Goal: Task Accomplishment & Management: Manage account settings

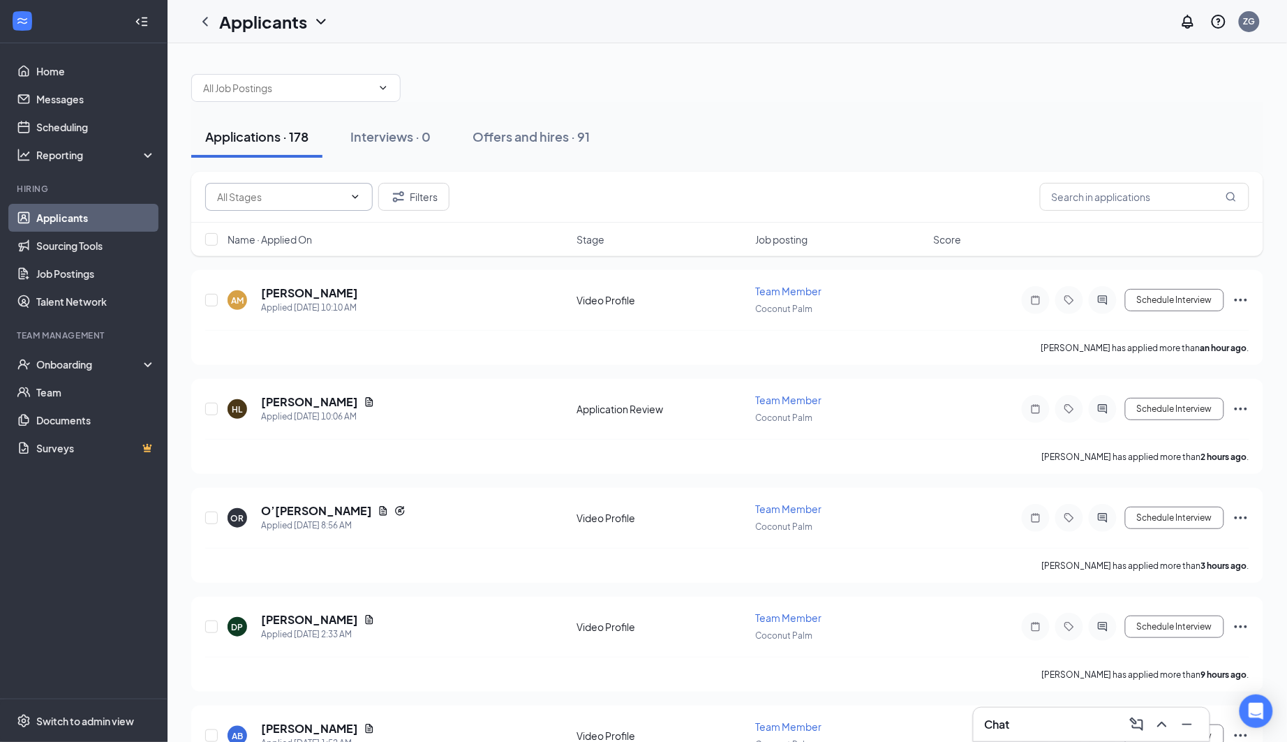
click at [342, 197] on input "text" at bounding box center [280, 196] width 127 height 15
click at [328, 225] on div "Application Review (88)" at bounding box center [288, 228] width 145 height 15
type input "Application Review (88)"
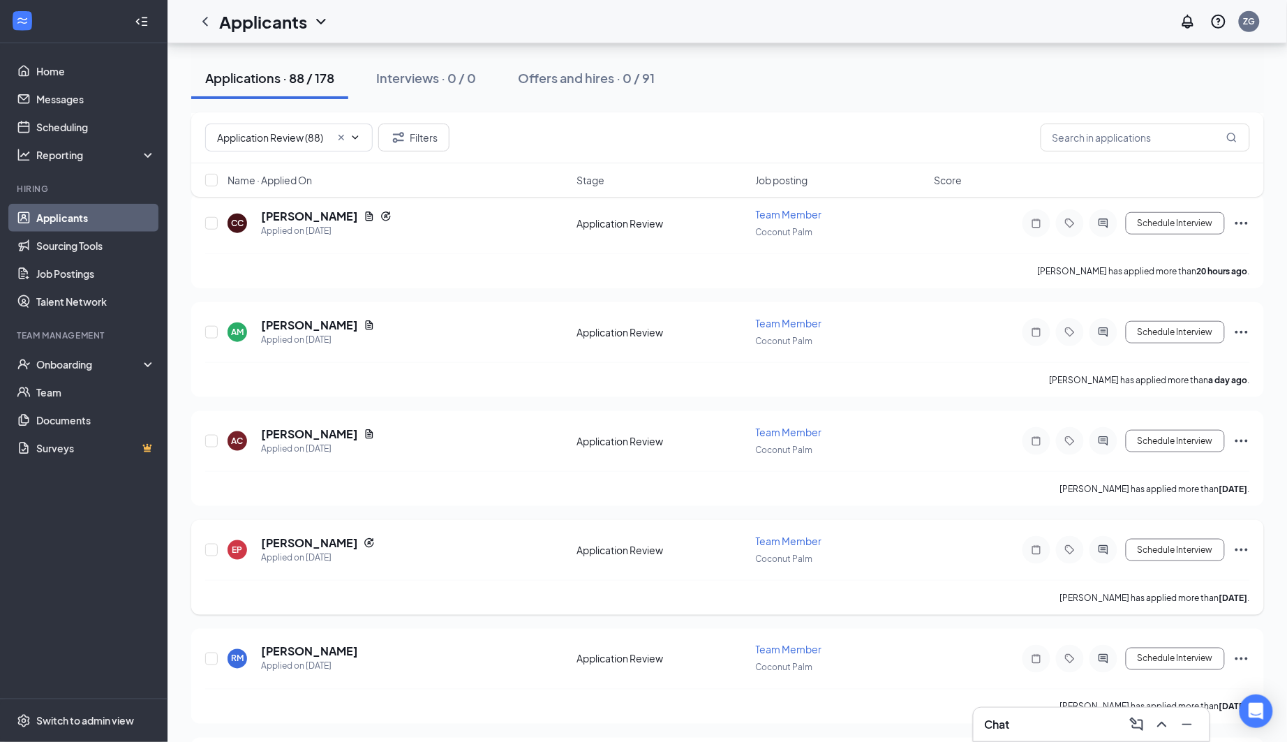
scroll to position [33, 0]
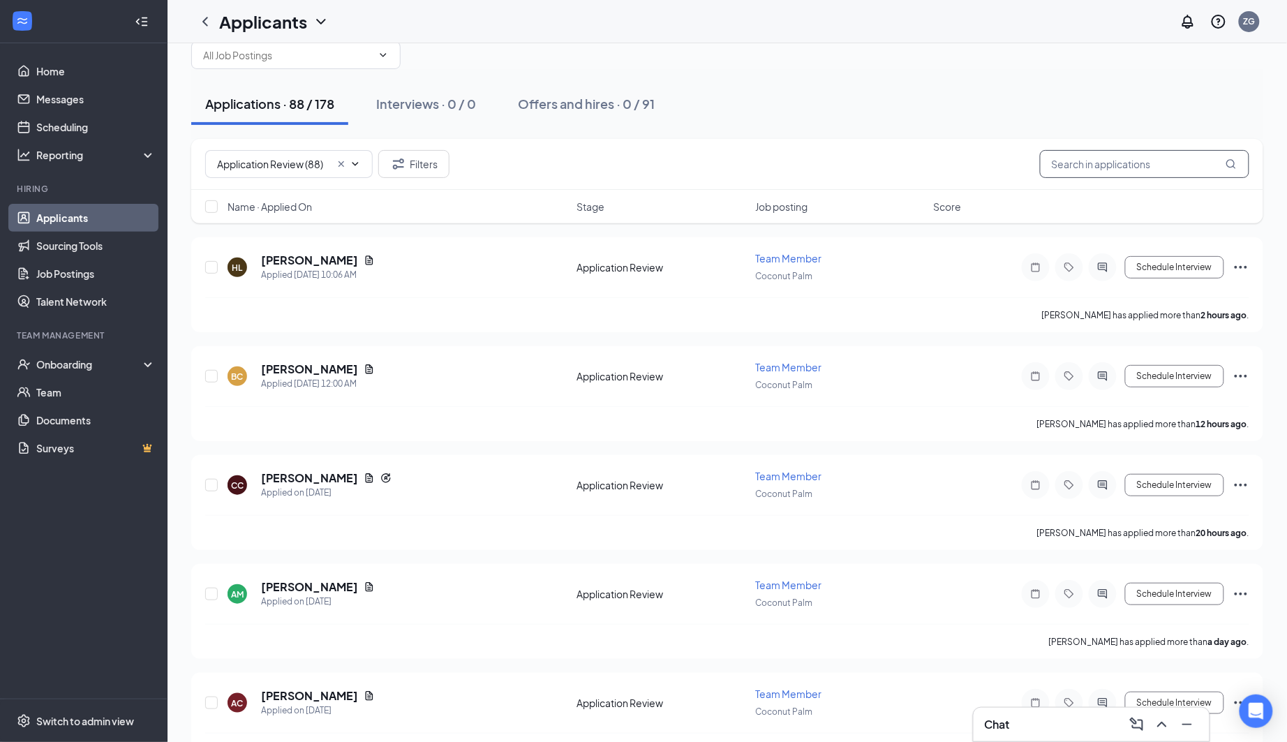
click at [1179, 165] on input "text" at bounding box center [1144, 164] width 209 height 28
click at [1115, 175] on input "text" at bounding box center [1144, 164] width 209 height 28
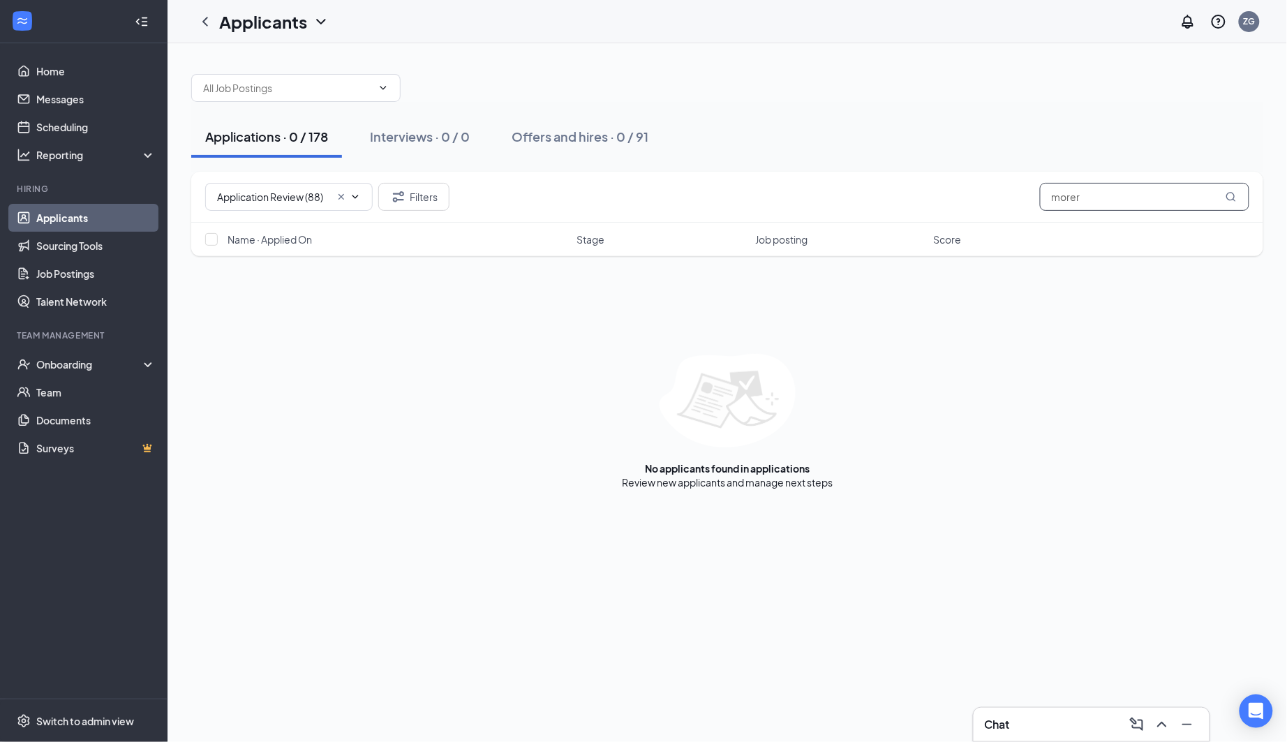
type input "morero"
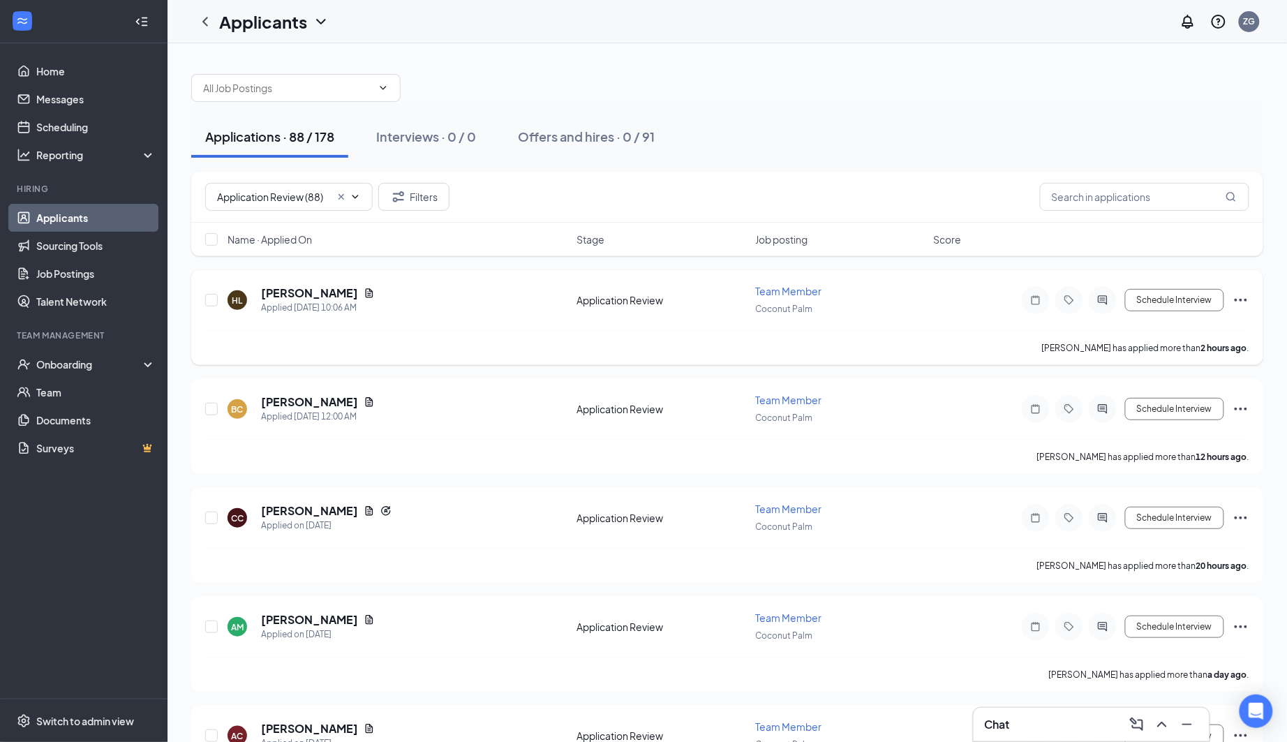
click at [591, 313] on div "[PERSON_NAME] Applied [DATE] 10:06 AM Application Review Team Member Coconut Pa…" at bounding box center [727, 307] width 1045 height 46
click at [298, 510] on h5 "[PERSON_NAME]" at bounding box center [309, 510] width 97 height 15
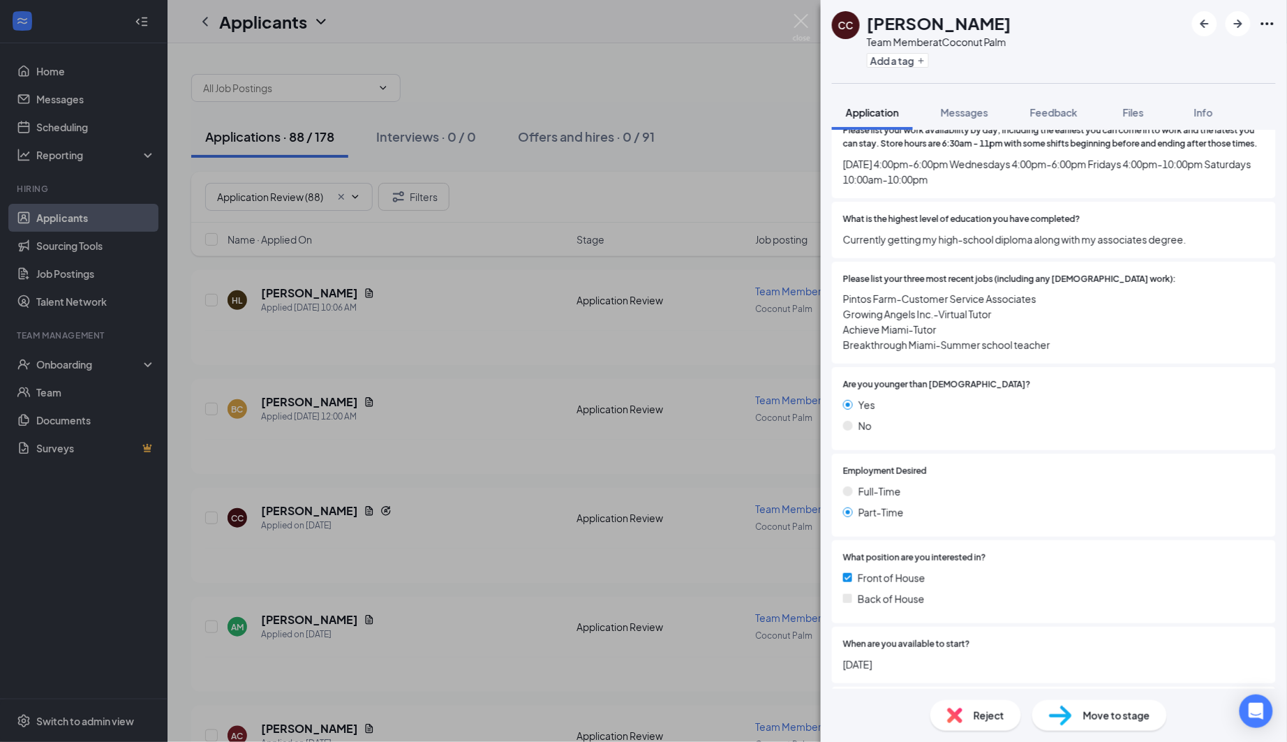
scroll to position [441, 0]
click at [994, 709] on span "Reject" at bounding box center [989, 715] width 31 height 15
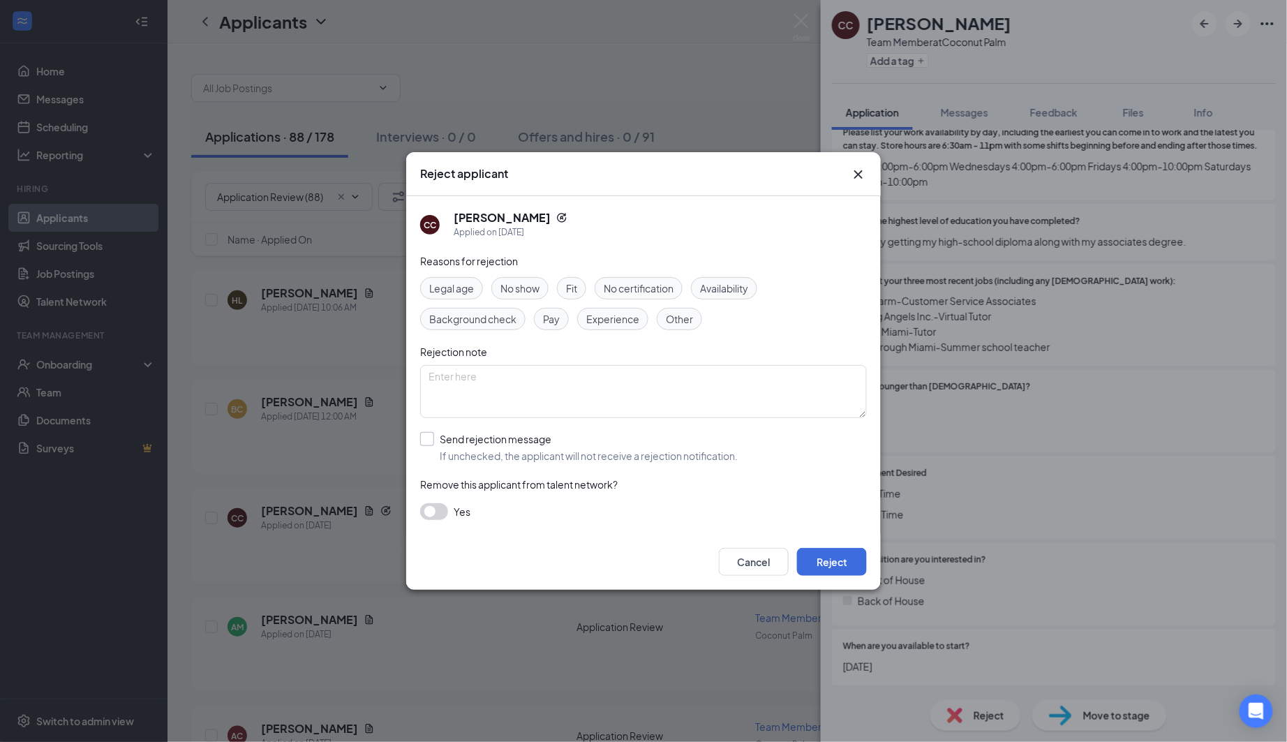
click at [508, 443] on div "Send rejection message" at bounding box center [589, 439] width 298 height 14
click at [508, 443] on input "Send rejection message If unchecked, the applicant will not receive a rejection…" at bounding box center [579, 447] width 318 height 31
checkbox input "true"
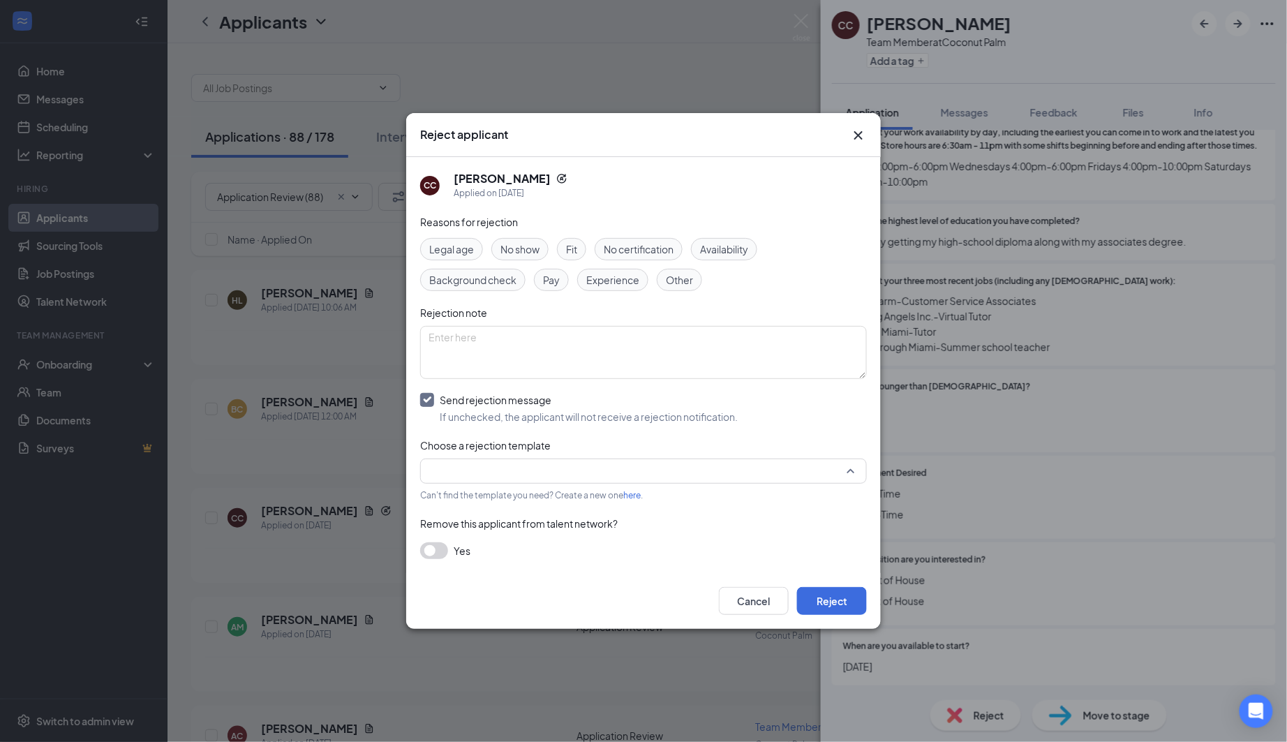
drag, startPoint x: 528, startPoint y: 468, endPoint x: 528, endPoint y: 460, distance: 8.4
click at [528, 468] on input "search" at bounding box center [639, 471] width 420 height 24
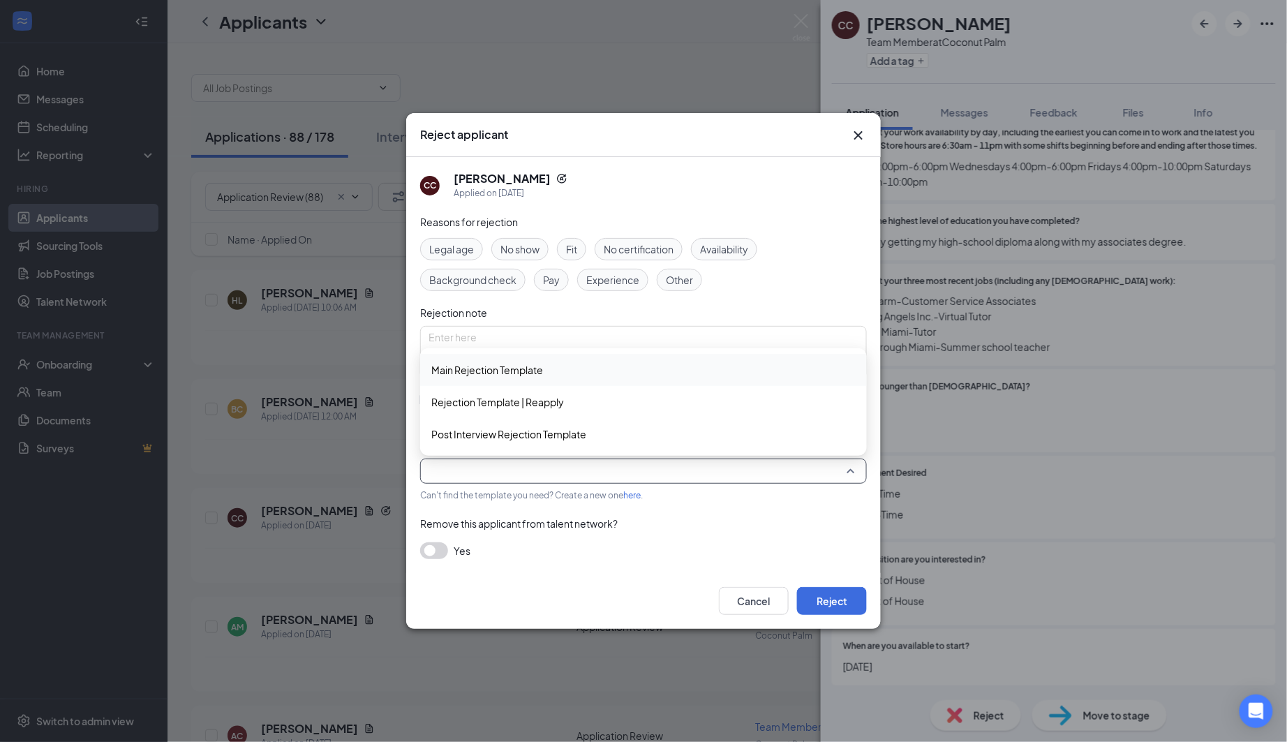
click at [524, 367] on span "Main Rejection Template" at bounding box center [487, 369] width 112 height 15
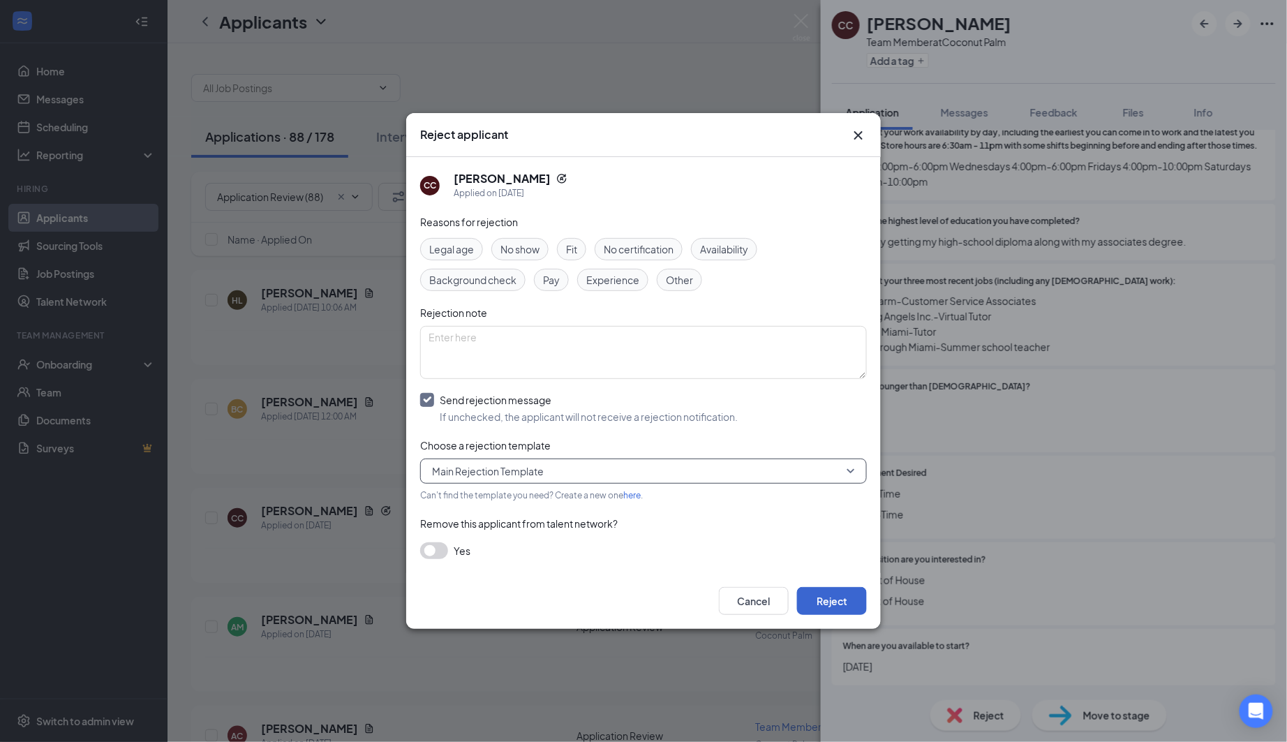
click at [836, 600] on button "Reject" at bounding box center [832, 601] width 70 height 28
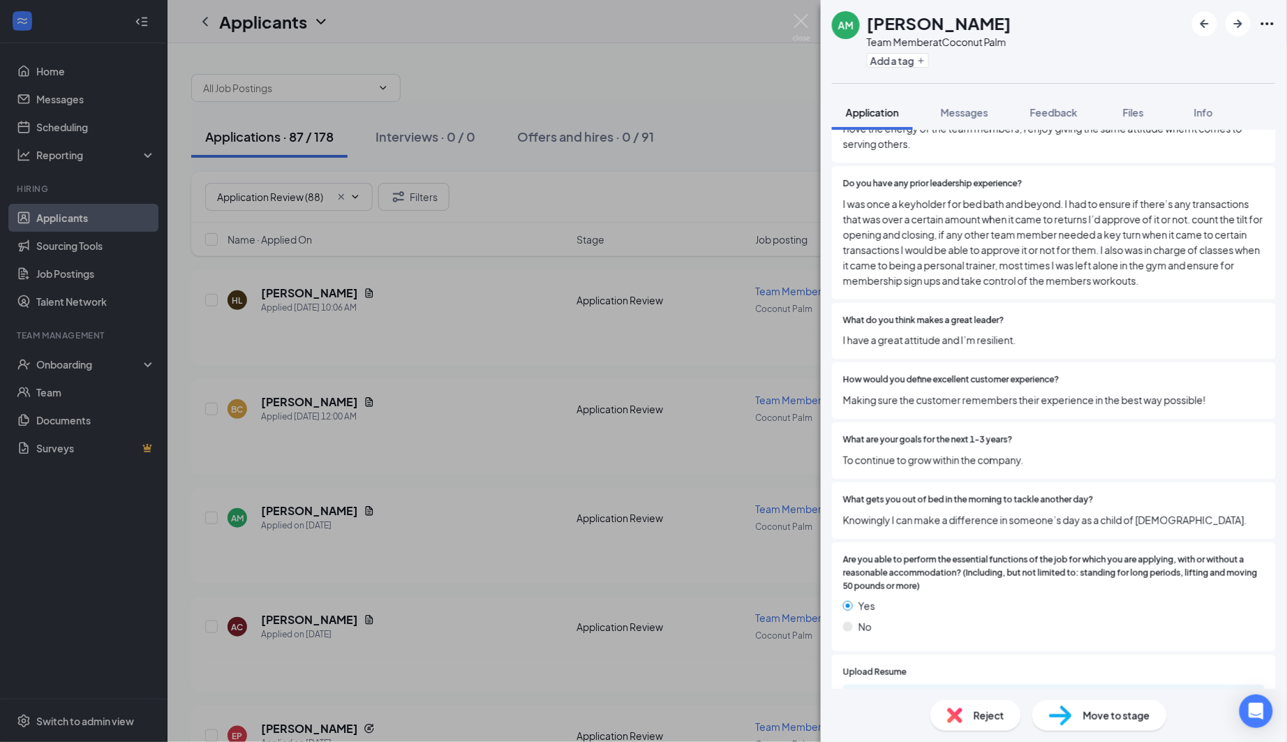
scroll to position [1179, 0]
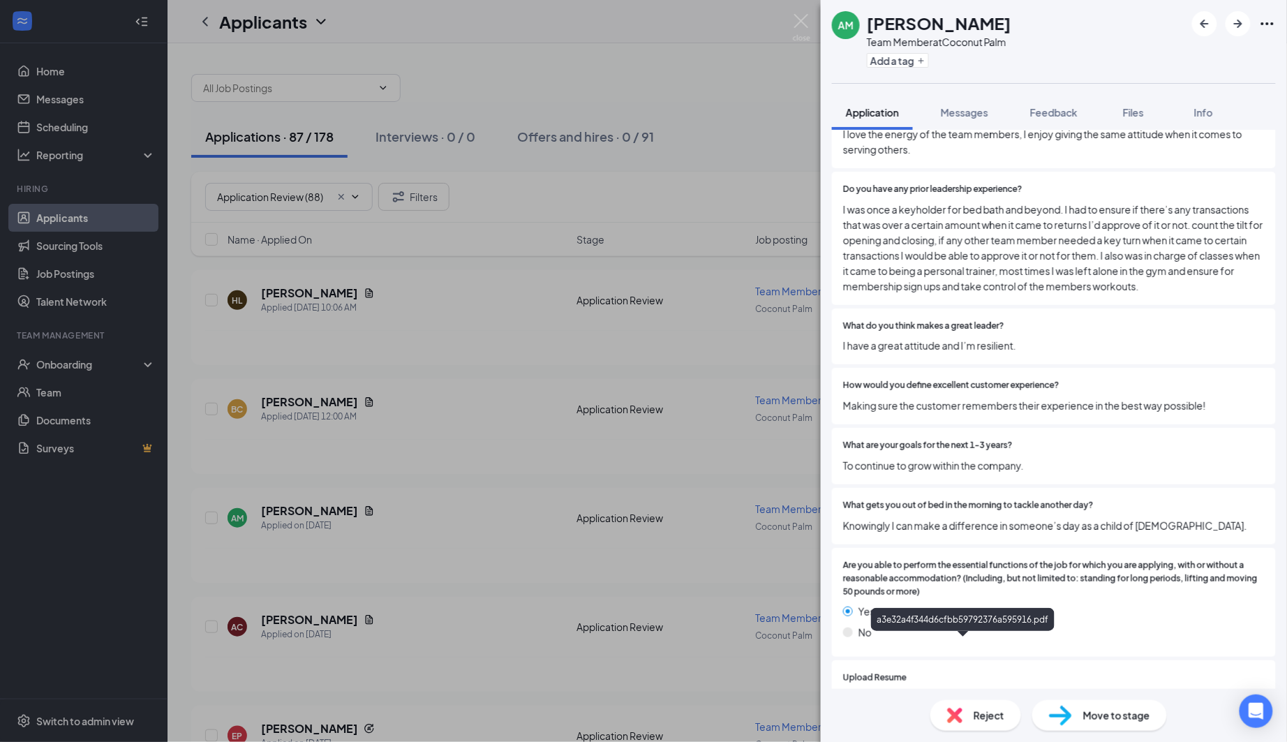
click at [1022, 699] on div "a3e32a4f344d6cfbb59792376a595916.pdf" at bounding box center [966, 704] width 195 height 11
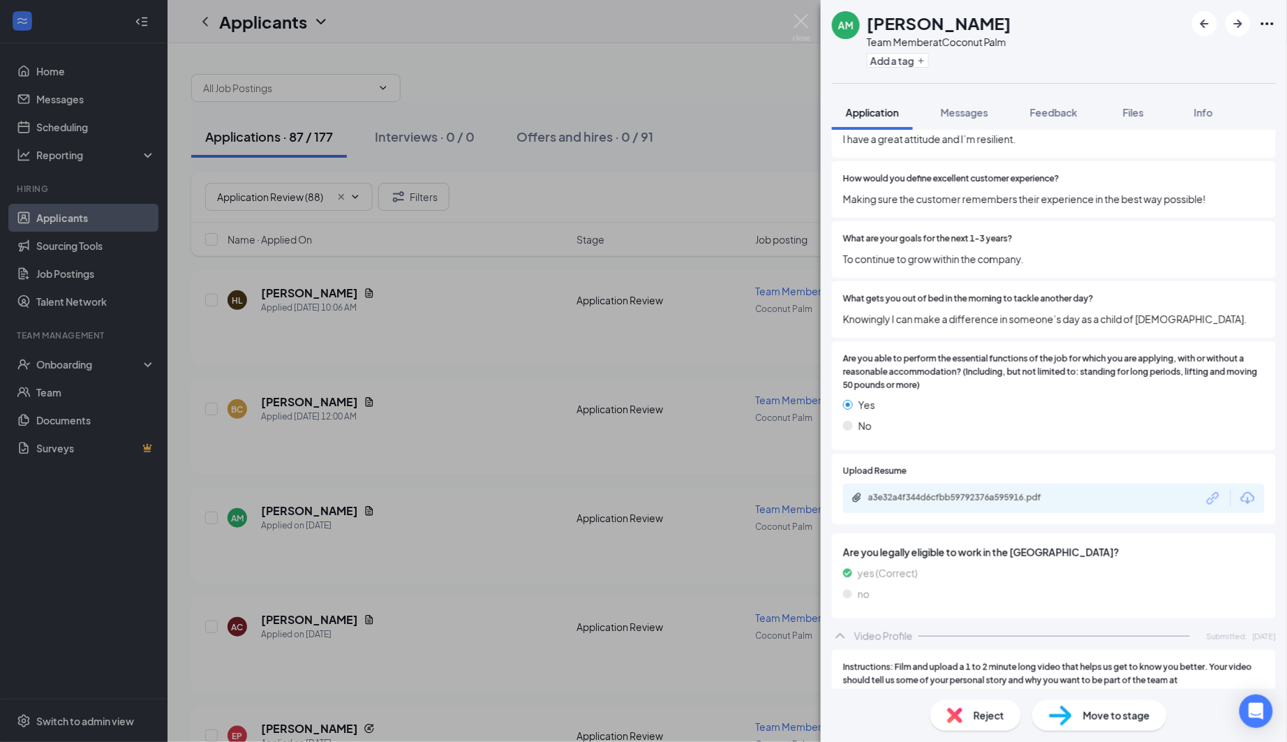
scroll to position [1380, 0]
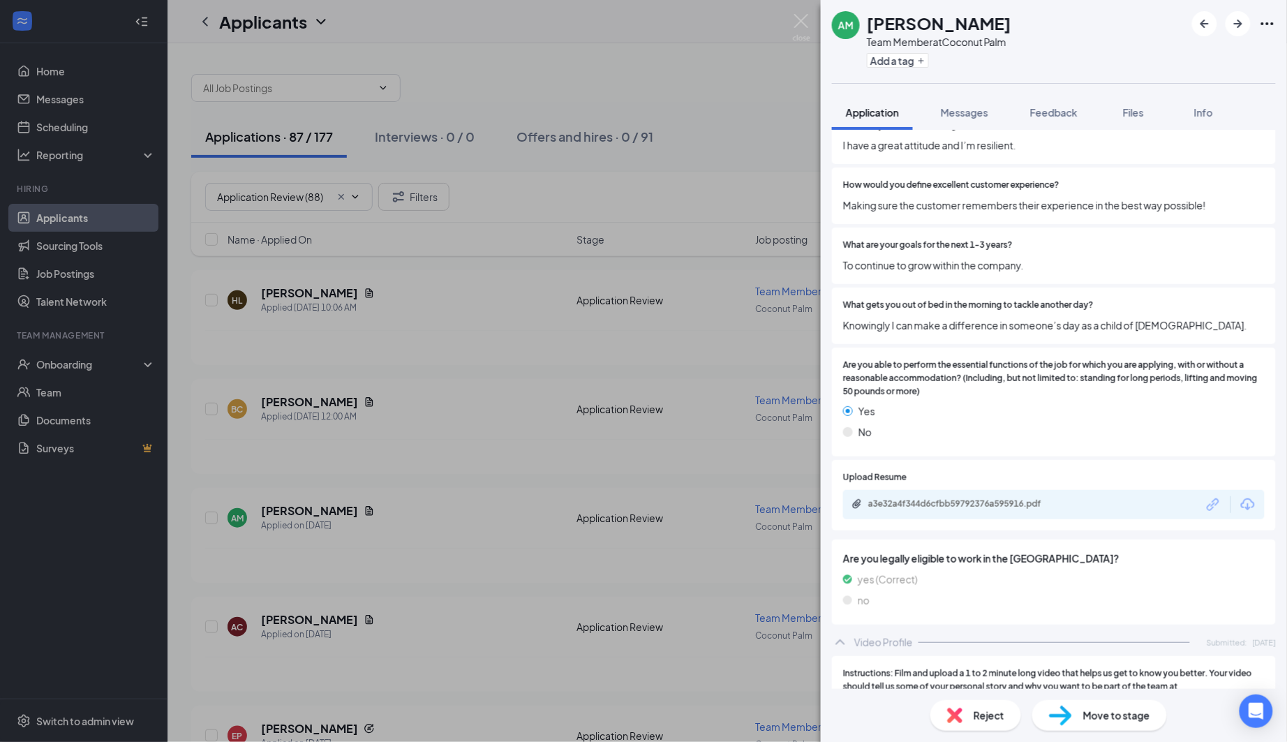
click at [966, 713] on div "09b72881162d178300b089a57522fac1.mov" at bounding box center [1054, 727] width 422 height 29
click at [964, 721] on div "09b72881162d178300b089a57522fac1.mov" at bounding box center [966, 726] width 195 height 11
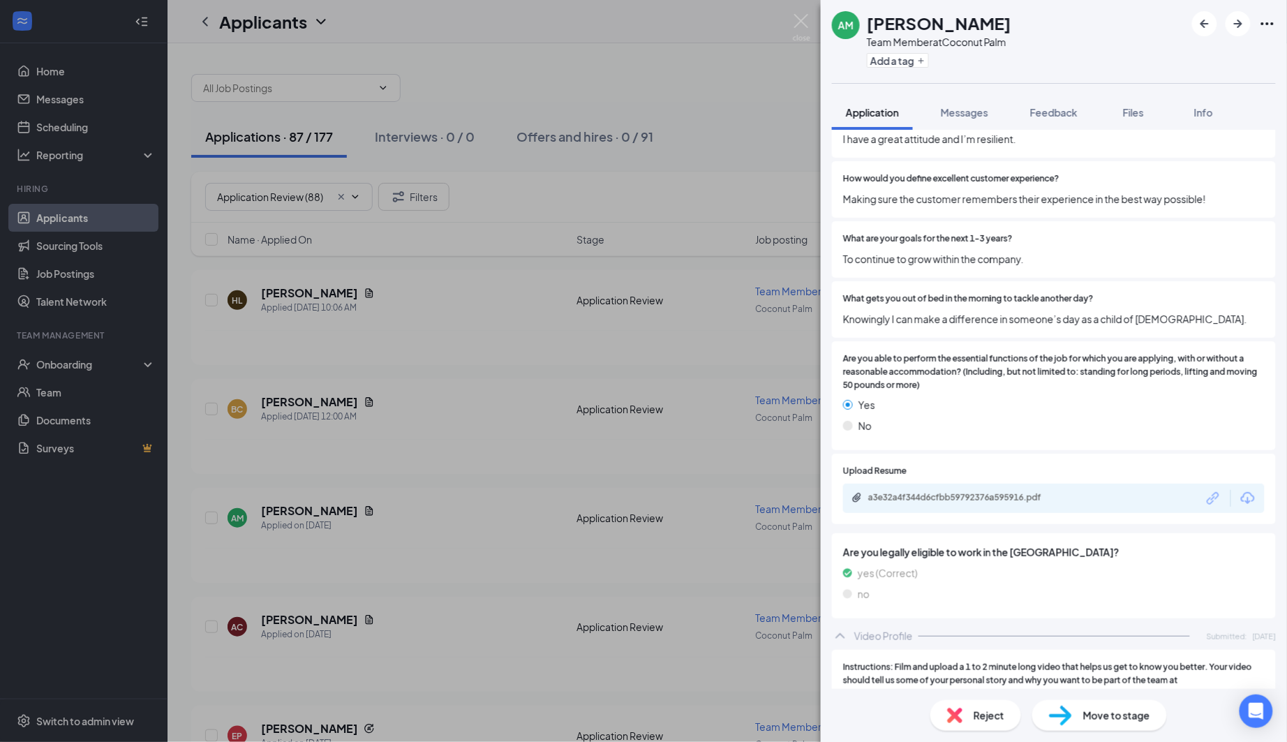
scroll to position [1385, 0]
click at [797, 29] on img at bounding box center [801, 27] width 17 height 27
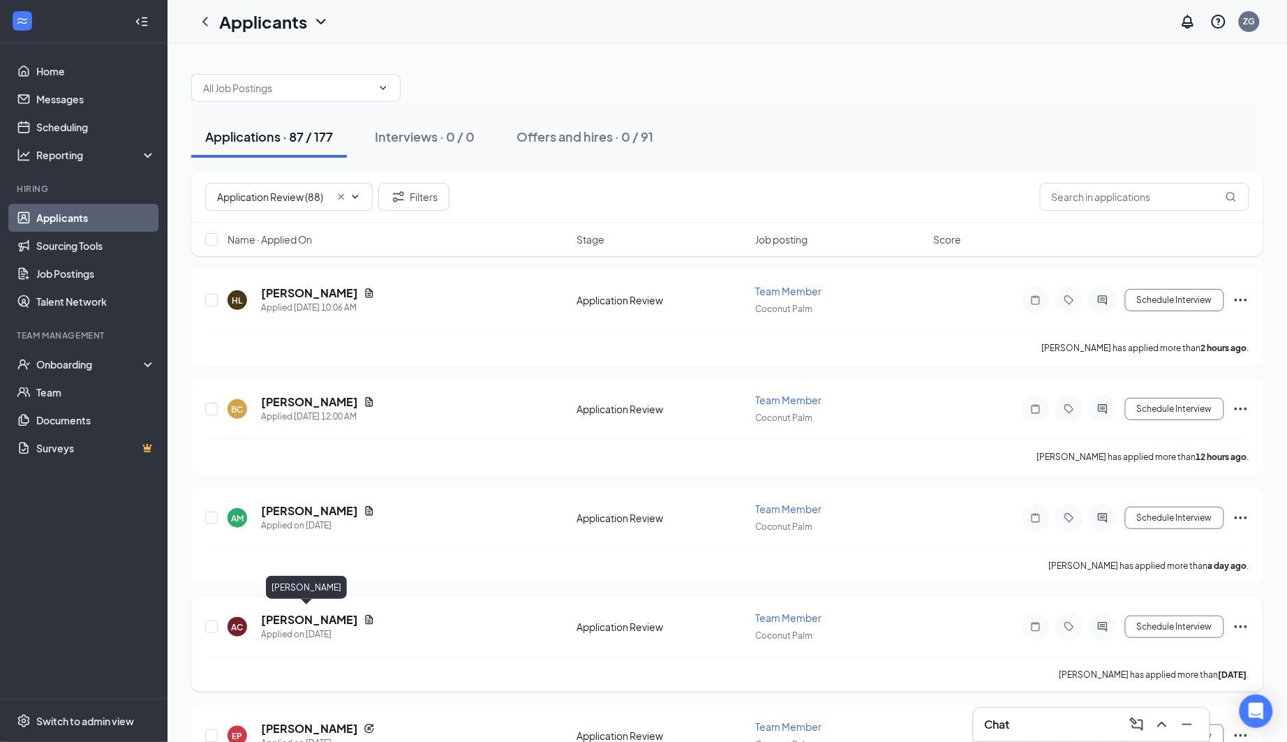
click at [315, 612] on h5 "[PERSON_NAME]" at bounding box center [309, 619] width 97 height 15
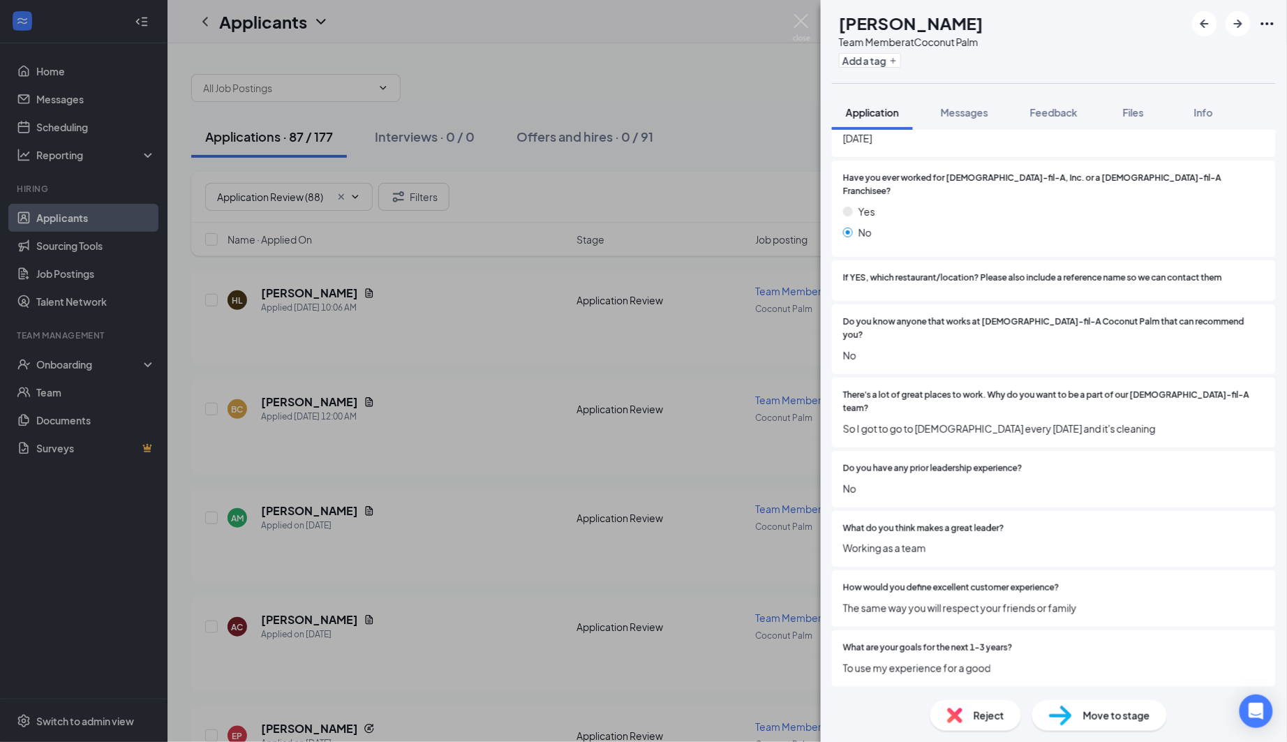
scroll to position [871, 0]
click at [989, 714] on span "Reject" at bounding box center [989, 715] width 31 height 15
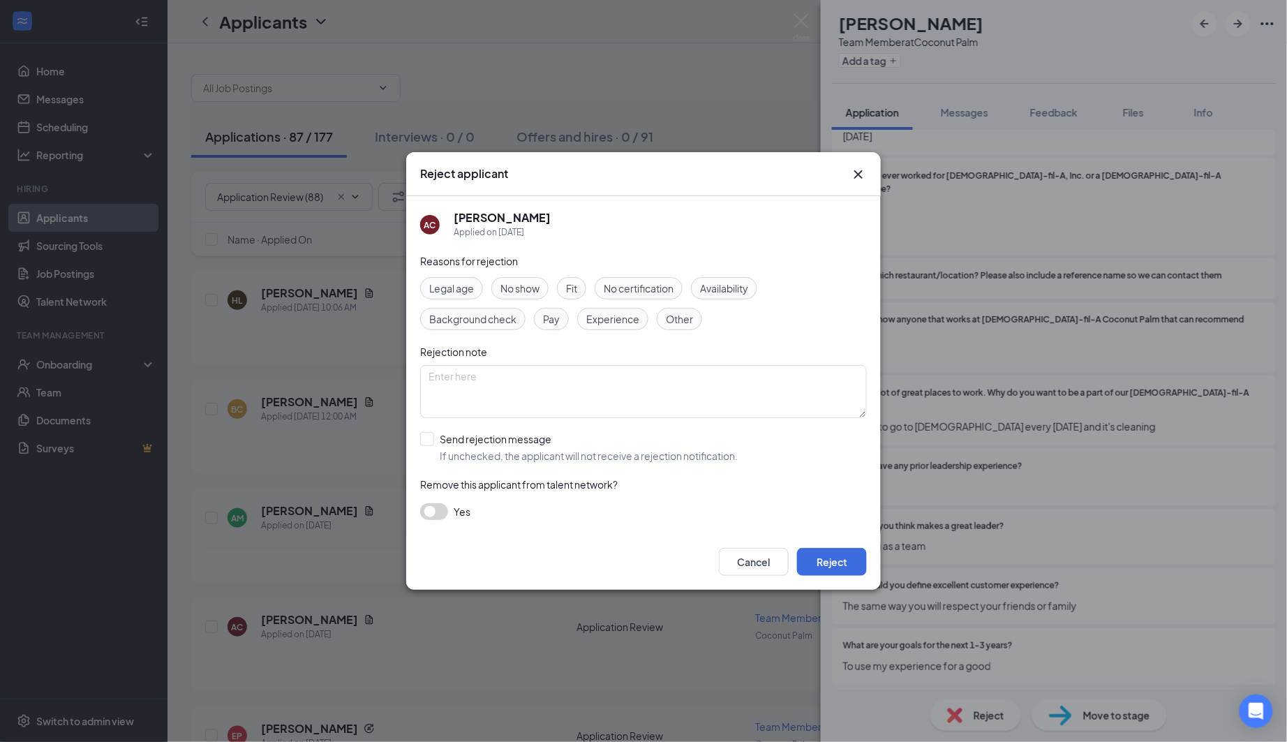
click at [468, 468] on div "Reasons for rejection Legal age No show Fit No certification Availability Backg…" at bounding box center [643, 393] width 447 height 281
click at [476, 462] on div "Reasons for rejection Legal age No show Fit No certification Availability Backg…" at bounding box center [643, 393] width 447 height 281
click at [529, 450] on span "If unchecked, the applicant will not receive a rejection notification." at bounding box center [589, 456] width 298 height 14
click at [529, 450] on input "Send rejection message If unchecked, the applicant will not receive a rejection…" at bounding box center [579, 447] width 318 height 31
checkbox input "true"
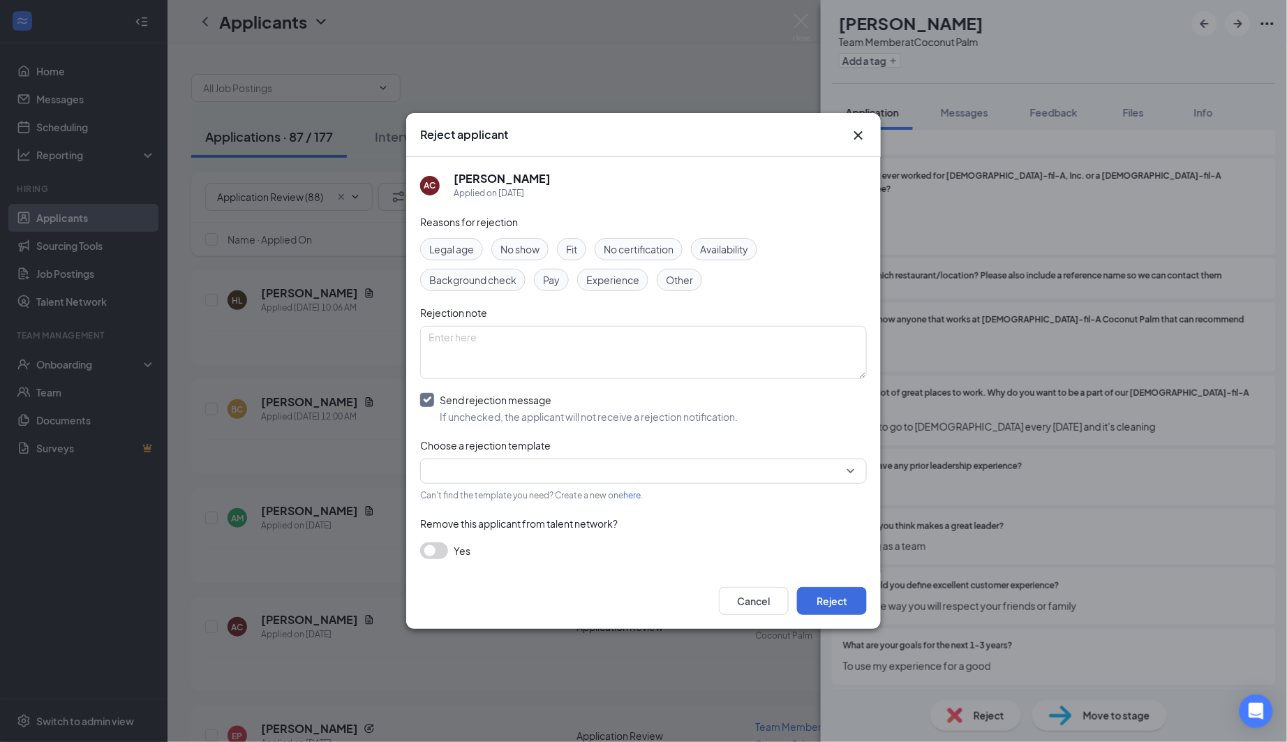
click at [536, 455] on div "Reasons for rejection Legal age No show Fit No certification Availability Backg…" at bounding box center [643, 394] width 447 height 360
click at [536, 492] on span "Can't find the template you need? Create a new one here ." at bounding box center [531, 495] width 223 height 10
click at [540, 471] on input "search" at bounding box center [639, 471] width 420 height 24
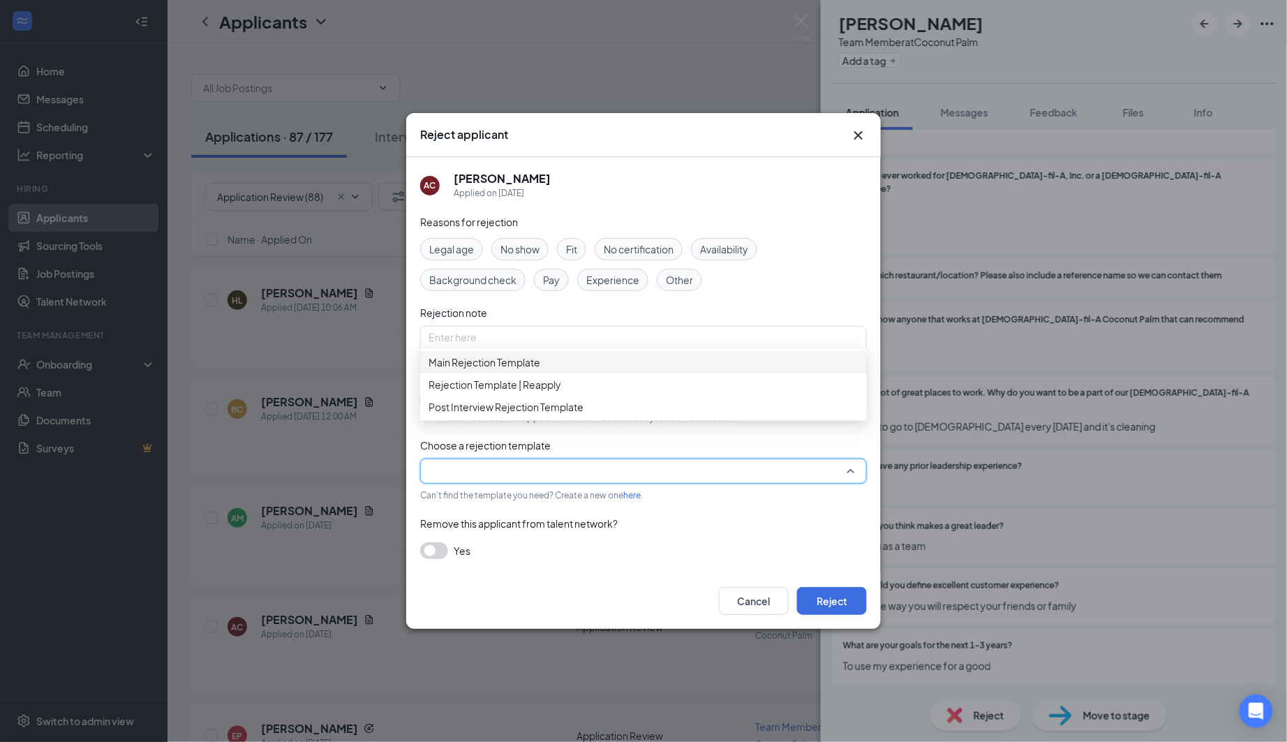
click at [524, 370] on span "Main Rejection Template" at bounding box center [485, 362] width 112 height 15
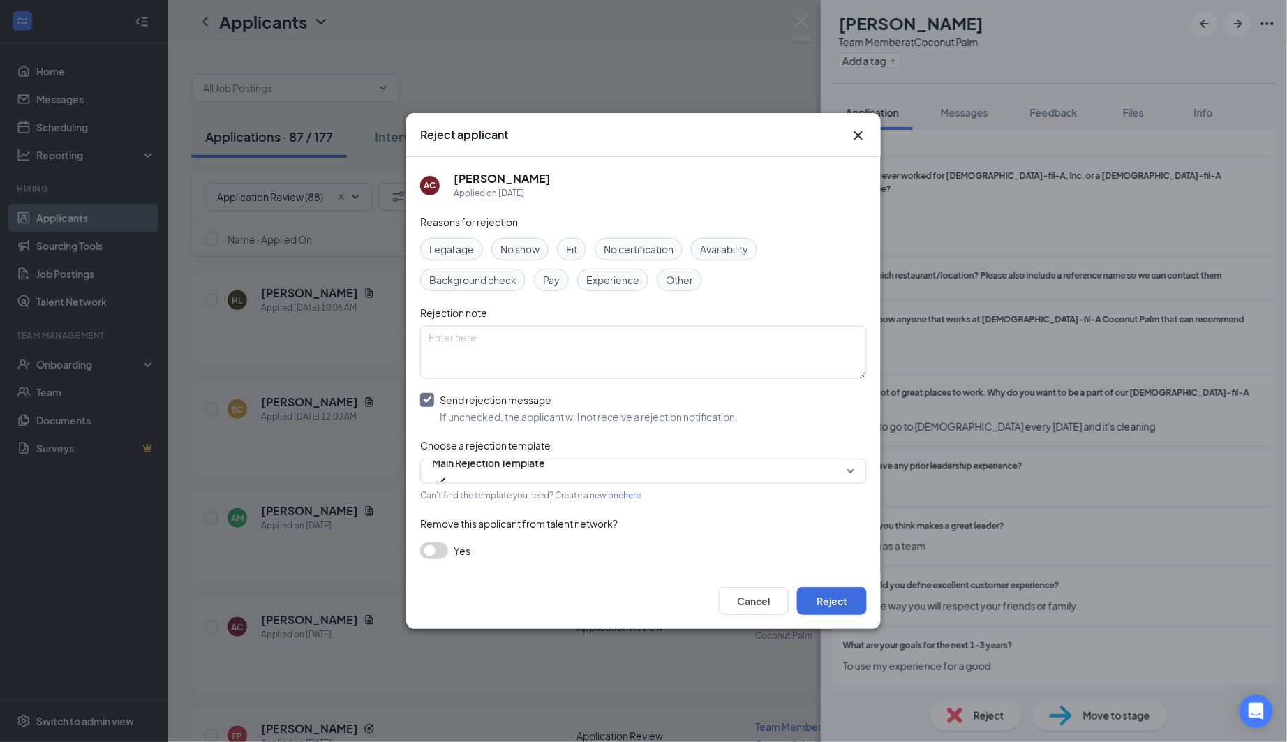
click at [816, 580] on div "Cancel Reject" at bounding box center [643, 601] width 475 height 56
click at [817, 589] on button "Reject" at bounding box center [832, 601] width 70 height 28
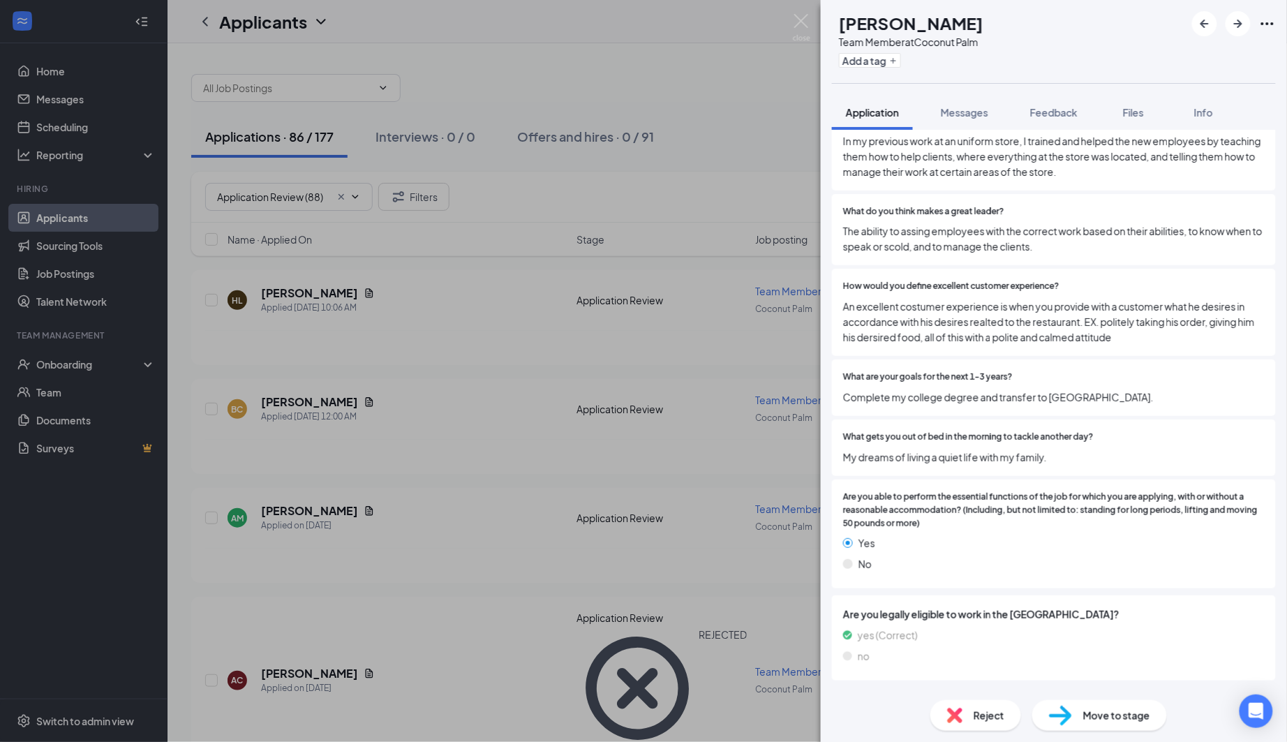
scroll to position [1334, 0]
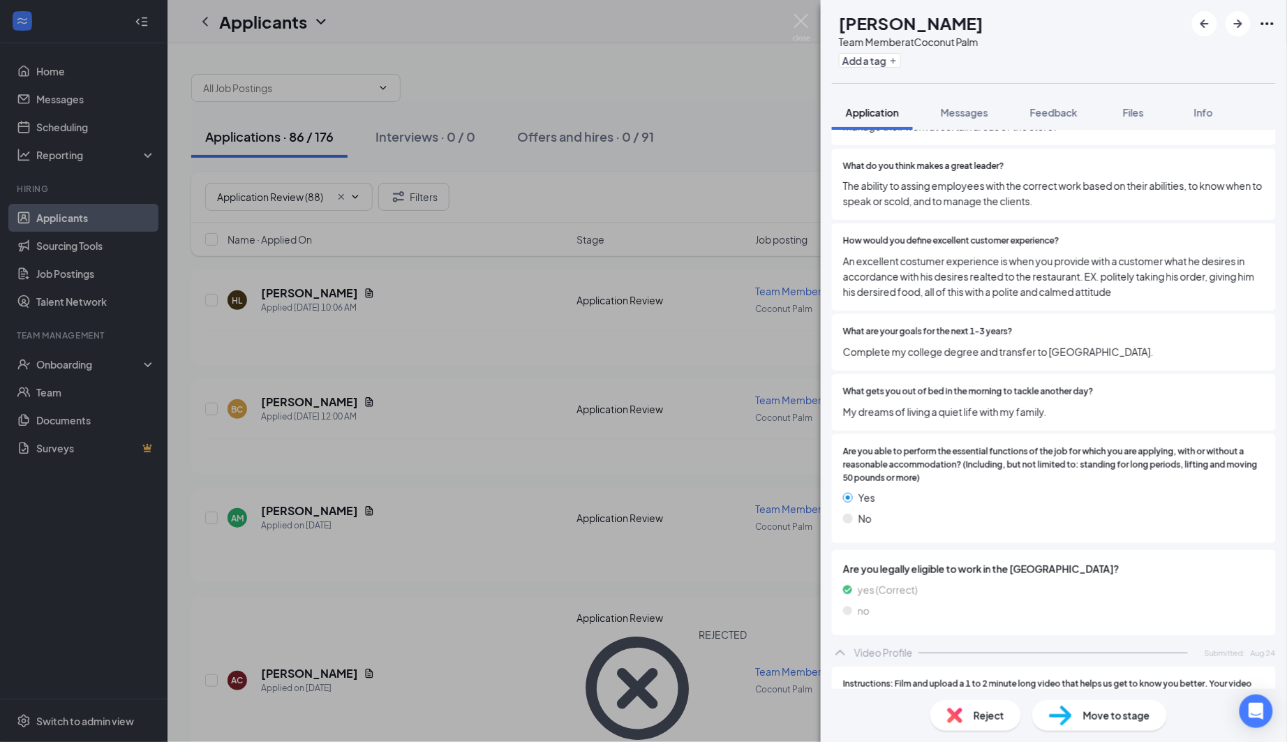
click at [975, 713] on span "Reject" at bounding box center [989, 715] width 31 height 15
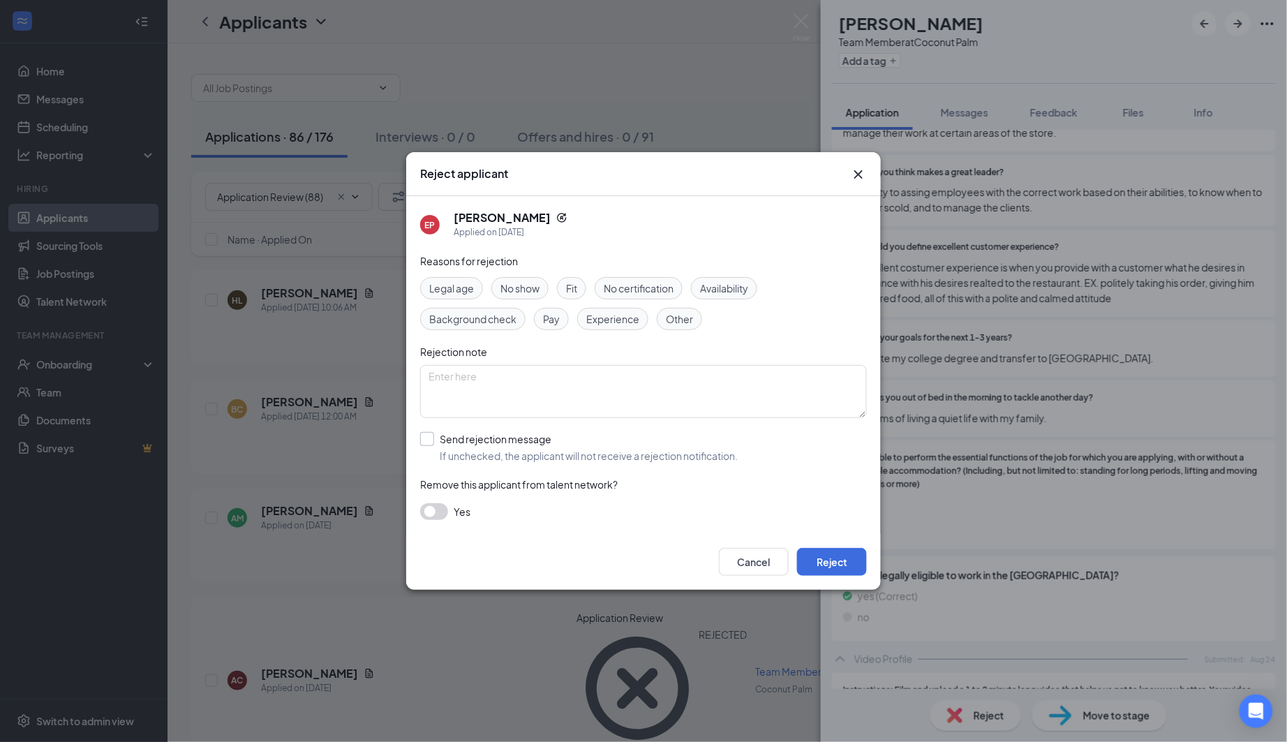
click at [496, 449] on span "If unchecked, the applicant will not receive a rejection notification." at bounding box center [589, 456] width 298 height 14
click at [496, 449] on input "Send rejection message If unchecked, the applicant will not receive a rejection…" at bounding box center [579, 447] width 318 height 31
checkbox input "true"
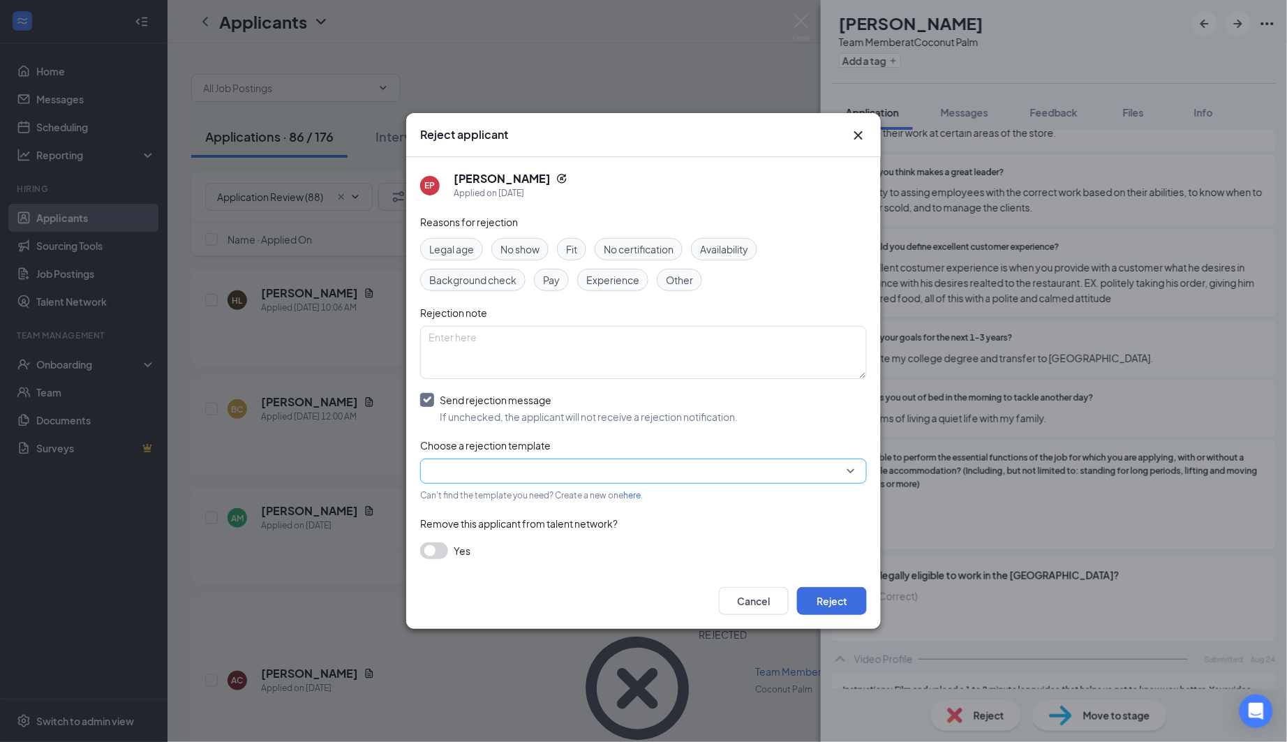
click at [586, 473] on input "search" at bounding box center [639, 471] width 420 height 24
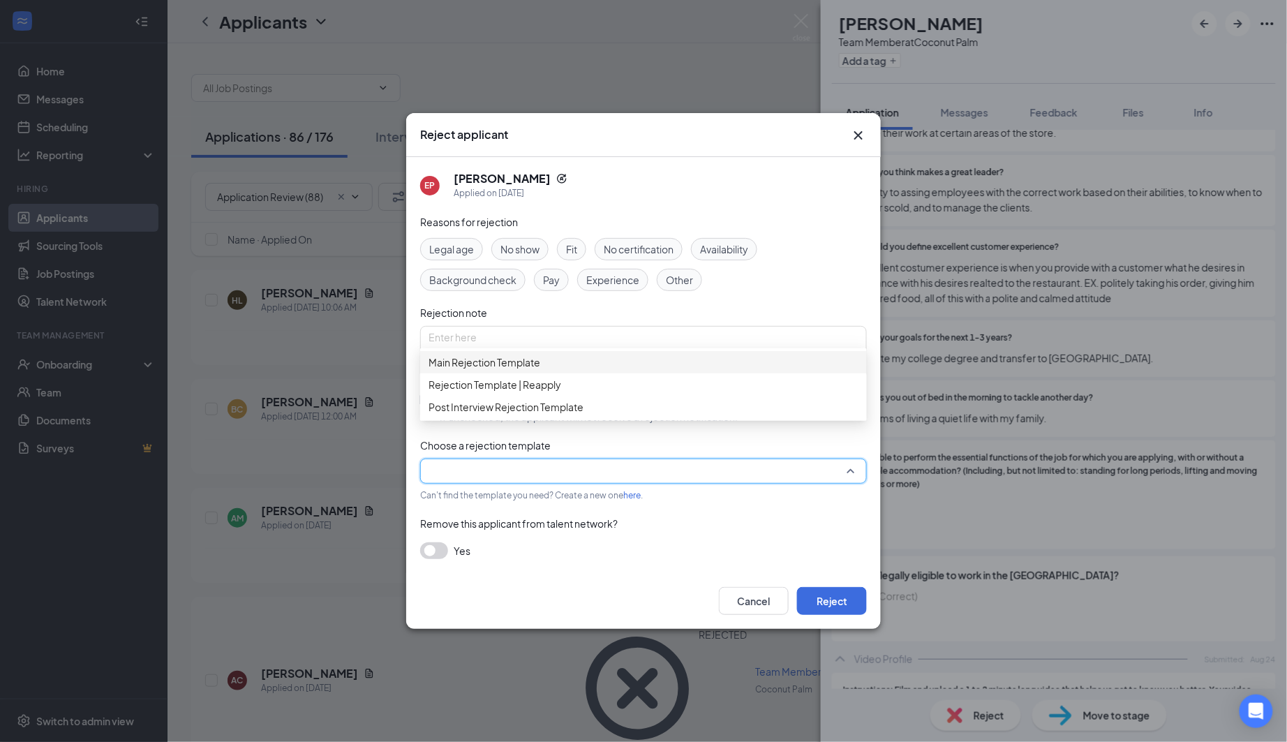
click at [608, 370] on span "Main Rejection Template" at bounding box center [644, 362] width 430 height 15
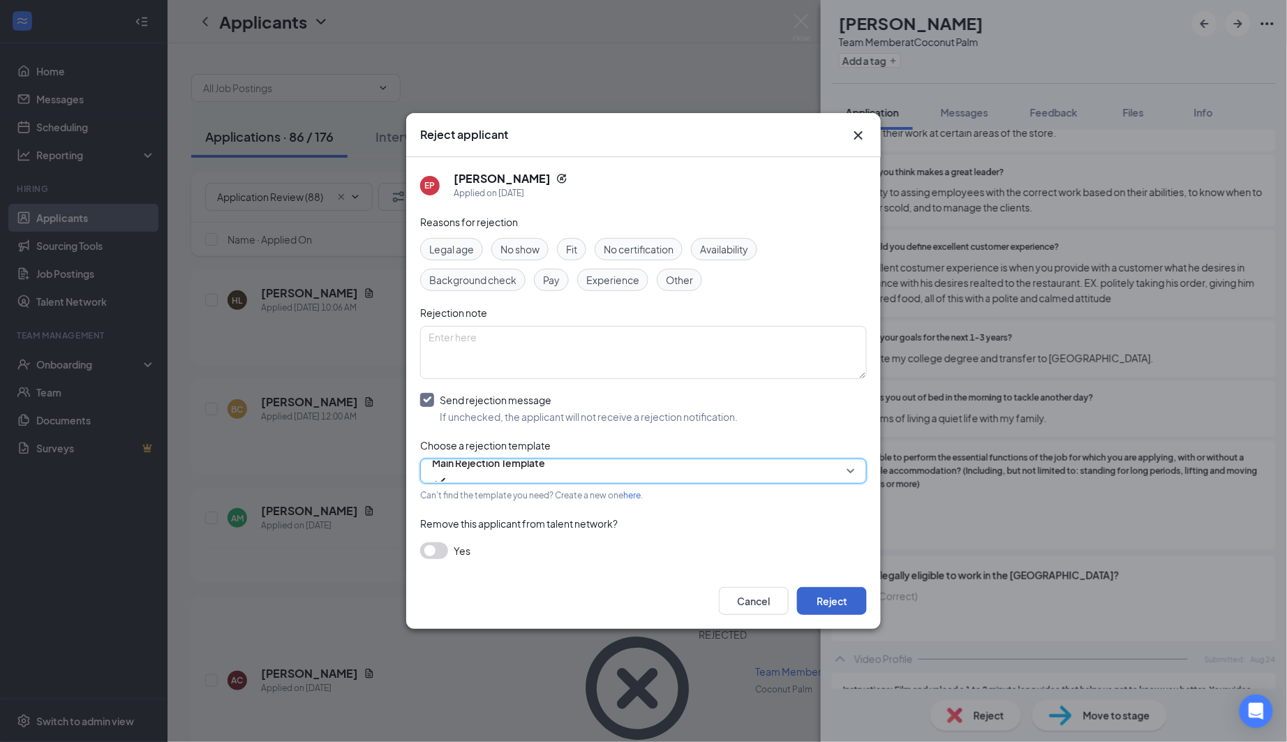
click at [825, 599] on button "Reject" at bounding box center [832, 601] width 70 height 28
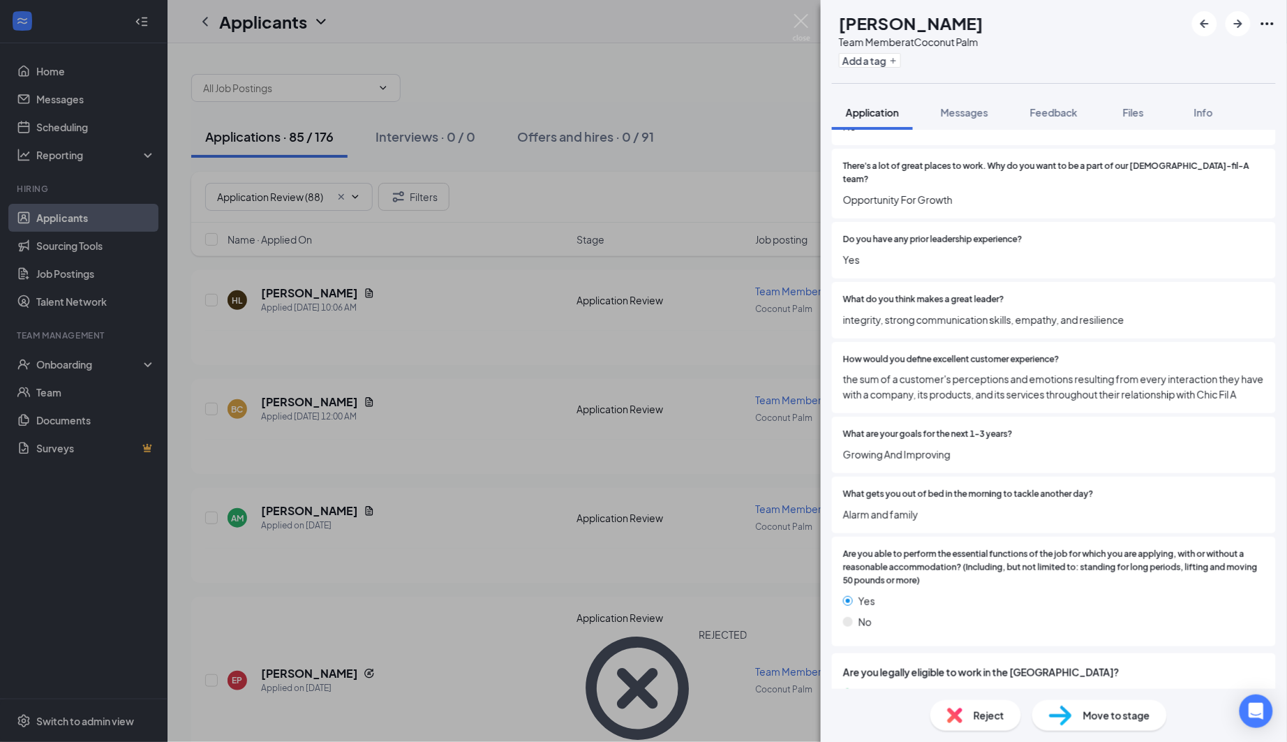
scroll to position [1067, 0]
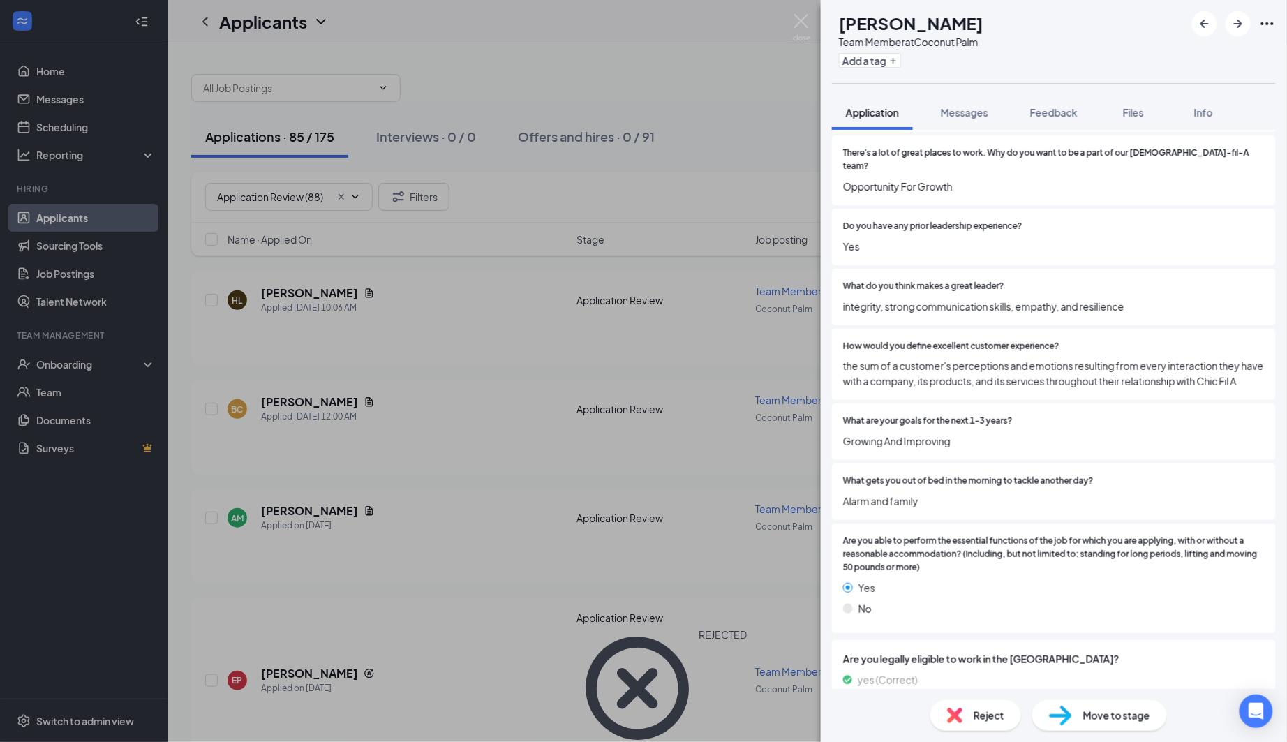
click at [956, 718] on img at bounding box center [954, 715] width 15 height 15
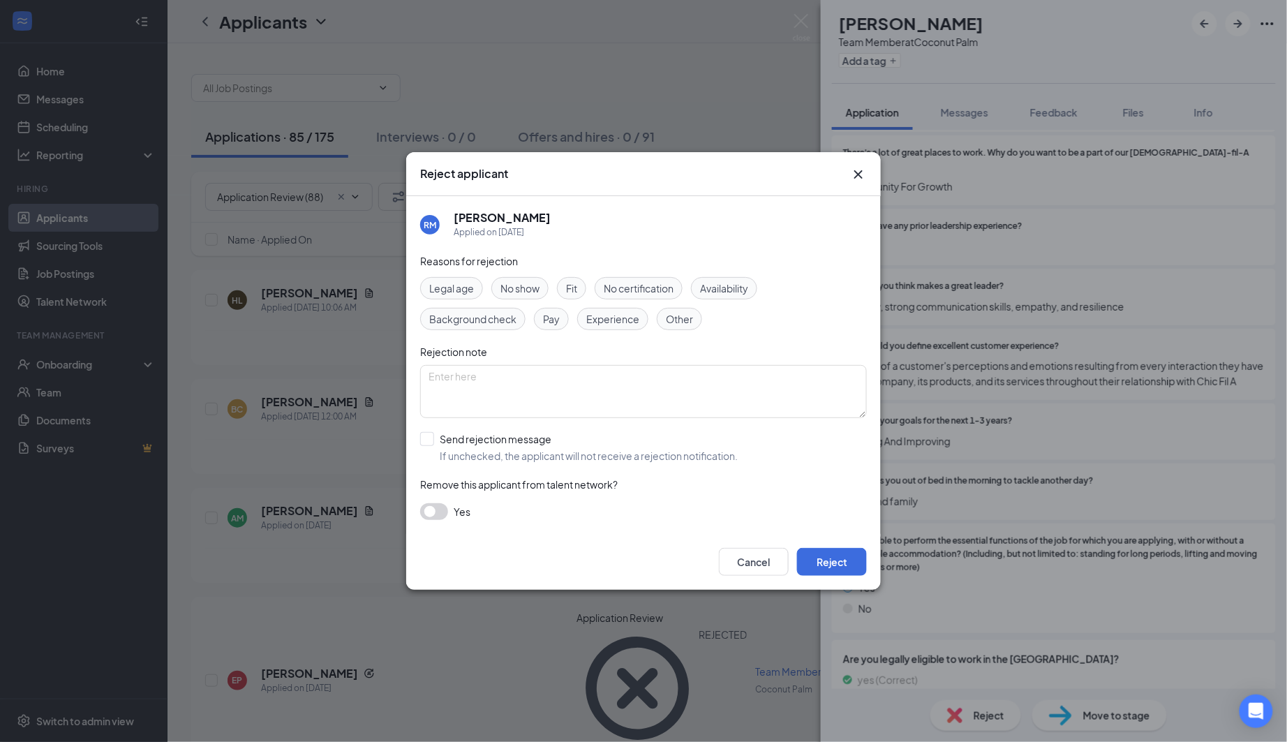
click at [490, 425] on div "Reasons for rejection Legal age No show Fit No certification Availability Backg…" at bounding box center [643, 393] width 447 height 281
click at [490, 435] on div "Send rejection message" at bounding box center [589, 439] width 298 height 14
click at [490, 435] on input "Send rejection message If unchecked, the applicant will not receive a rejection…" at bounding box center [579, 447] width 318 height 31
checkbox input "true"
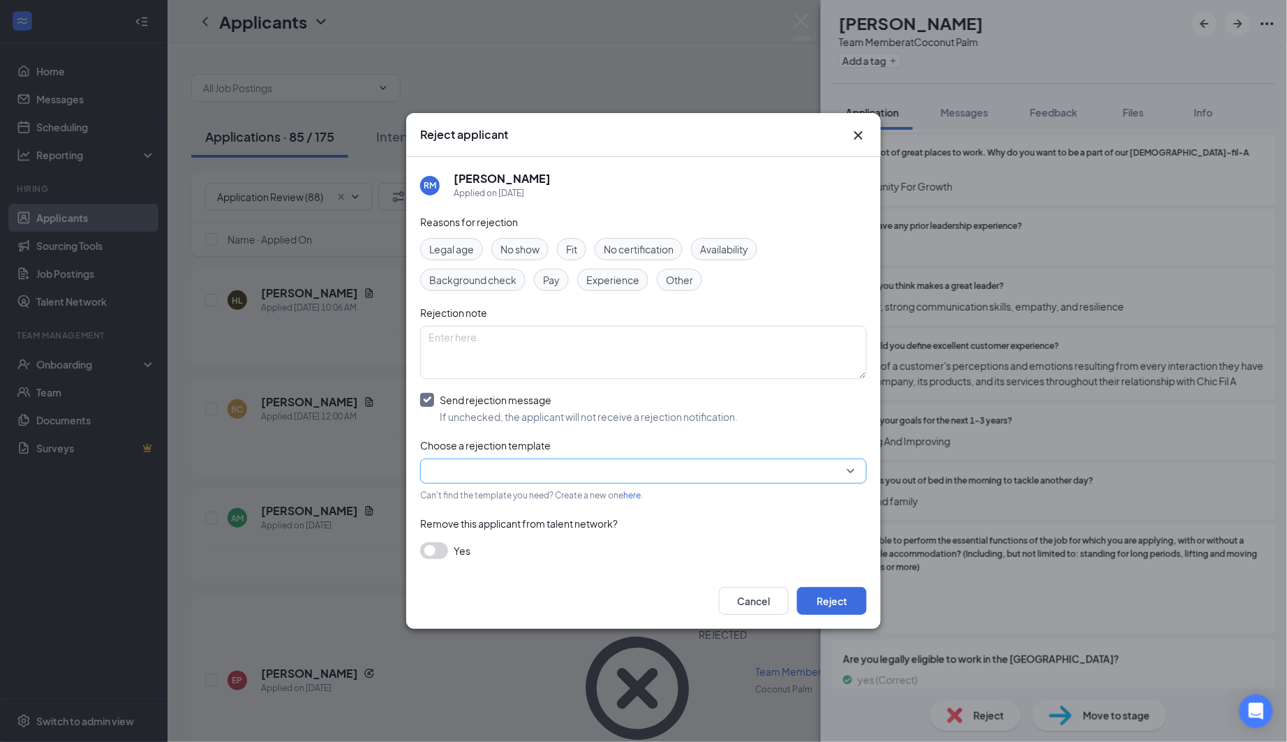
click at [549, 459] on input "search" at bounding box center [639, 471] width 420 height 24
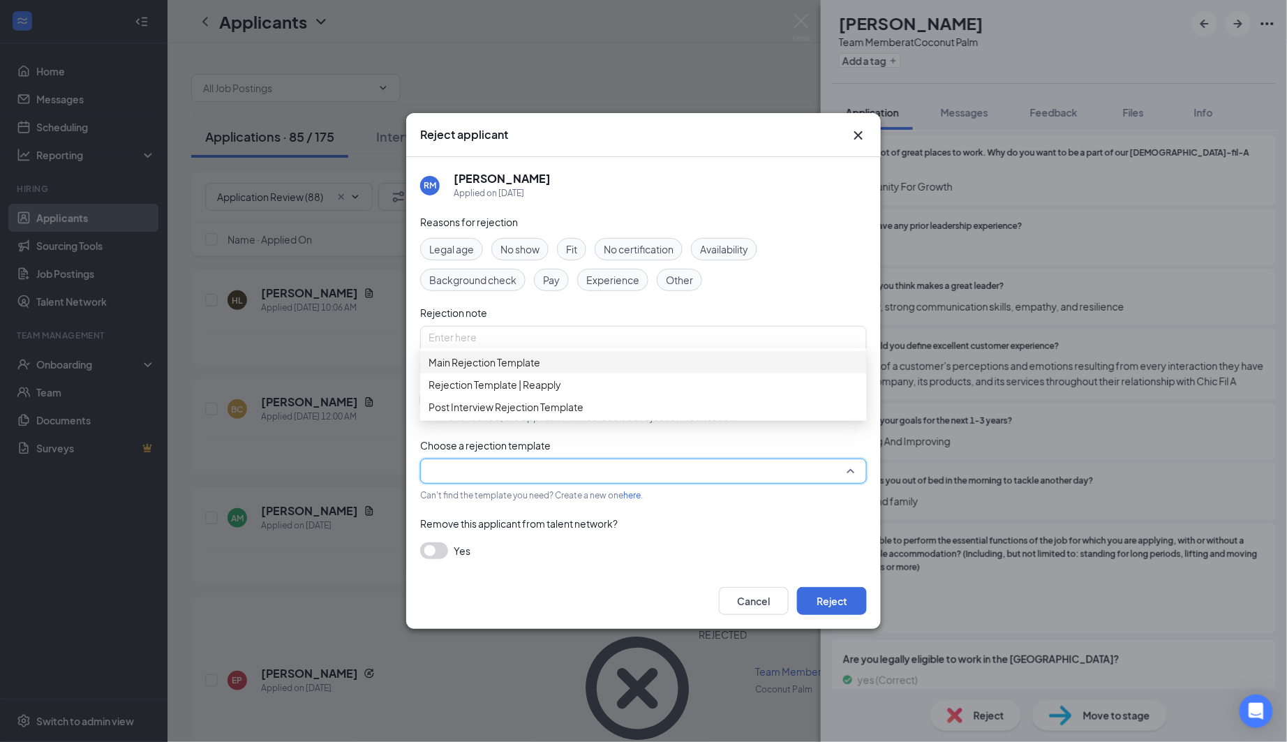
click at [562, 370] on span "Main Rejection Template" at bounding box center [644, 362] width 430 height 15
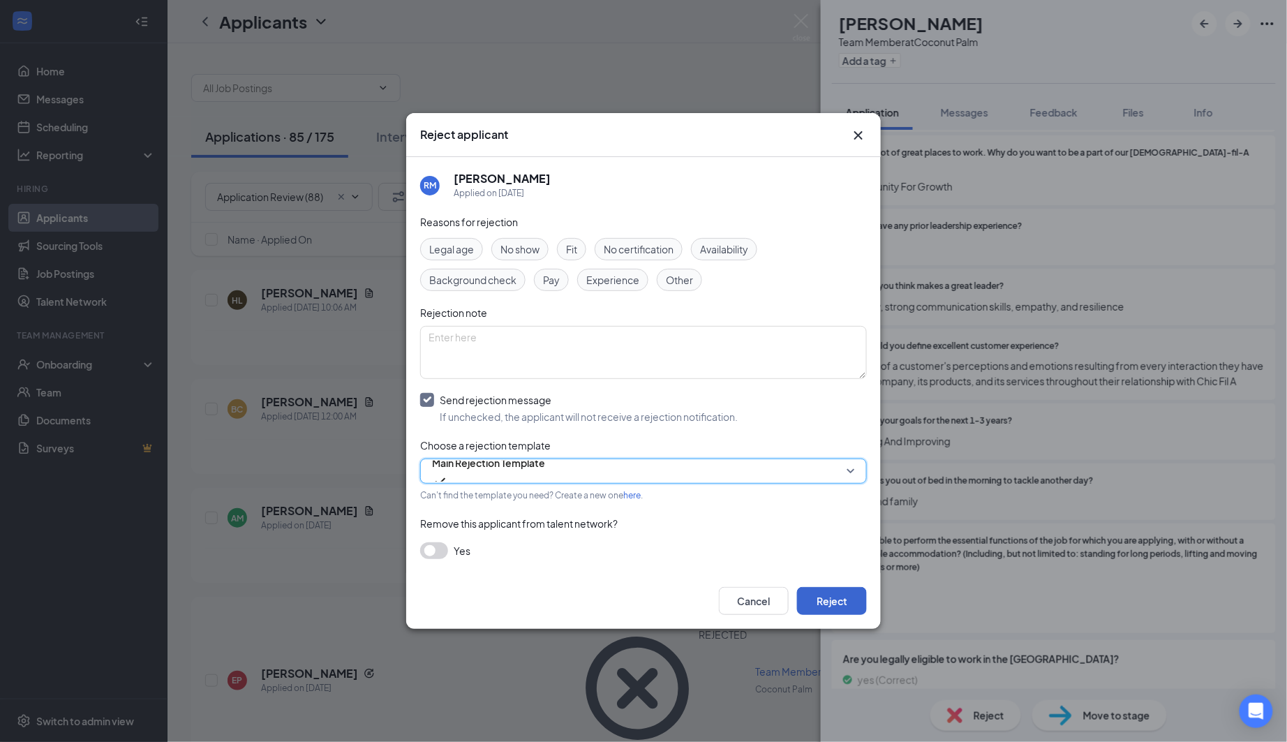
click at [817, 598] on button "Reject" at bounding box center [832, 601] width 70 height 28
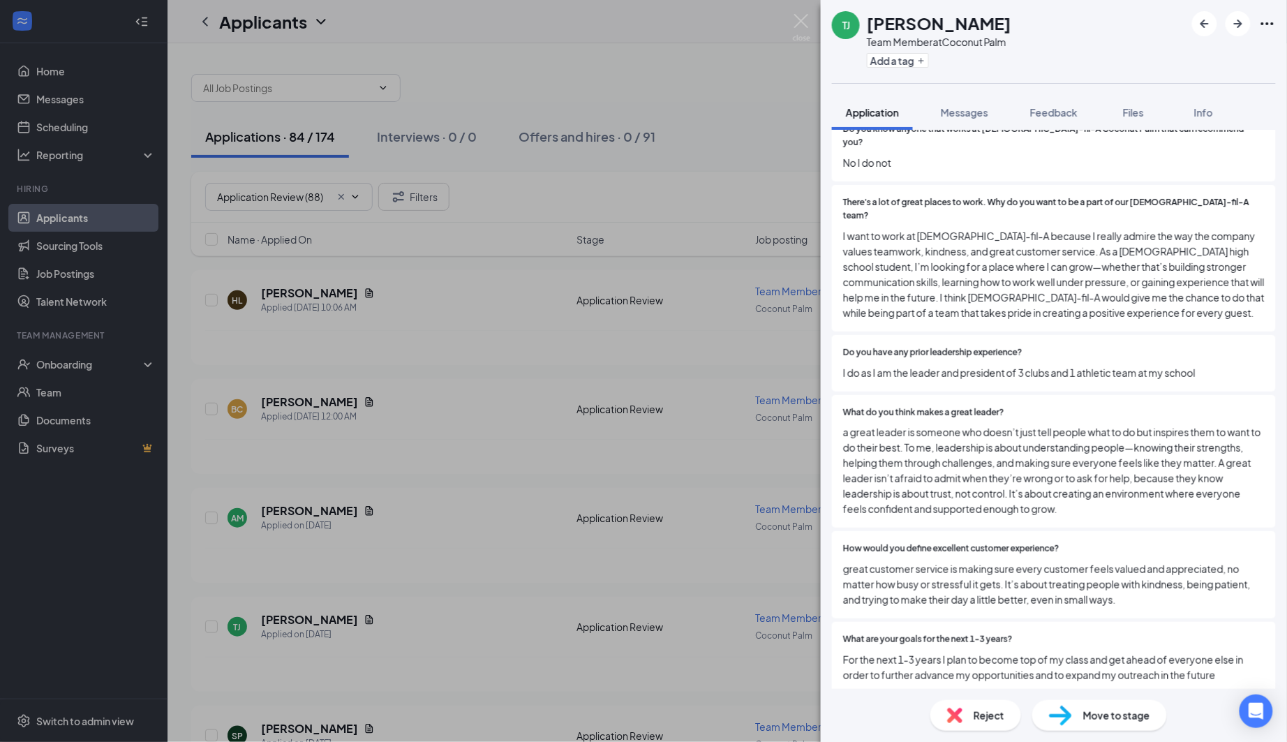
scroll to position [1103, 0]
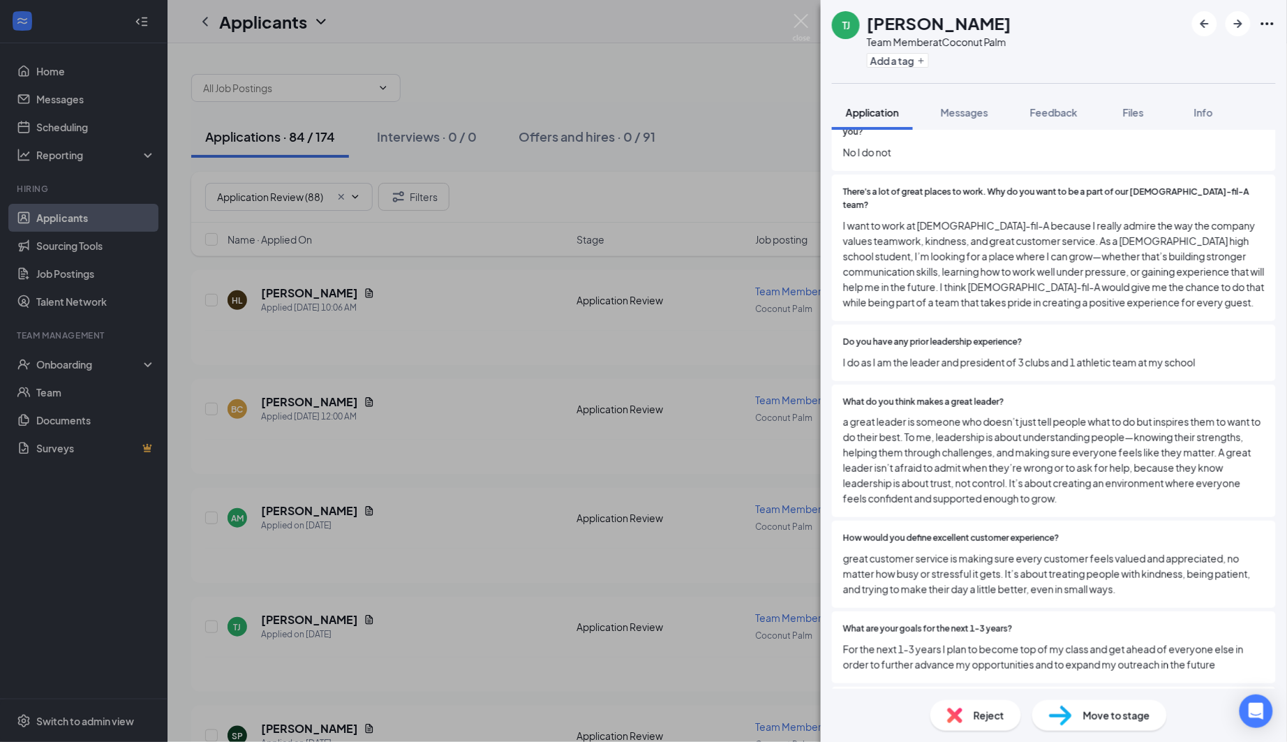
click at [973, 711] on div "Reject" at bounding box center [976, 715] width 91 height 31
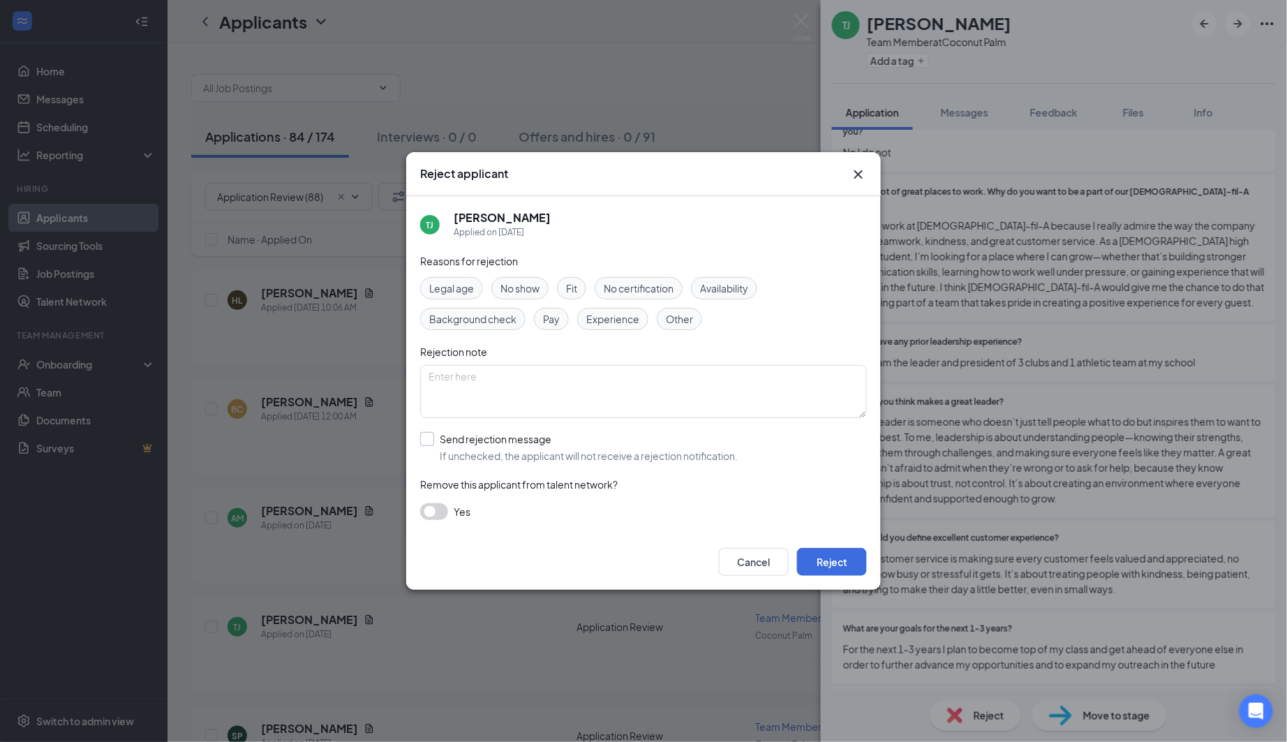
click at [529, 459] on span "If unchecked, the applicant will not receive a rejection notification." at bounding box center [589, 456] width 298 height 14
click at [529, 459] on input "Send rejection message If unchecked, the applicant will not receive a rejection…" at bounding box center [579, 447] width 318 height 31
checkbox input "true"
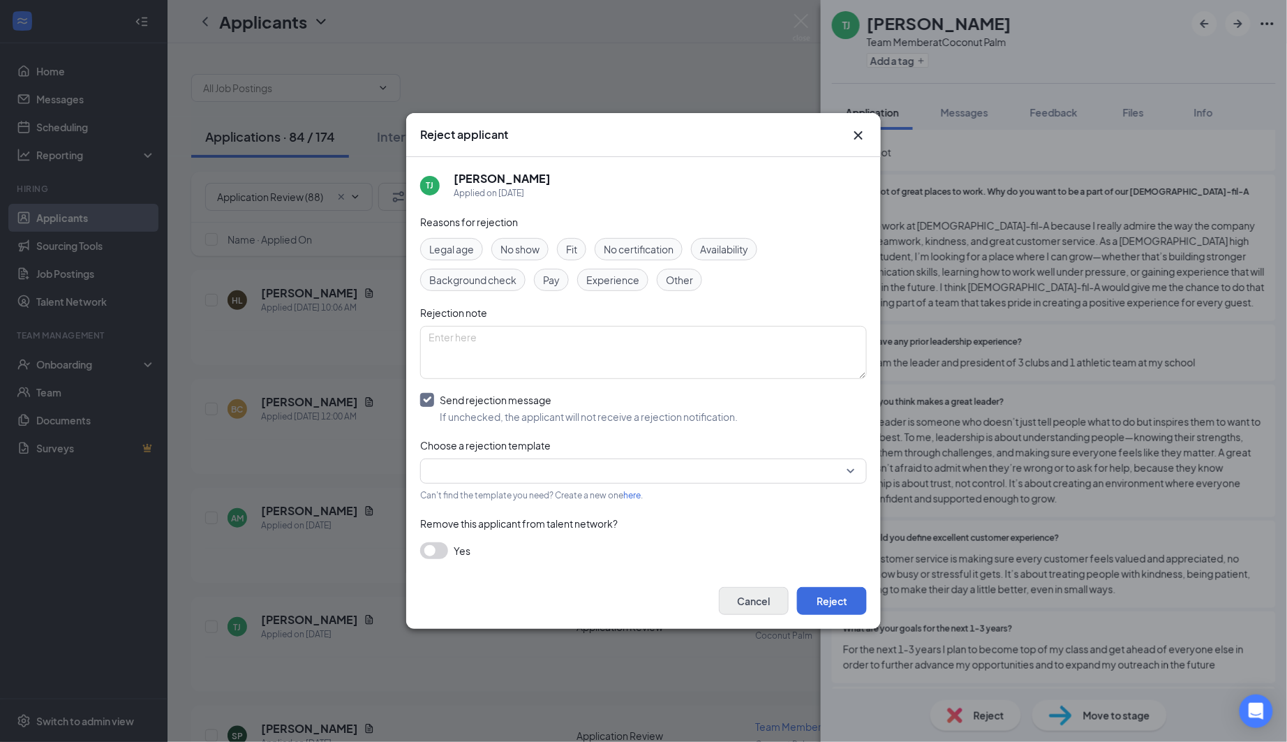
click at [753, 610] on button "Cancel" at bounding box center [754, 601] width 70 height 28
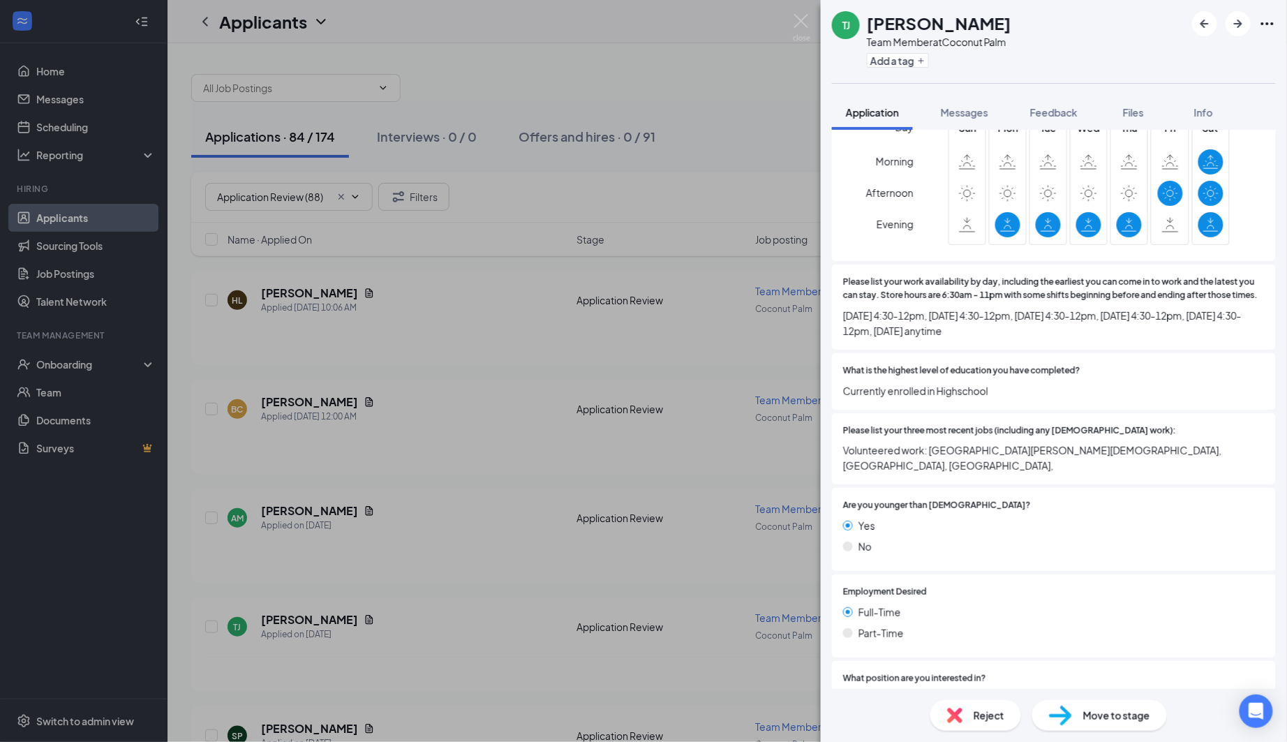
scroll to position [164, 0]
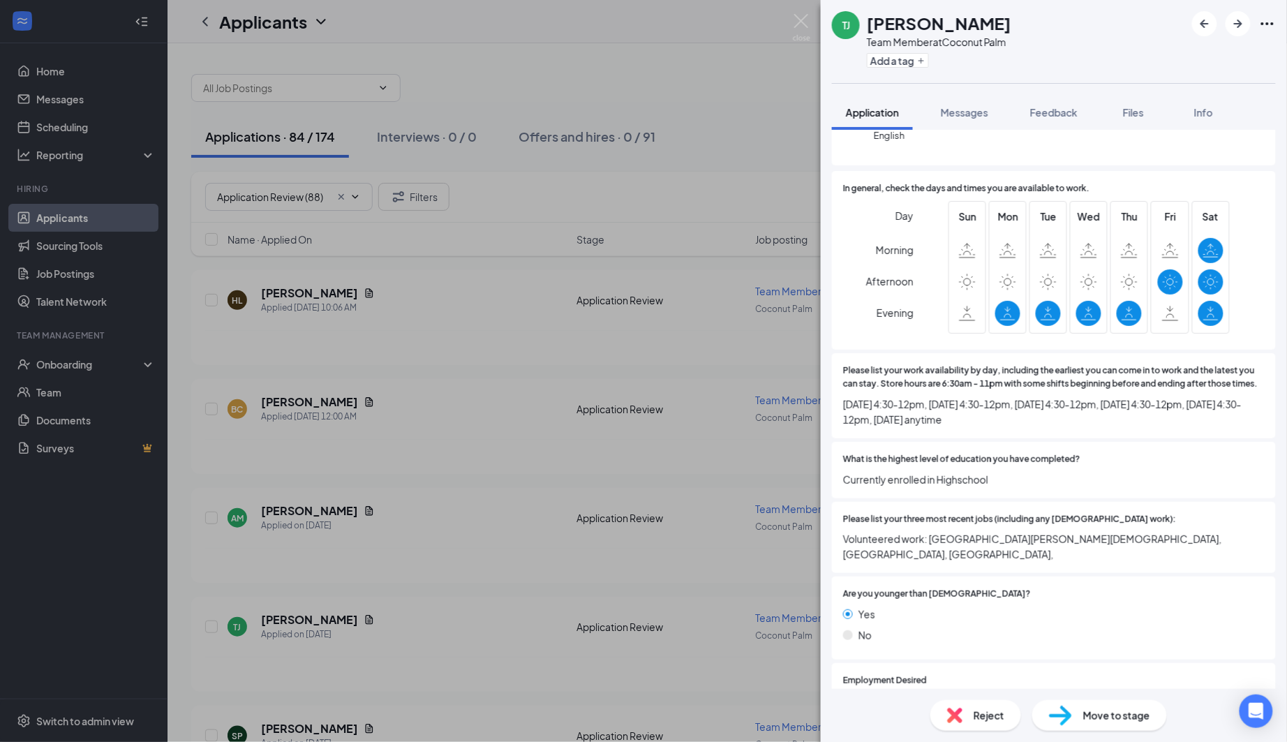
click at [982, 710] on span "Reject" at bounding box center [989, 715] width 31 height 15
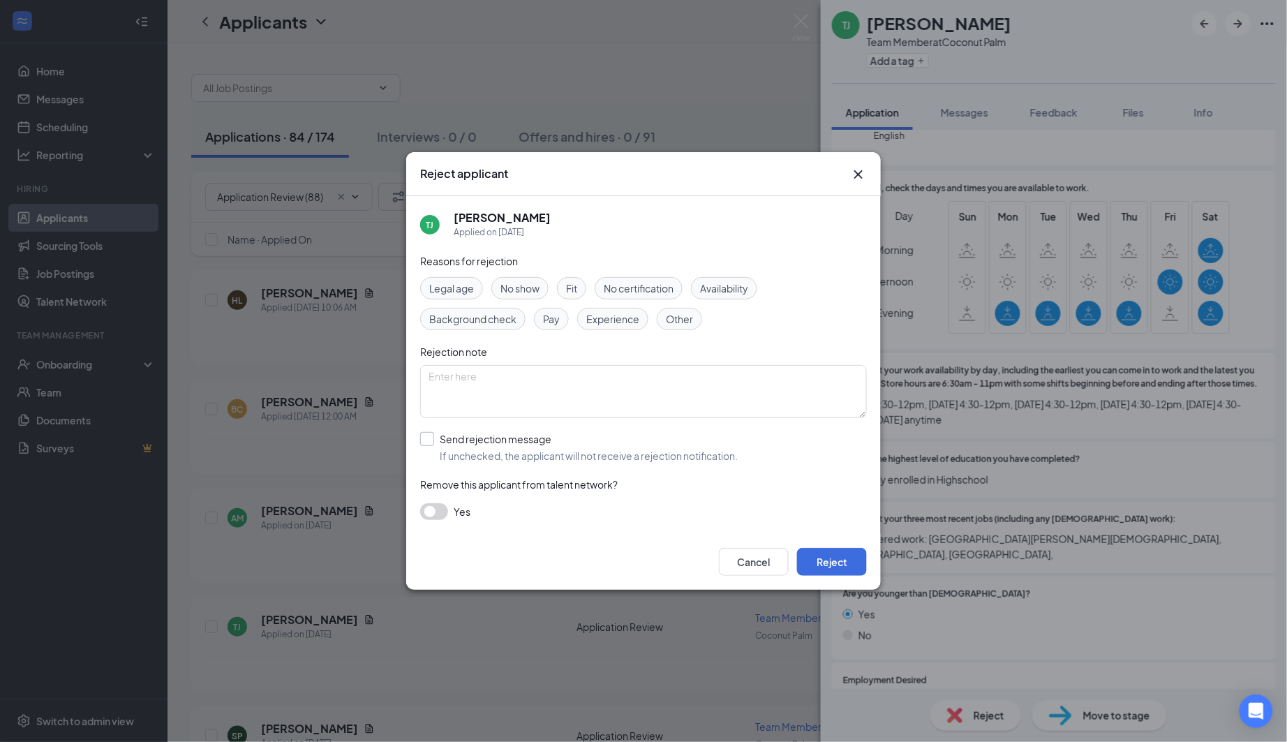
click at [524, 454] on span "If unchecked, the applicant will not receive a rejection notification." at bounding box center [589, 456] width 298 height 14
click at [524, 454] on input "Send rejection message If unchecked, the applicant will not receive a rejection…" at bounding box center [579, 447] width 318 height 31
checkbox input "true"
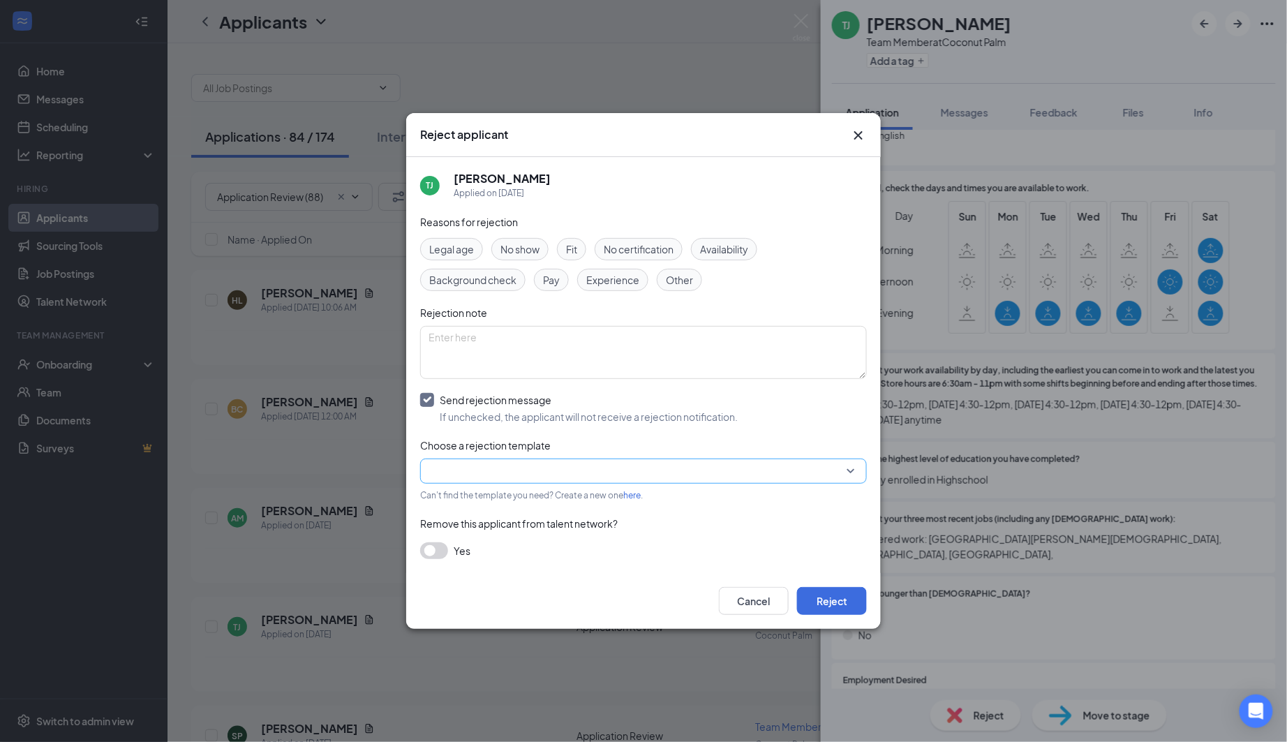
click at [574, 471] on input "search" at bounding box center [639, 471] width 420 height 24
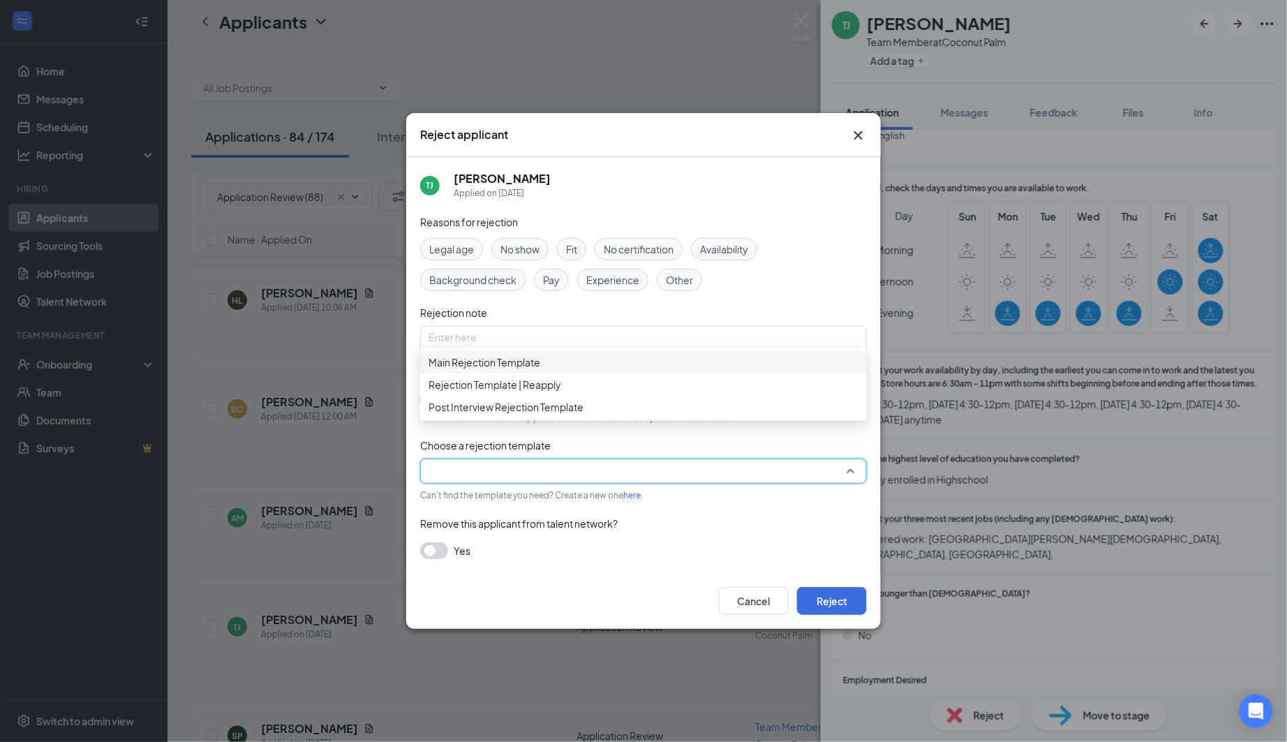
click at [573, 366] on span "Main Rejection Template" at bounding box center [644, 362] width 430 height 15
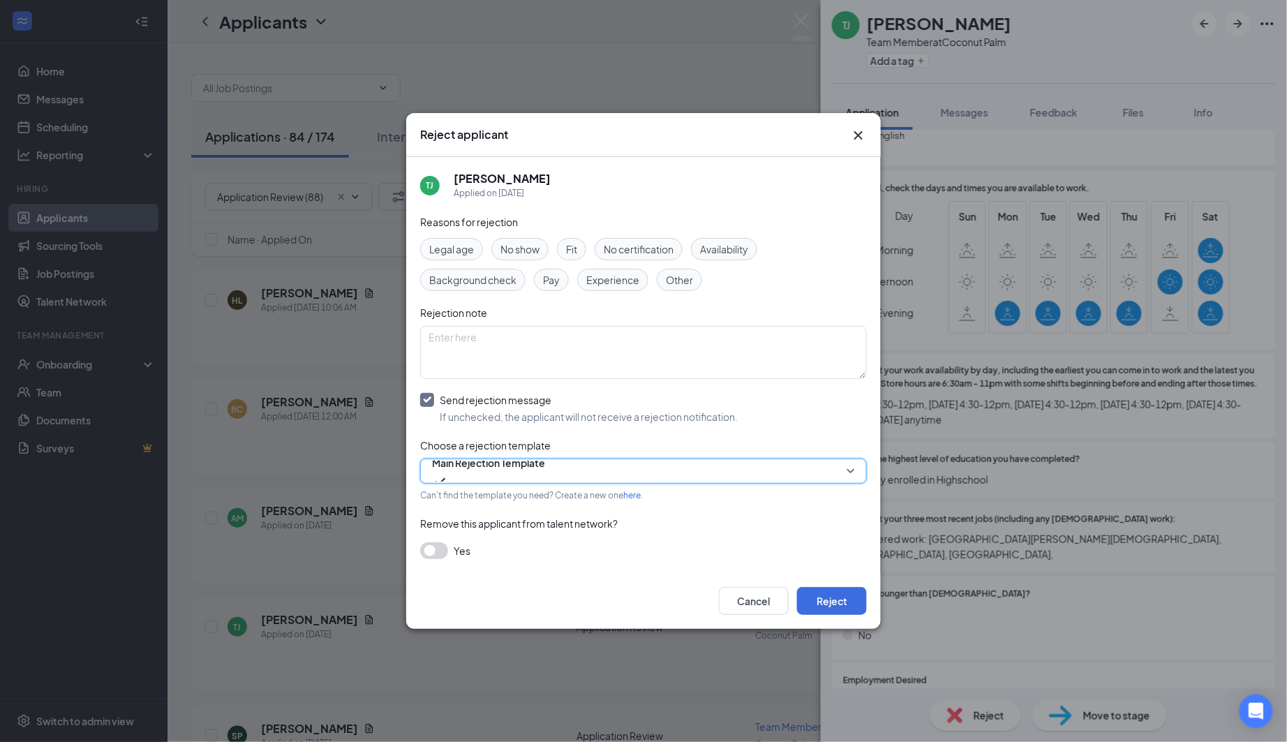
click at [812, 583] on div "Cancel Reject" at bounding box center [643, 601] width 475 height 56
click at [817, 590] on button "Reject" at bounding box center [832, 601] width 70 height 28
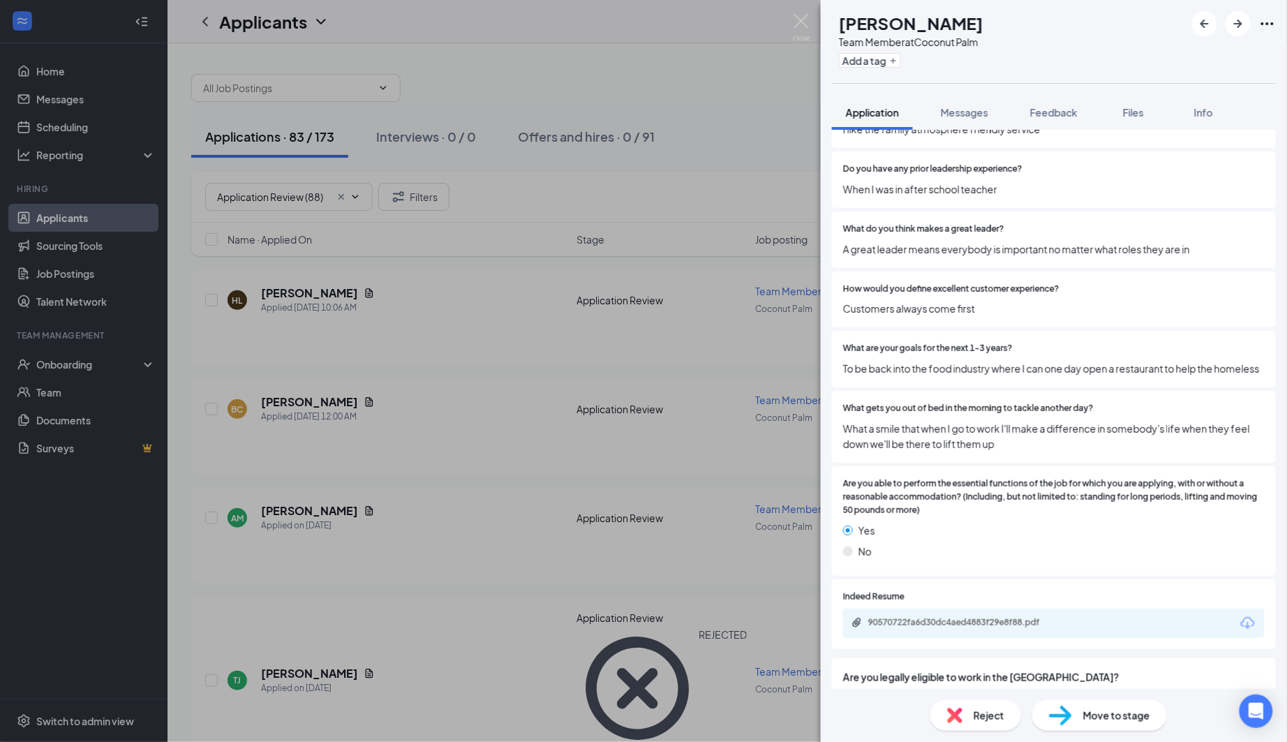
scroll to position [1160, 0]
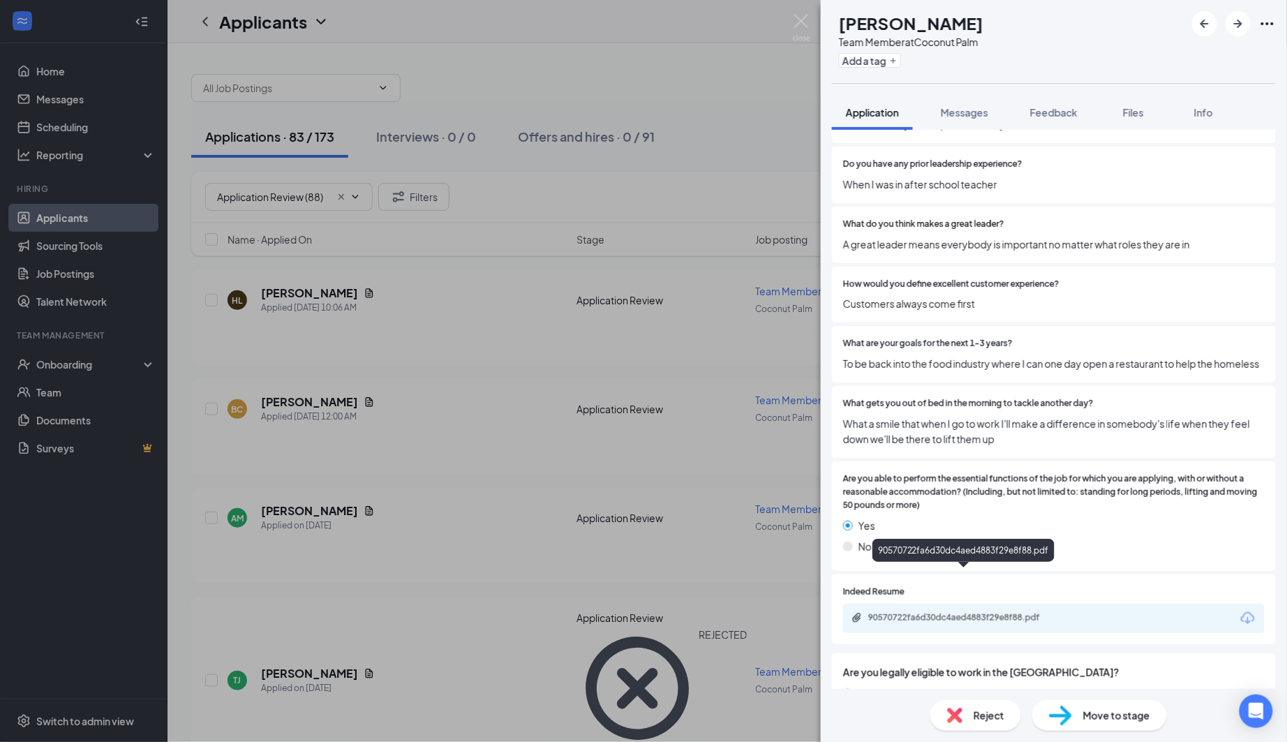
click at [1000, 612] on div "90570722fa6d30dc4aed4883f29e8f88.pdf" at bounding box center [966, 617] width 195 height 11
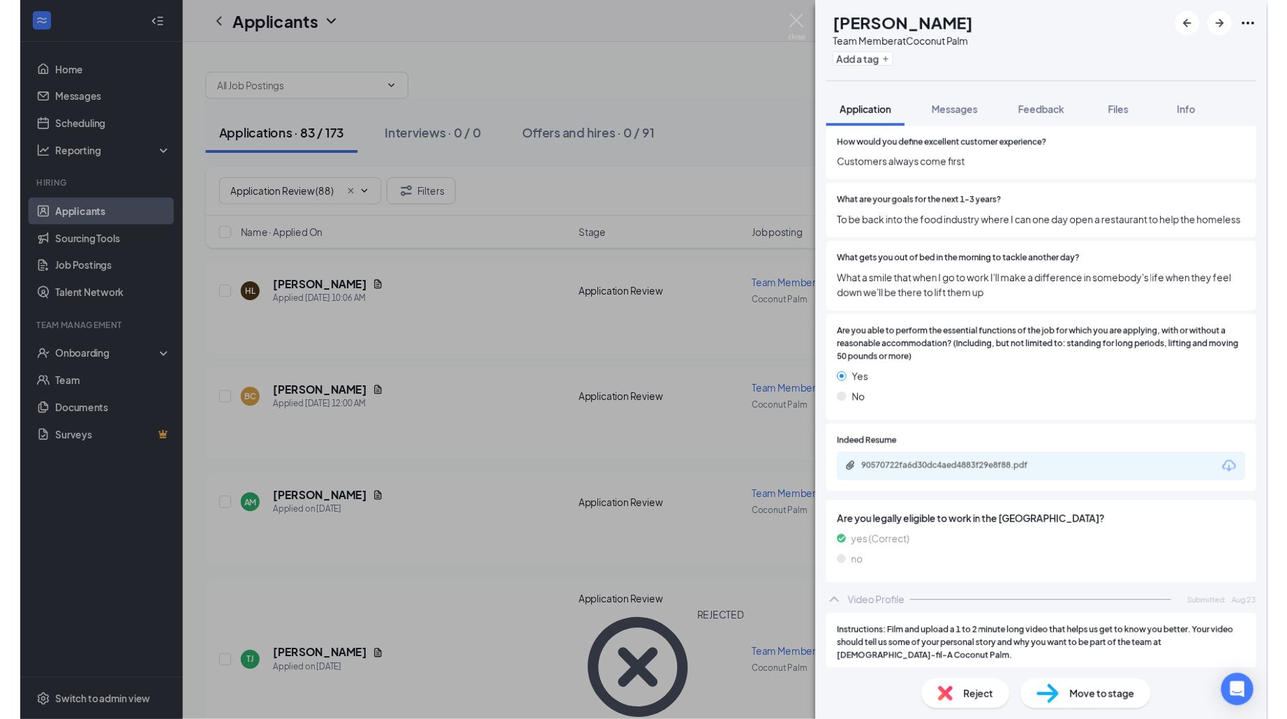
scroll to position [1297, 0]
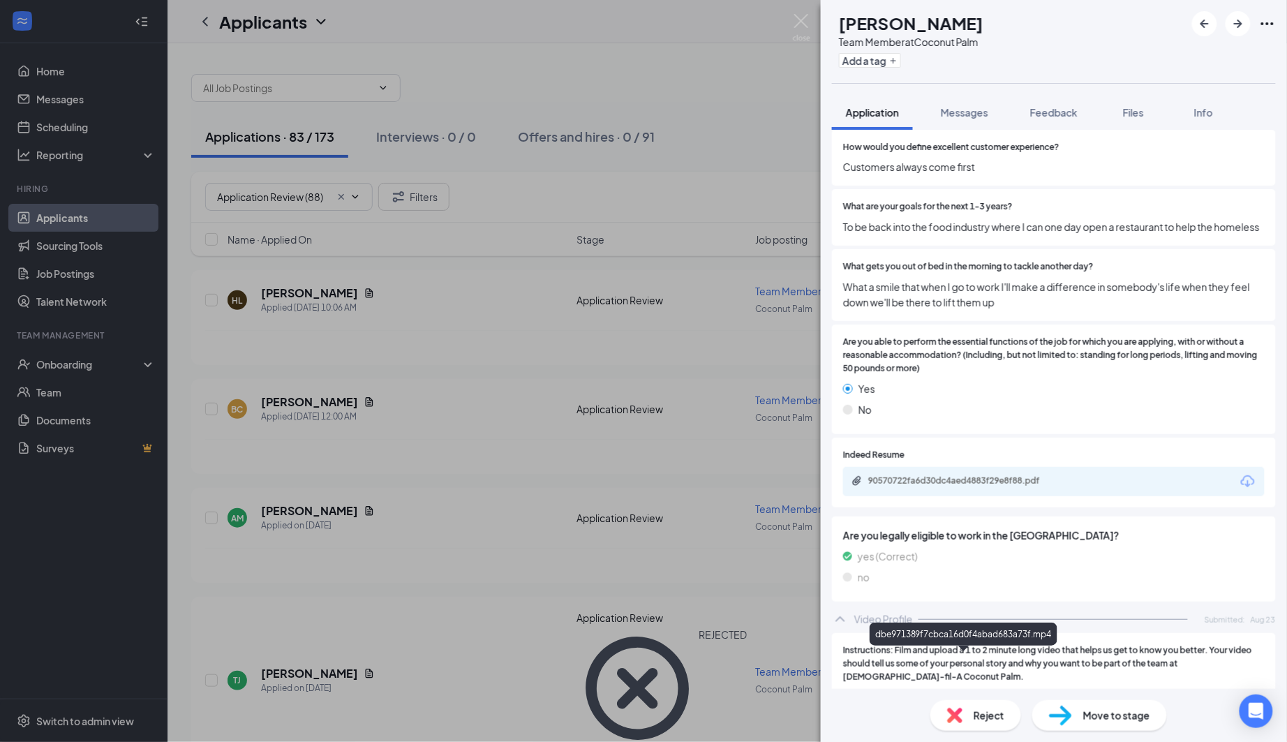
click at [1036, 698] on div "dbe971389f7cbca16d0f4abad683a73f.mp4" at bounding box center [966, 703] width 195 height 11
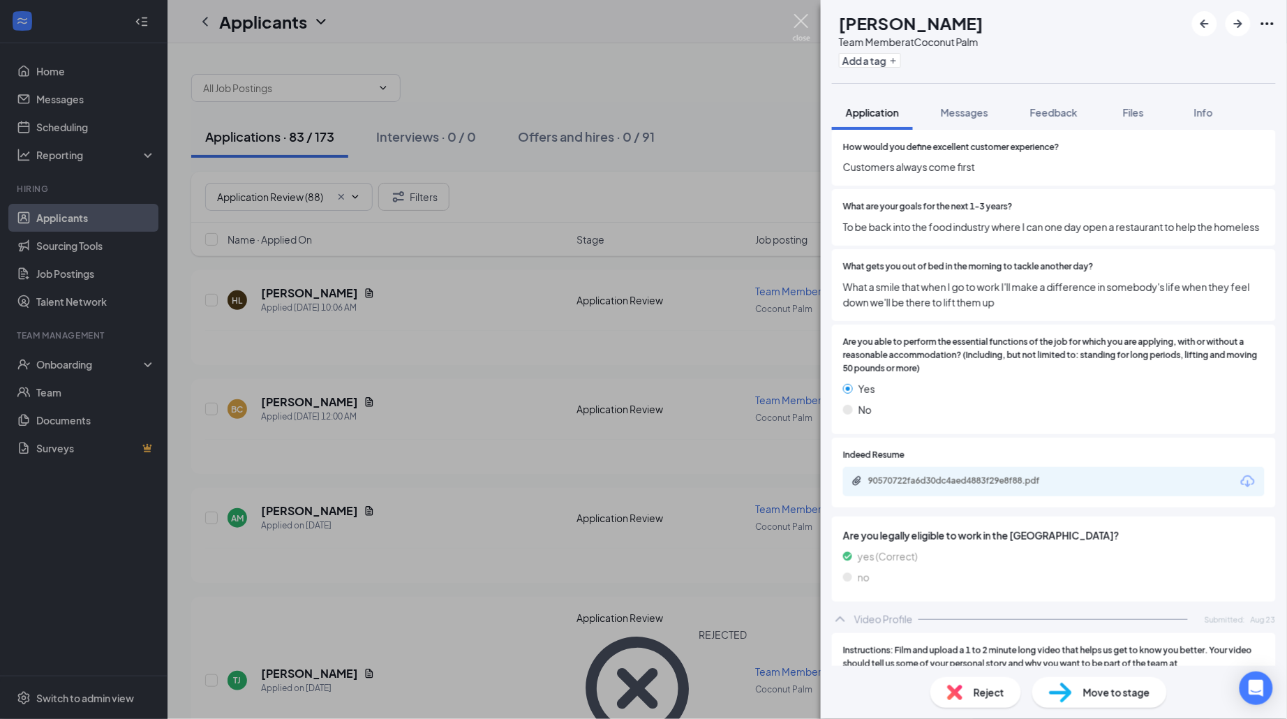
click at [806, 20] on img at bounding box center [801, 27] width 17 height 27
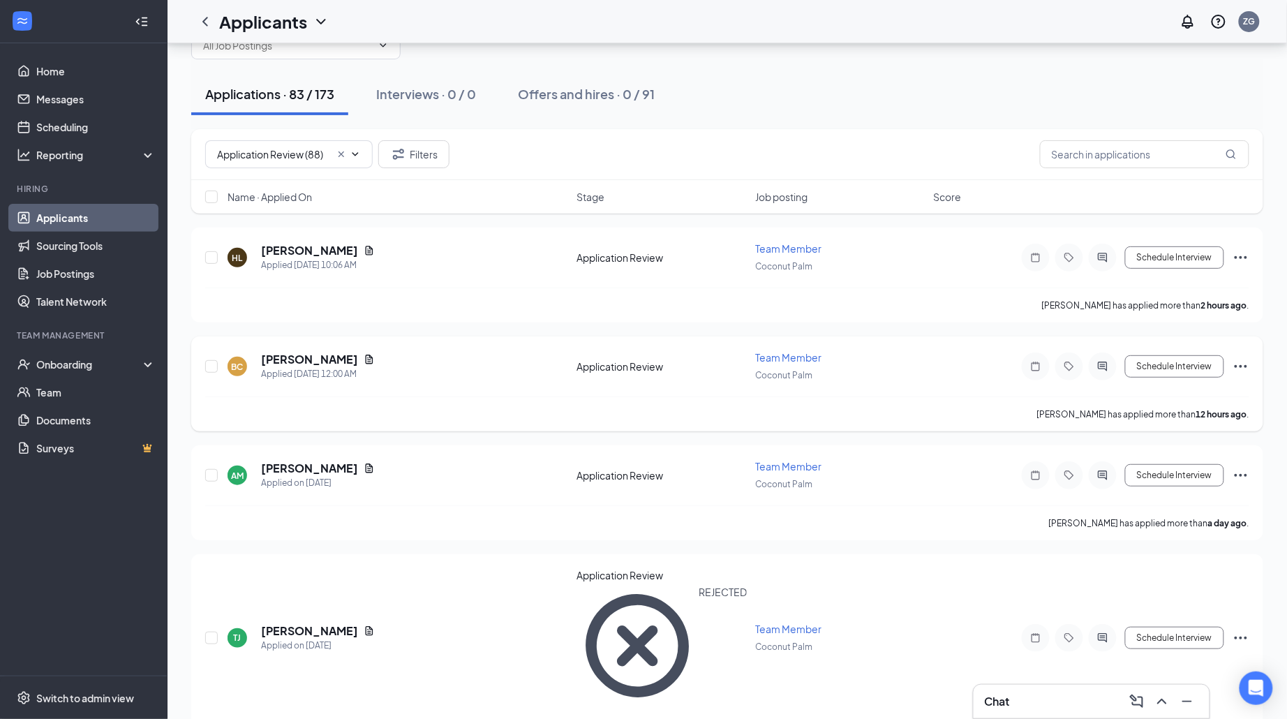
scroll to position [45, 0]
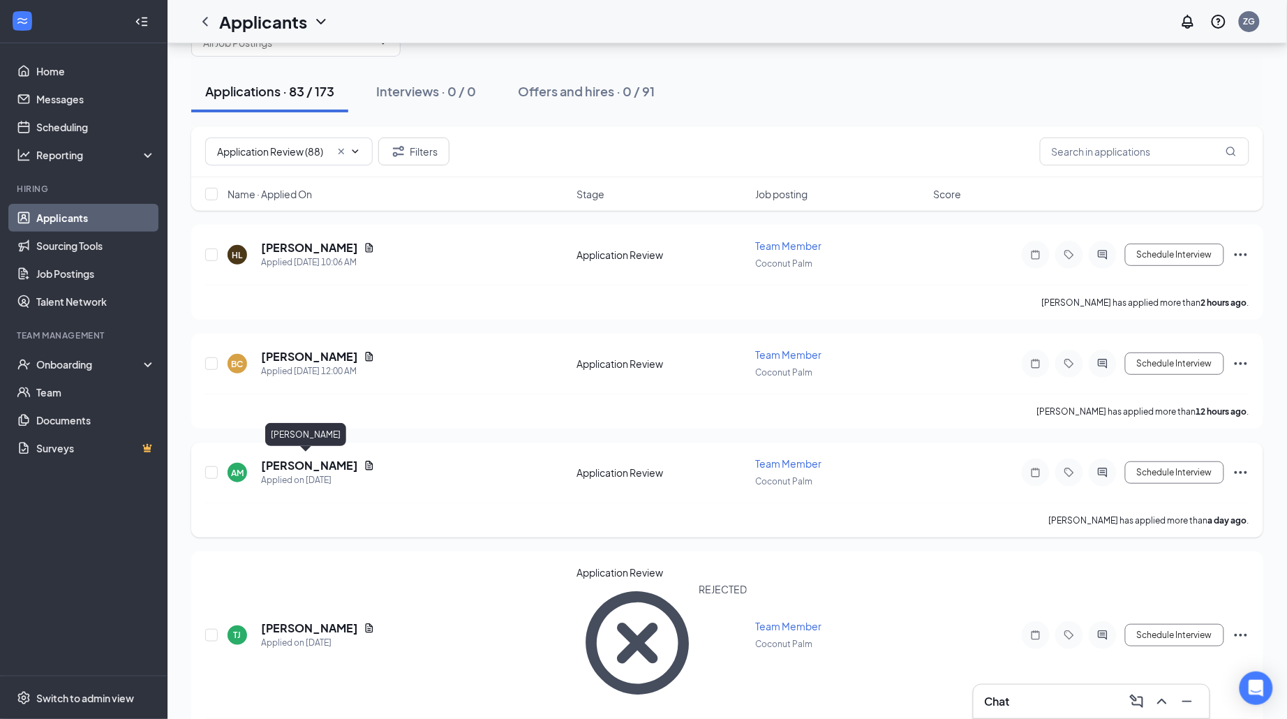
click at [281, 463] on h5 "[PERSON_NAME]" at bounding box center [309, 465] width 97 height 15
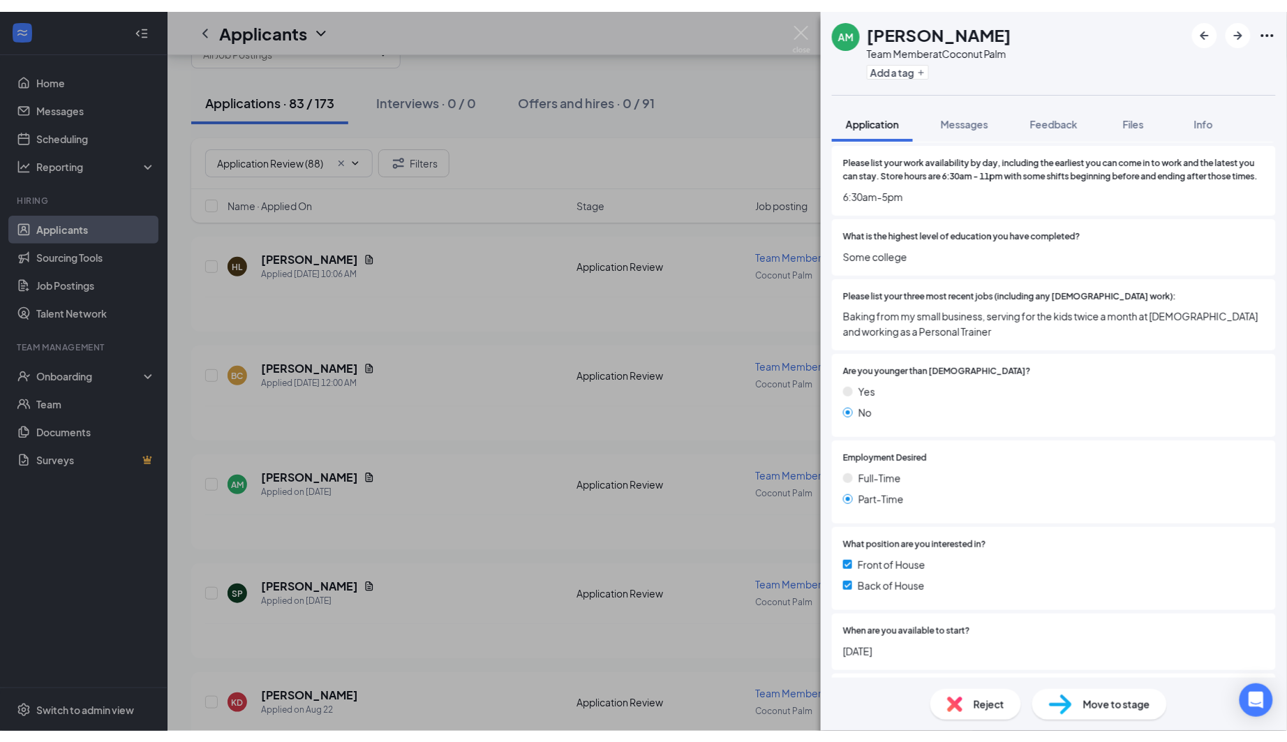
scroll to position [309, 0]
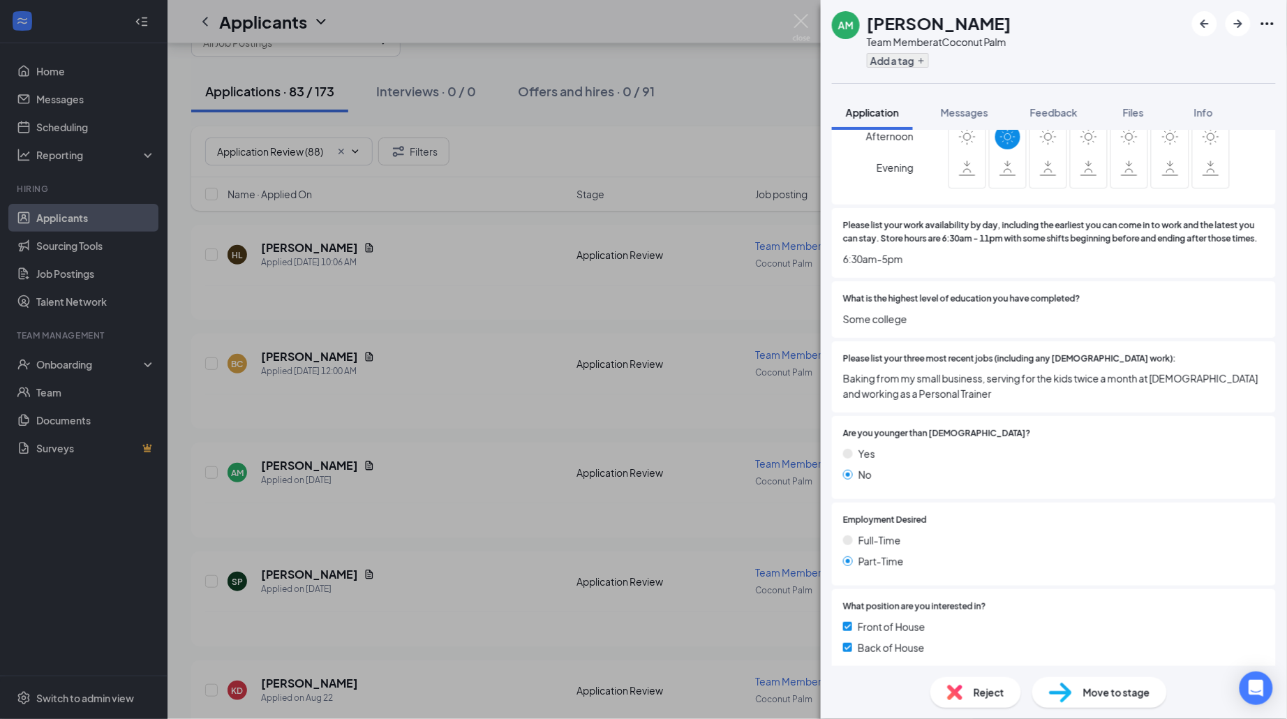
click at [907, 66] on button "Add a tag" at bounding box center [898, 60] width 62 height 15
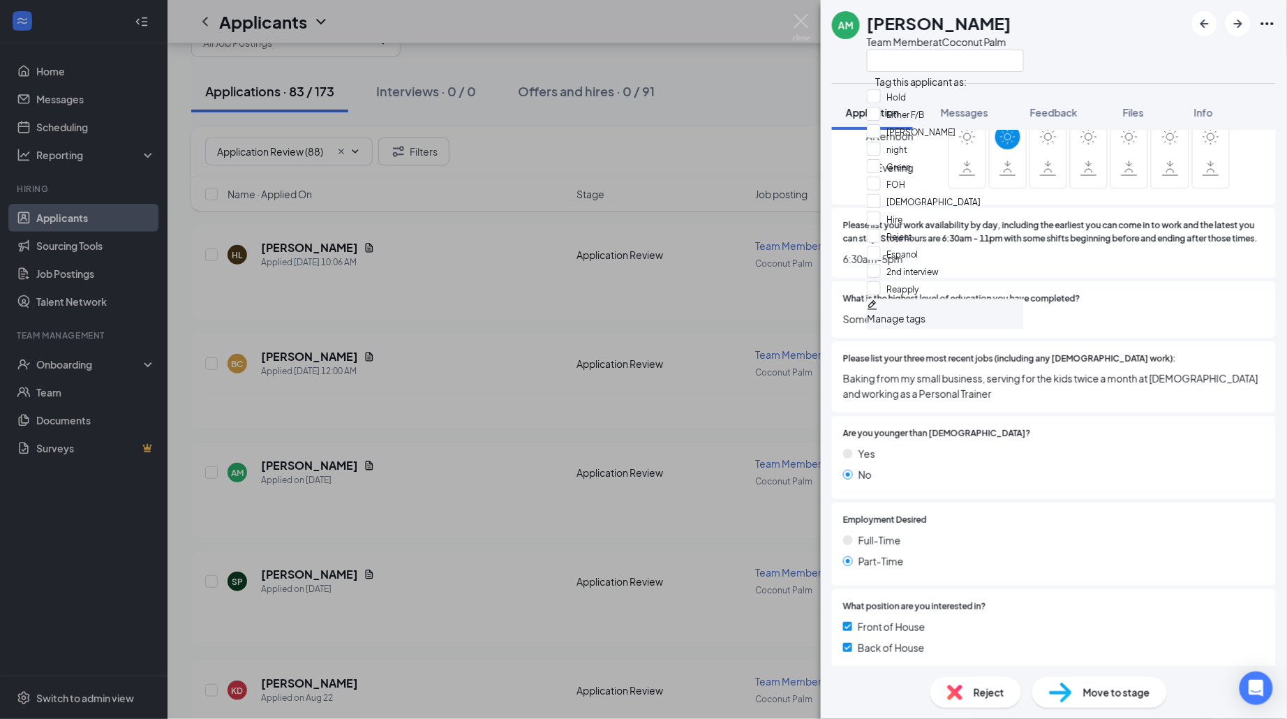
click at [961, 177] on div "Green" at bounding box center [945, 167] width 157 height 17
checkbox input "true"
click at [1092, 78] on div "AM [PERSON_NAME] Team Member at [GEOGRAPHIC_DATA]" at bounding box center [1054, 41] width 466 height 83
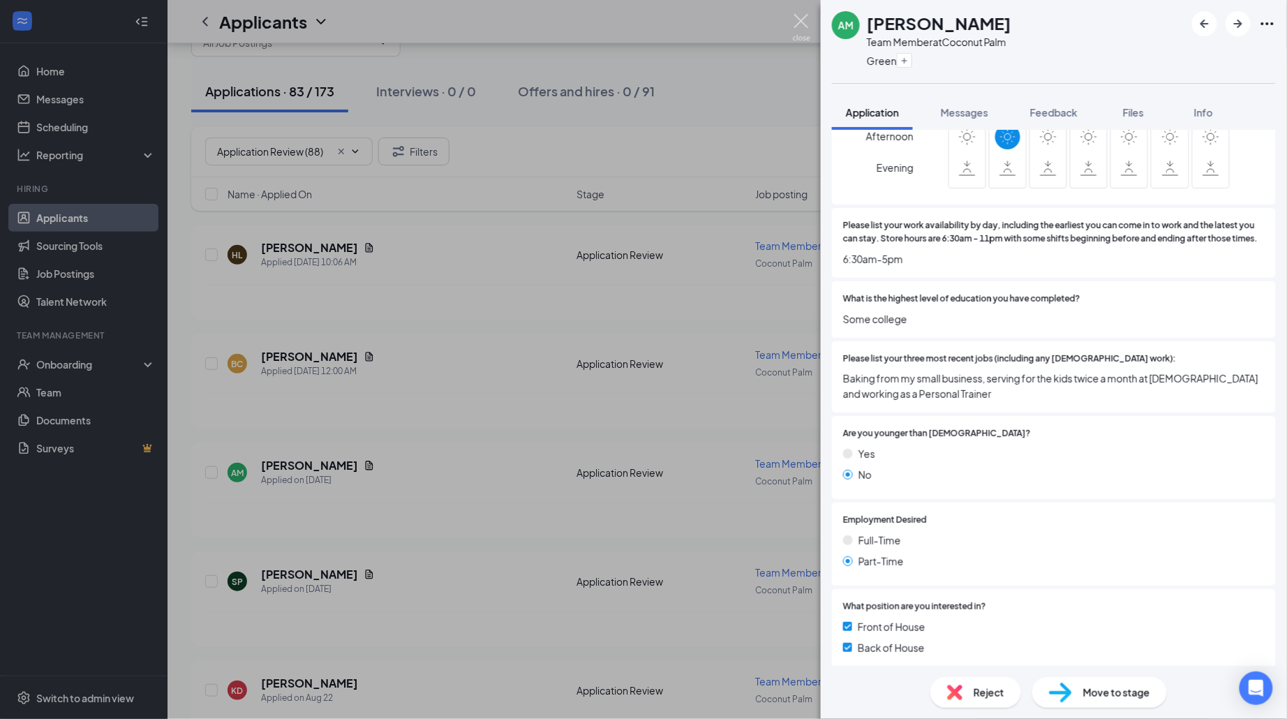
click at [798, 21] on img at bounding box center [801, 27] width 17 height 27
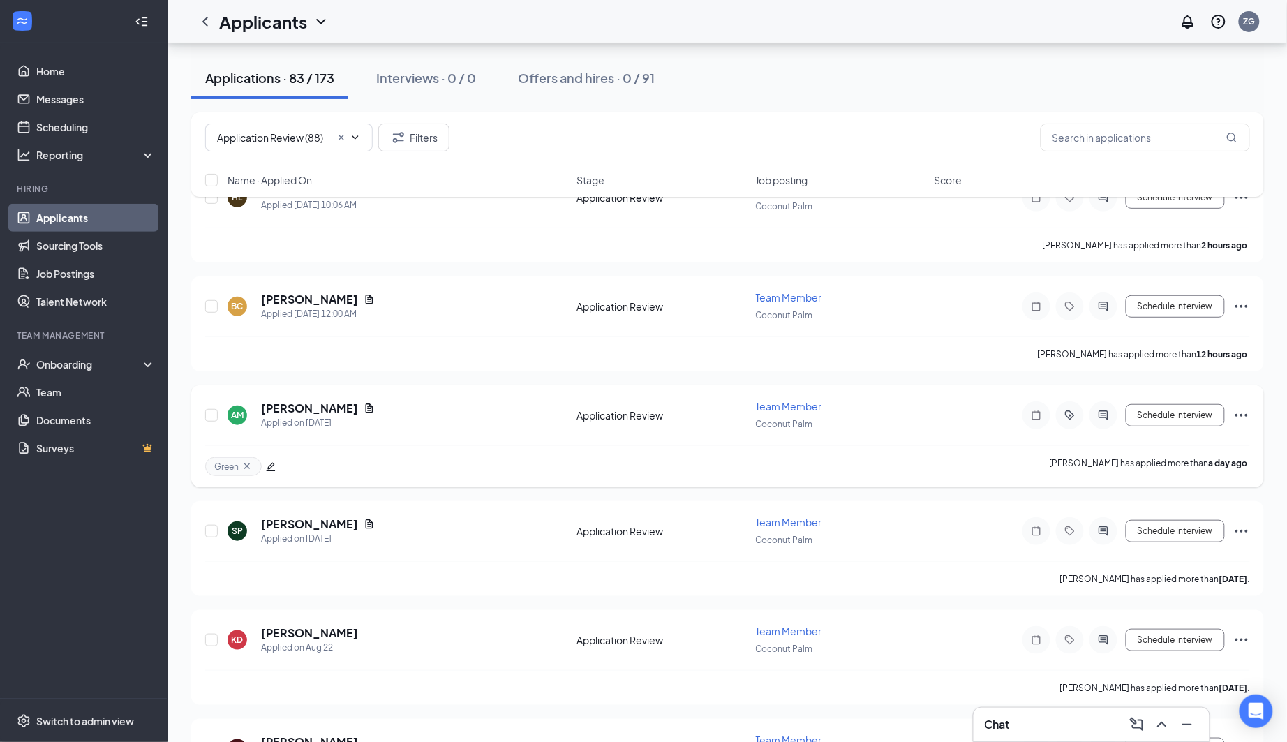
scroll to position [123, 0]
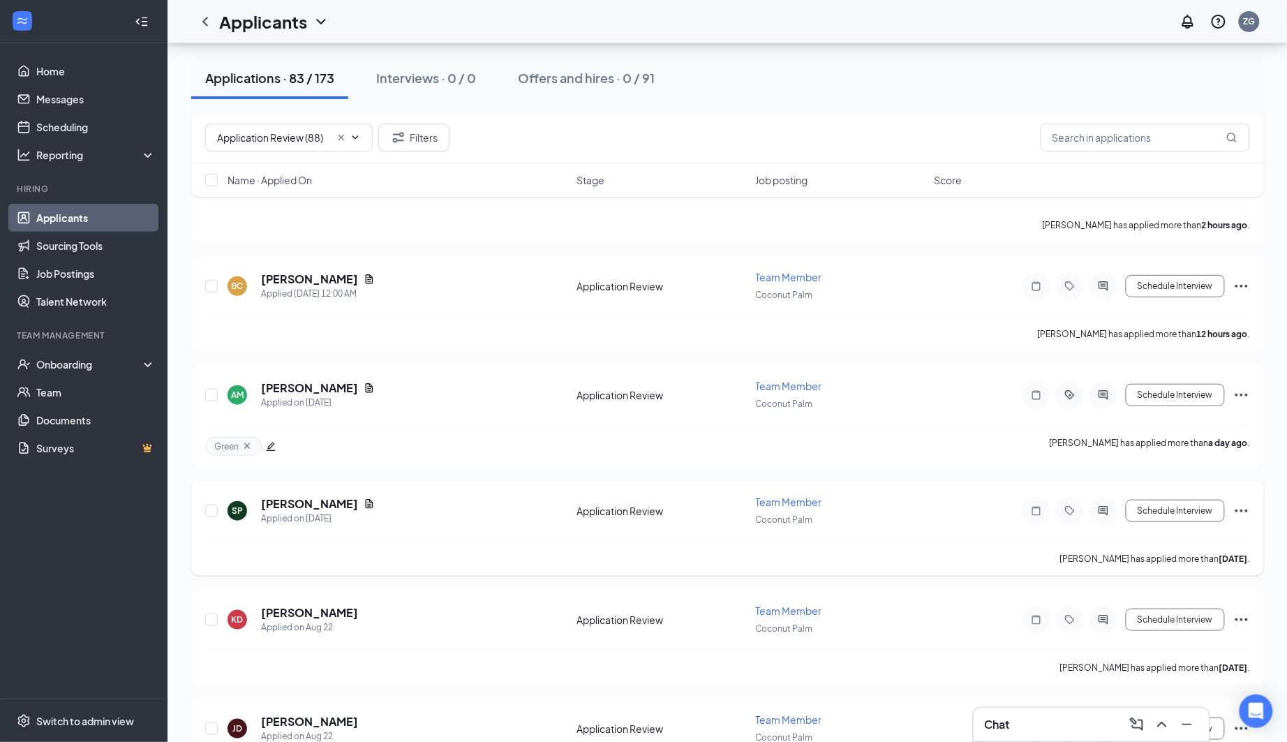
click at [1240, 503] on icon "Ellipses" at bounding box center [1242, 511] width 17 height 17
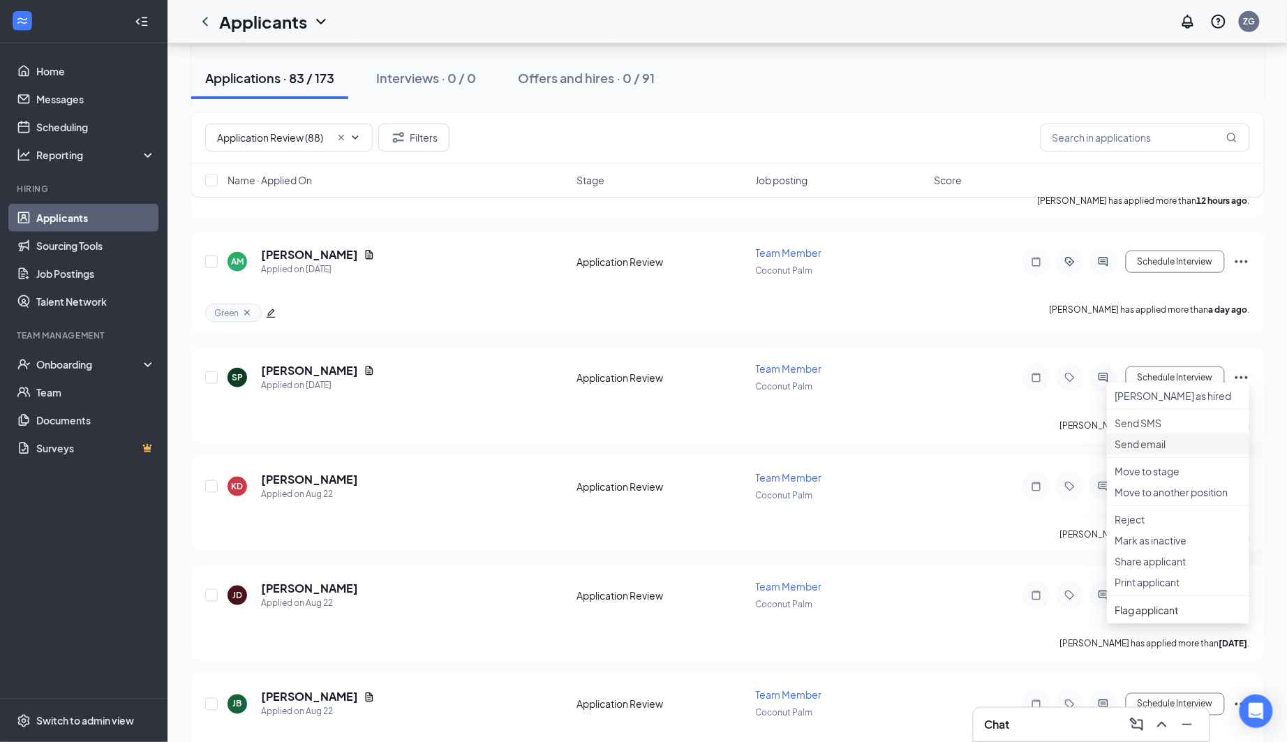
scroll to position [258, 0]
click at [1181, 567] on p "Share applicant" at bounding box center [1179, 560] width 126 height 14
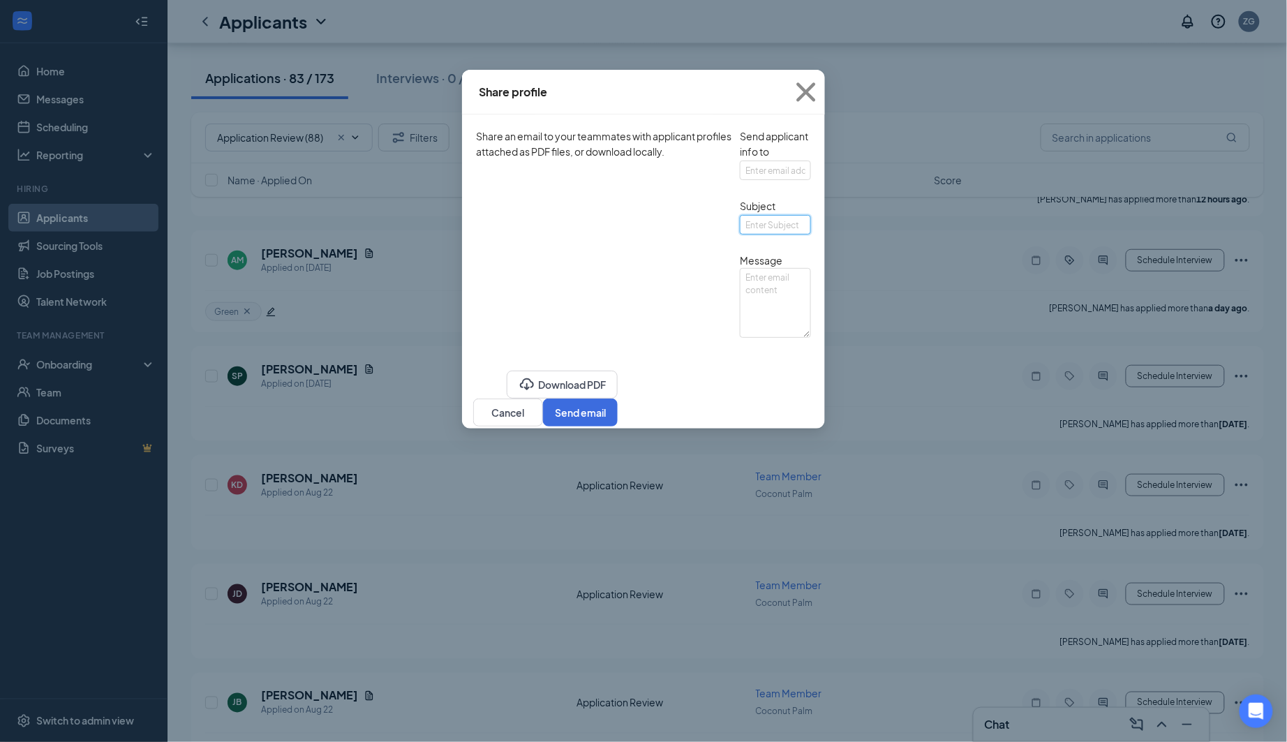
click at [740, 235] on input "text" at bounding box center [775, 225] width 71 height 20
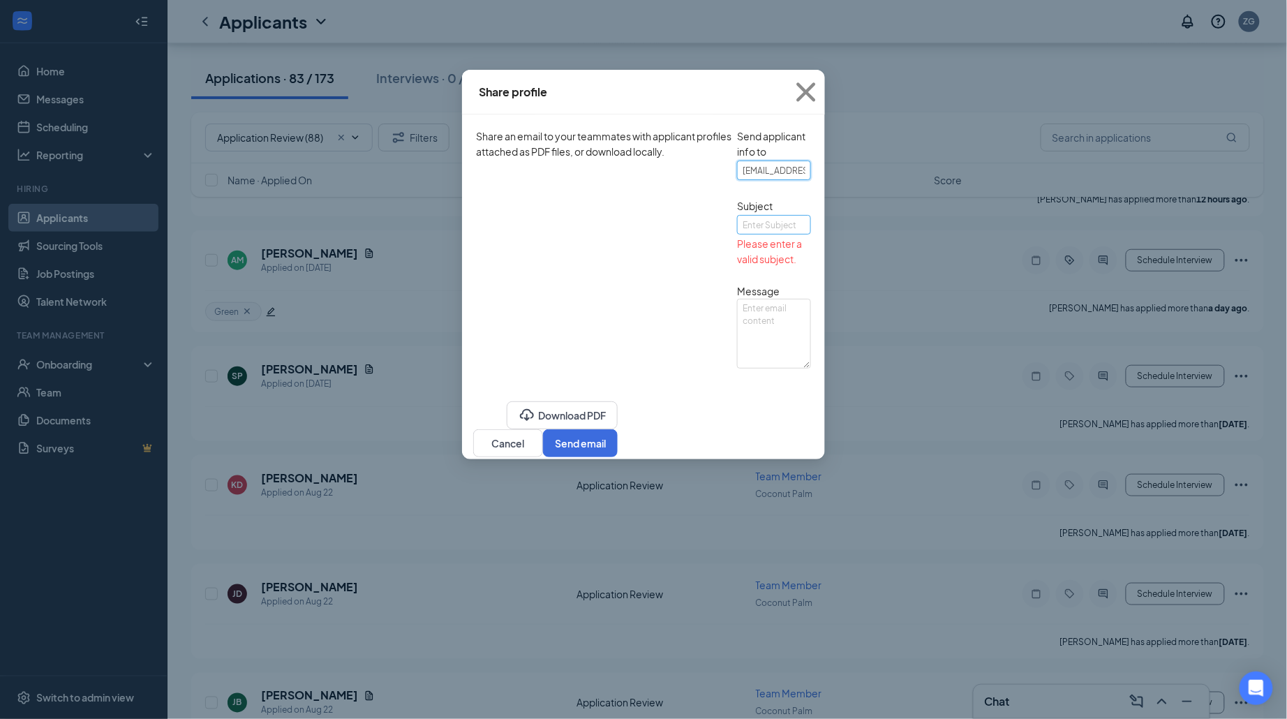
type input "[EMAIL_ADDRESS][DOMAIN_NAME]"
click at [737, 235] on input "text" at bounding box center [774, 225] width 74 height 20
type input "Your kinda gal"
click at [618, 452] on button "Send email" at bounding box center [580, 443] width 75 height 28
click at [767, 338] on textarea at bounding box center [775, 303] width 71 height 70
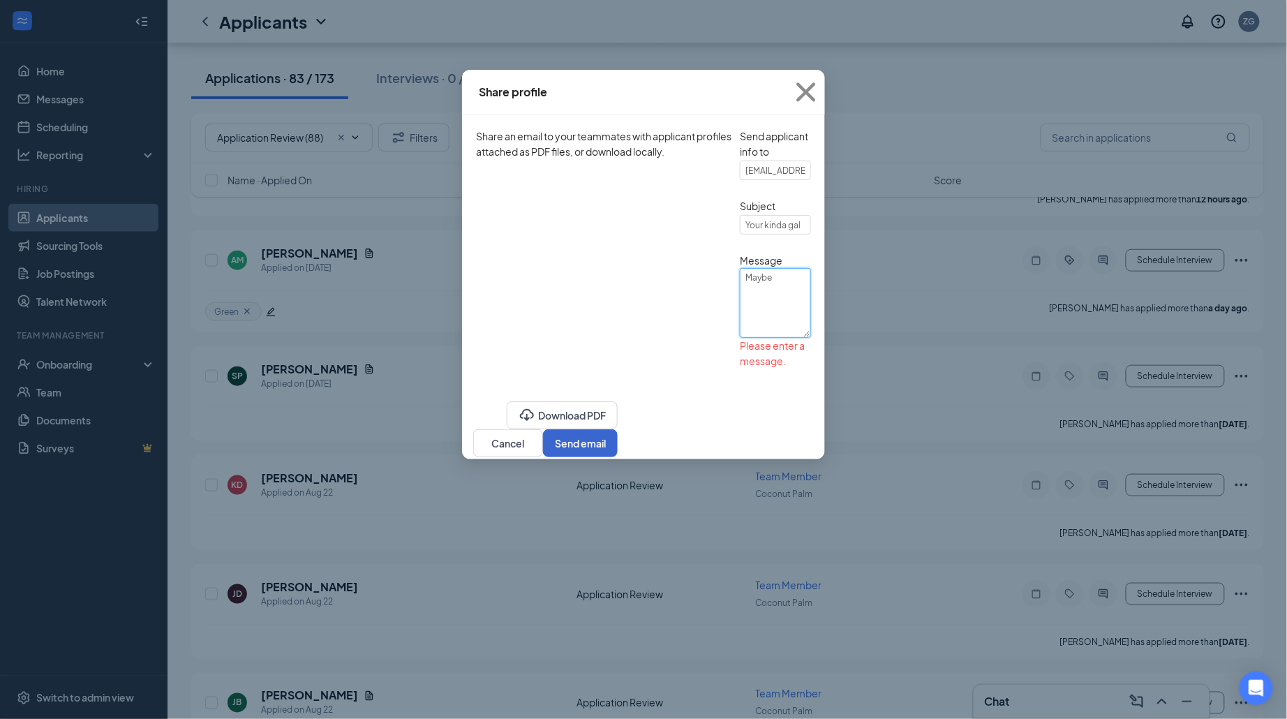
type textarea "Maybe"
click at [825, 459] on div "Download PDF Cancel Send email" at bounding box center [643, 429] width 363 height 60
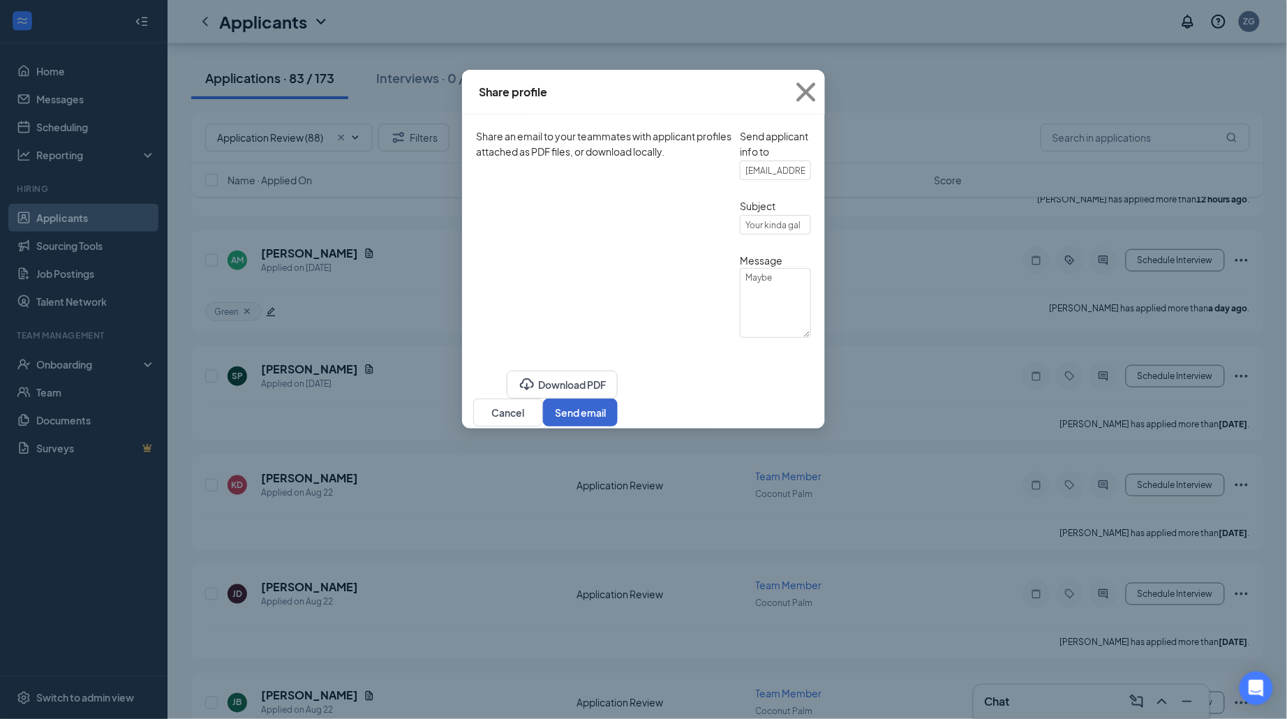
click at [618, 427] on button "Send email" at bounding box center [580, 413] width 75 height 28
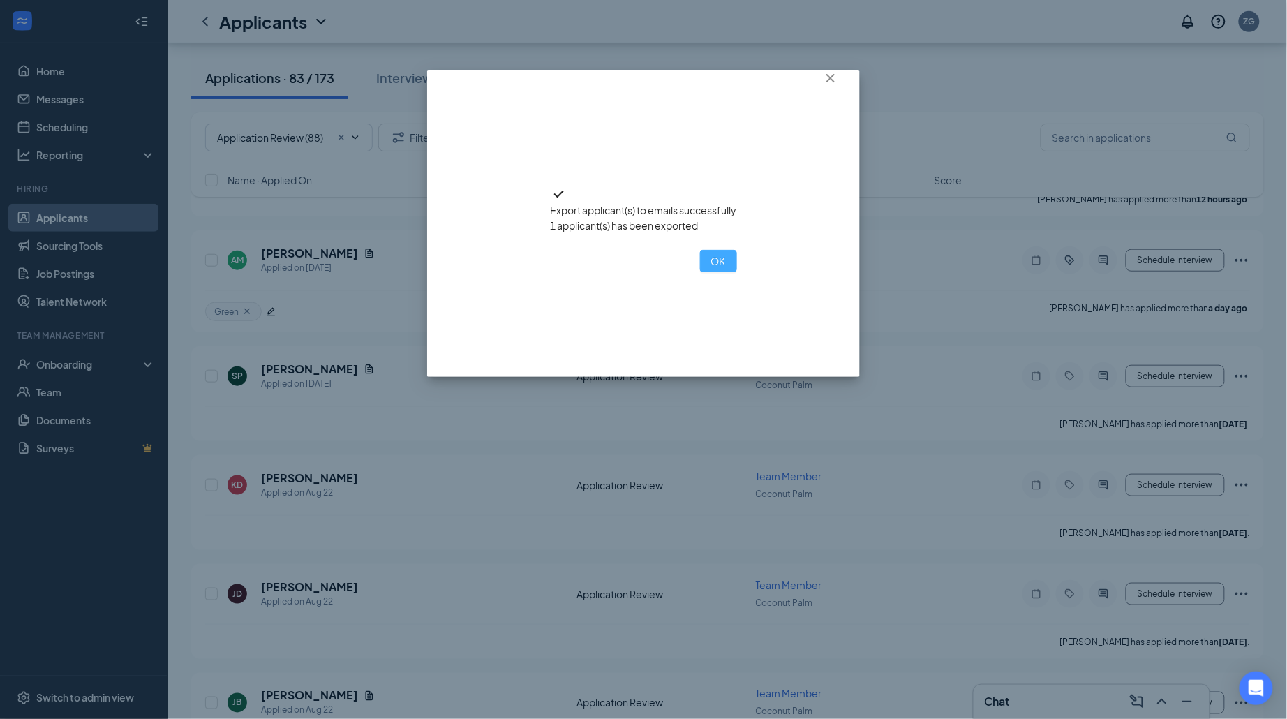
click at [700, 272] on button "OK" at bounding box center [718, 261] width 37 height 22
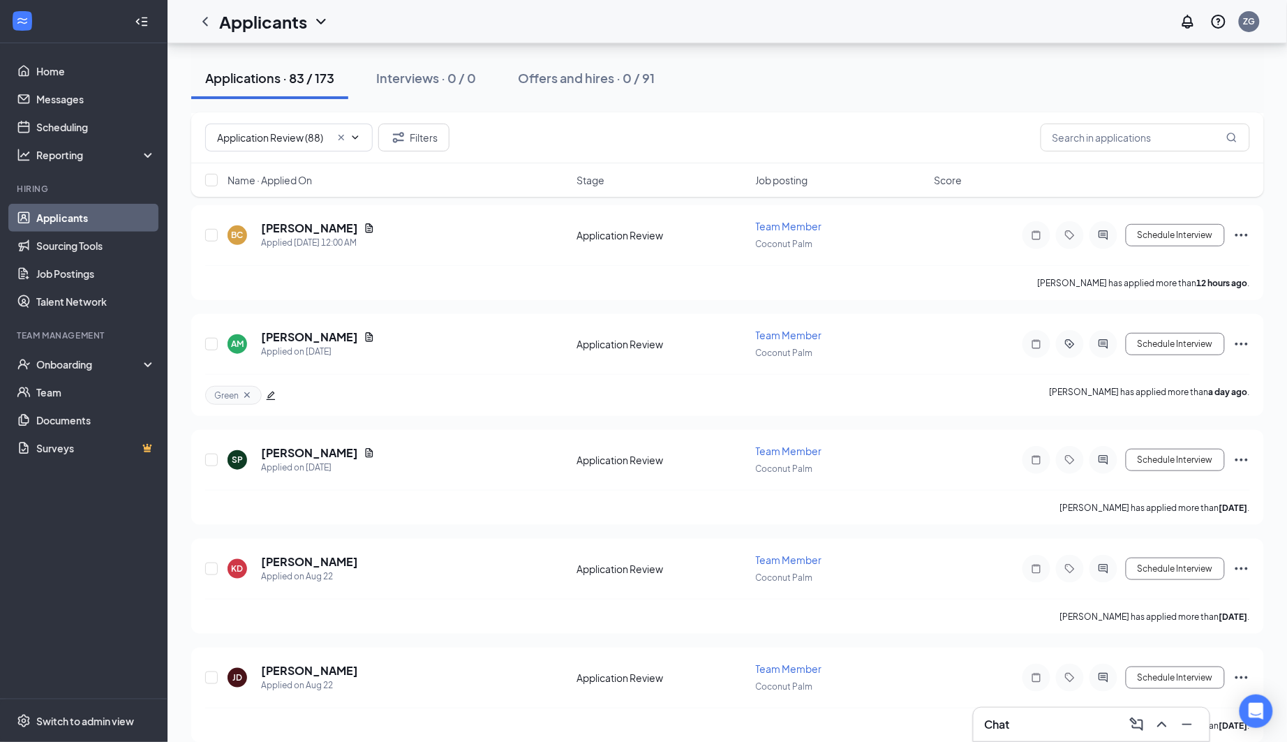
scroll to position [171, 0]
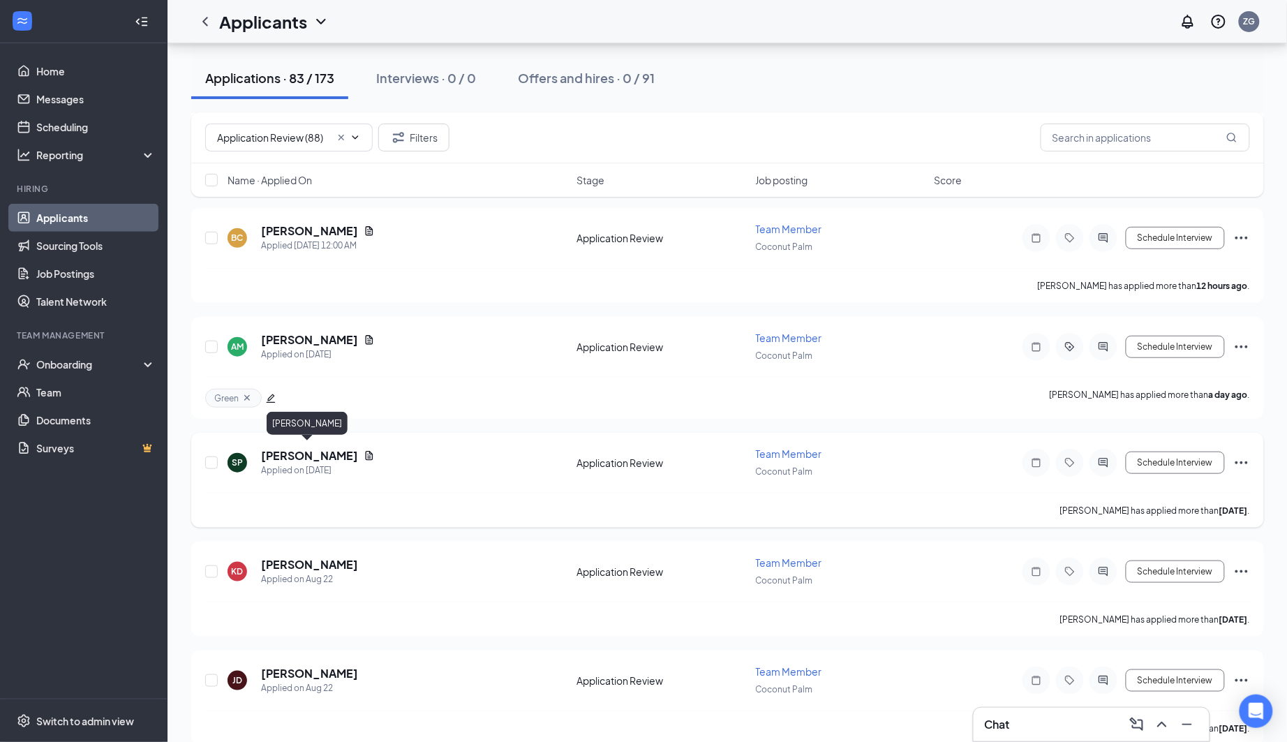
click at [300, 455] on h5 "[PERSON_NAME]" at bounding box center [309, 455] width 97 height 15
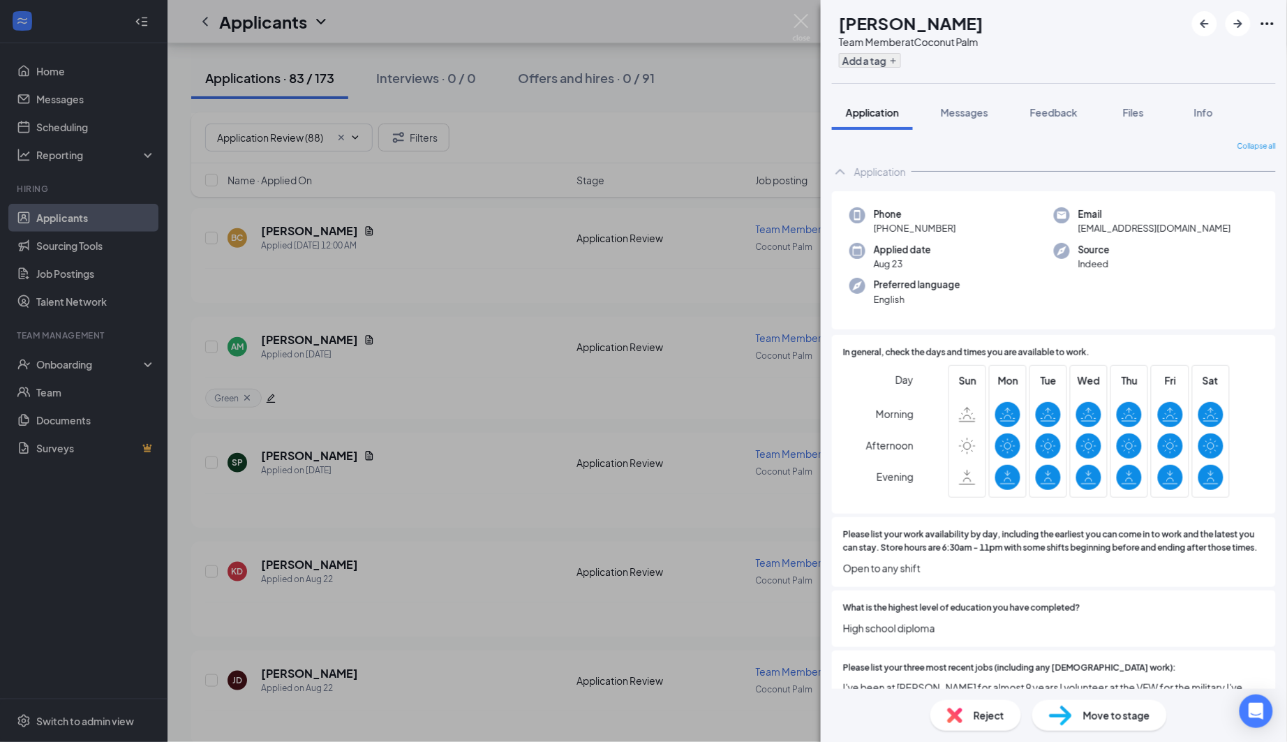
click at [893, 61] on button "Add a tag" at bounding box center [870, 60] width 62 height 15
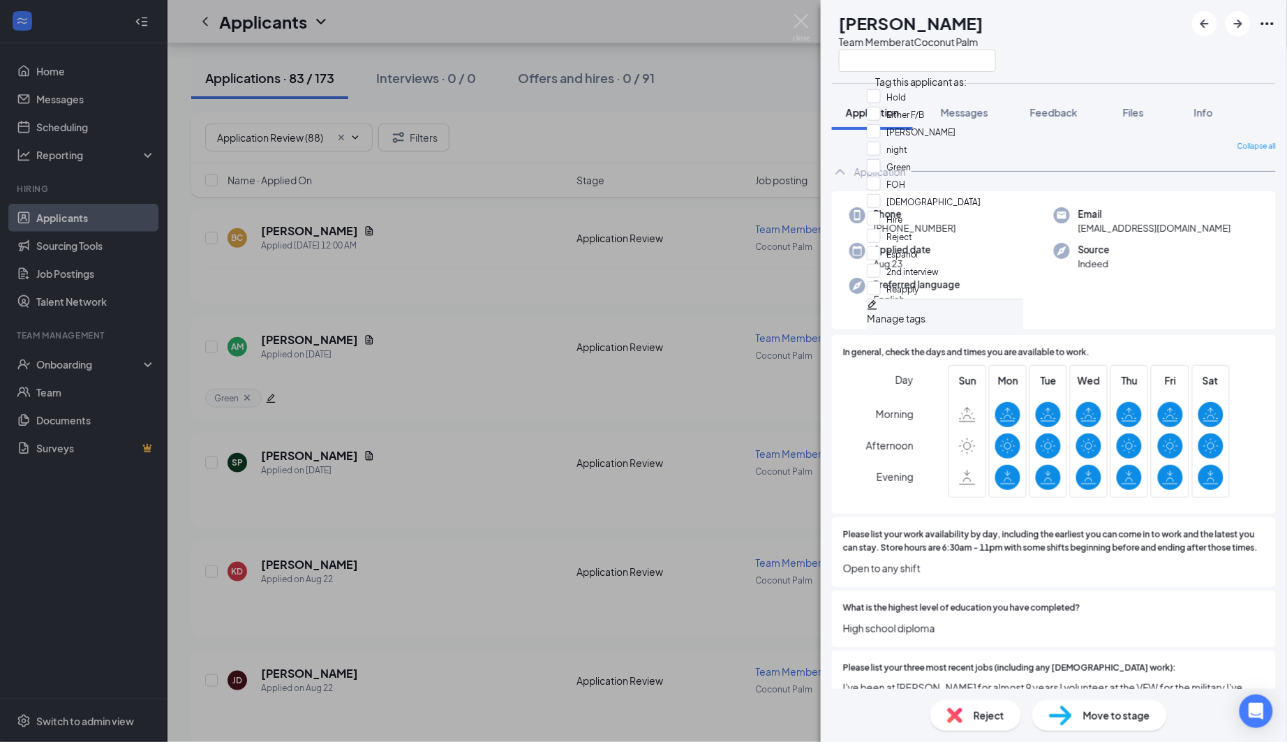
click at [961, 177] on div "Green" at bounding box center [945, 167] width 157 height 17
checkbox input "true"
click at [953, 211] on div "[DEMOGRAPHIC_DATA]" at bounding box center [945, 201] width 157 height 17
checkbox input "true"
click at [757, 103] on div "SP [PERSON_NAME] Team Member at Coconut Palm Application Messages Feedback File…" at bounding box center [643, 371] width 1287 height 742
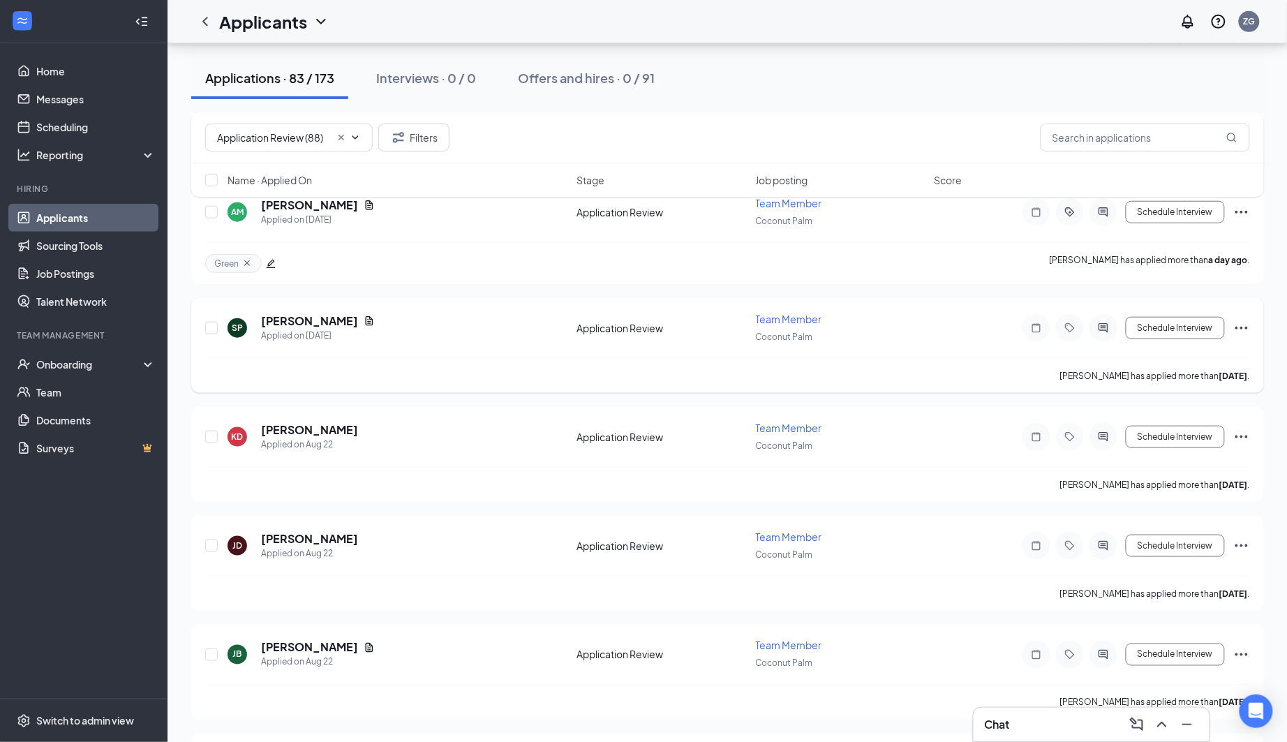
scroll to position [307, 0]
click at [312, 421] on h5 "[PERSON_NAME]" at bounding box center [309, 428] width 97 height 15
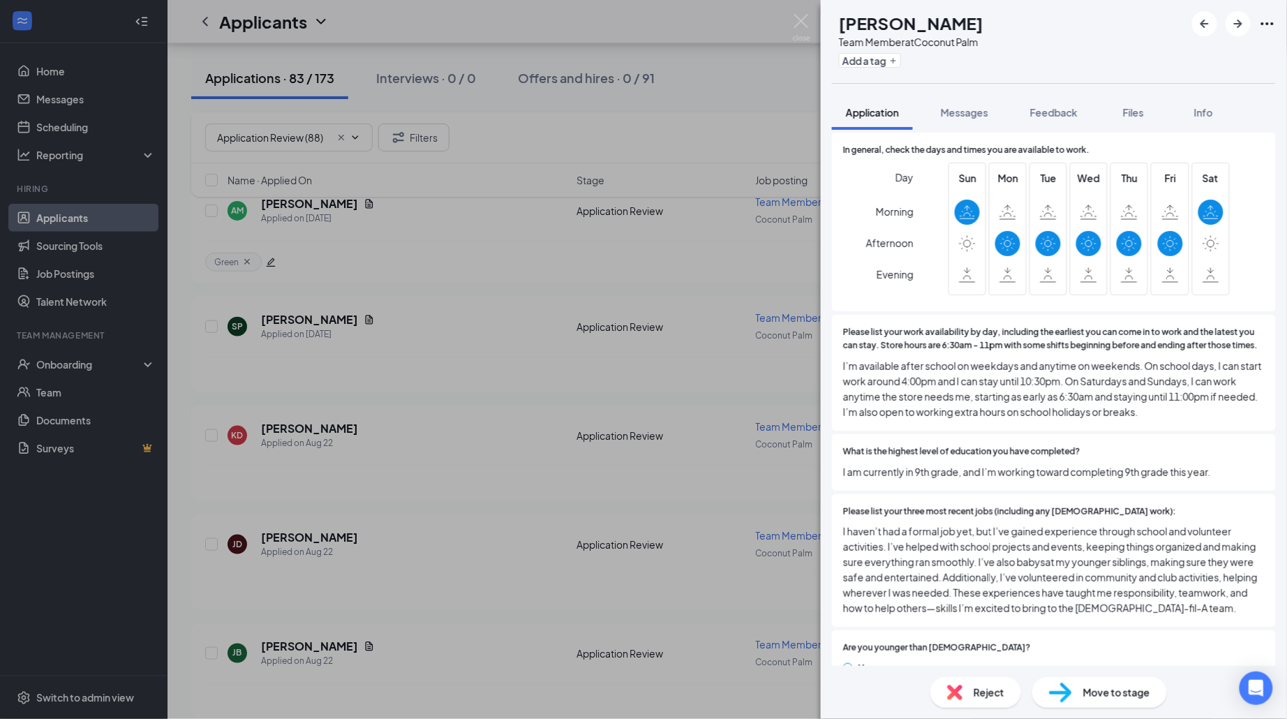
scroll to position [207, 0]
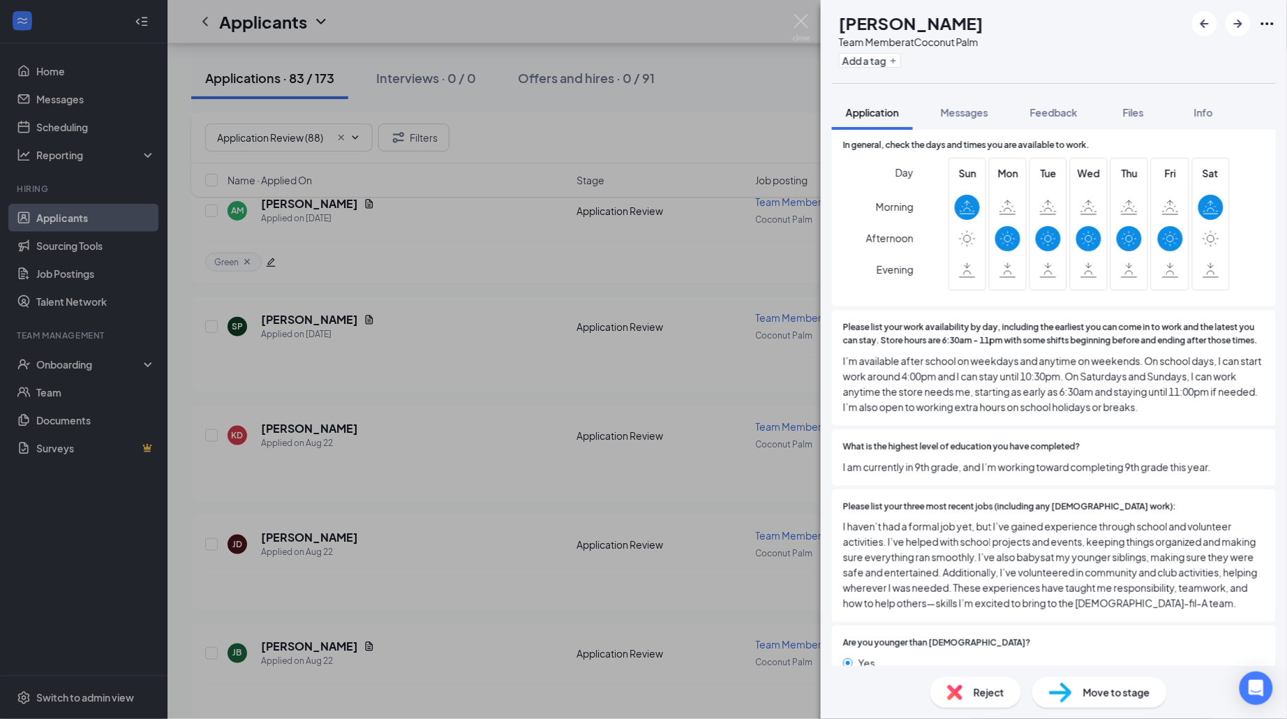
click at [984, 693] on span "Reject" at bounding box center [989, 692] width 31 height 15
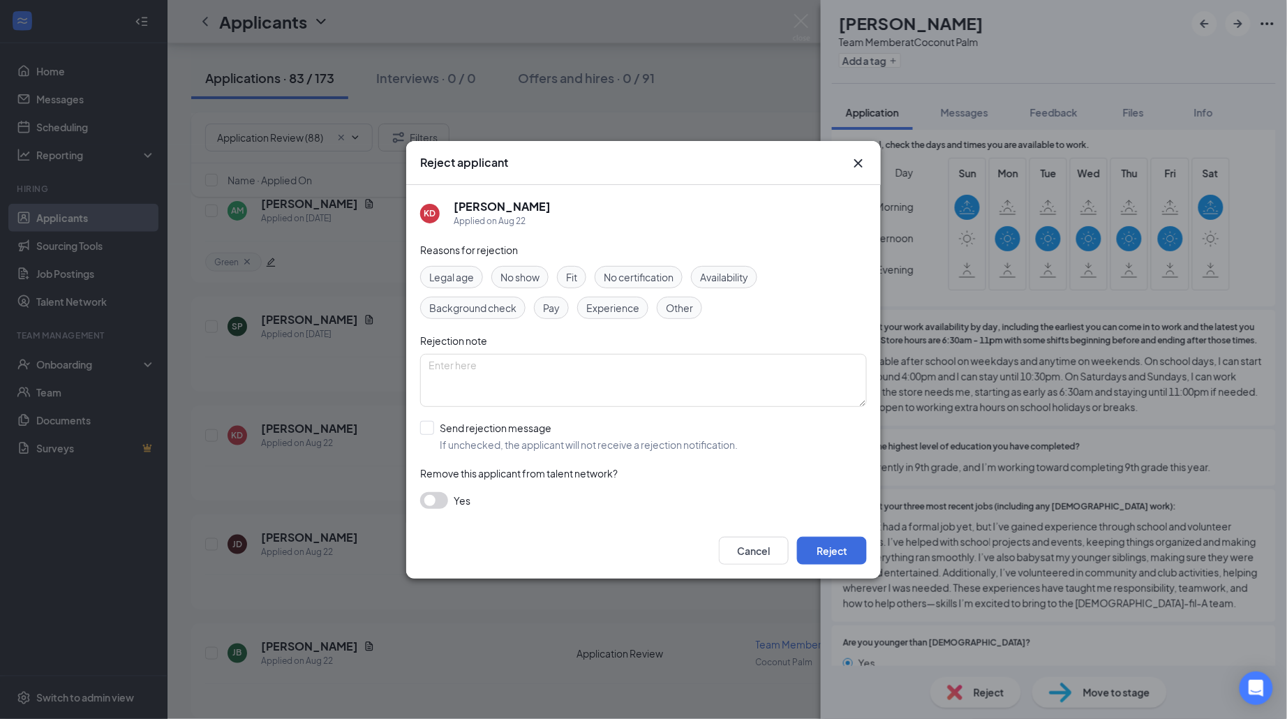
click at [481, 477] on span "Remove this applicant from talent network?" at bounding box center [519, 473] width 198 height 13
click at [487, 438] on span "If unchecked, the applicant will not receive a rejection notification." at bounding box center [589, 445] width 298 height 14
click at [487, 436] on input "Send rejection message If unchecked, the applicant will not receive a rejection…" at bounding box center [579, 436] width 318 height 31
checkbox input "true"
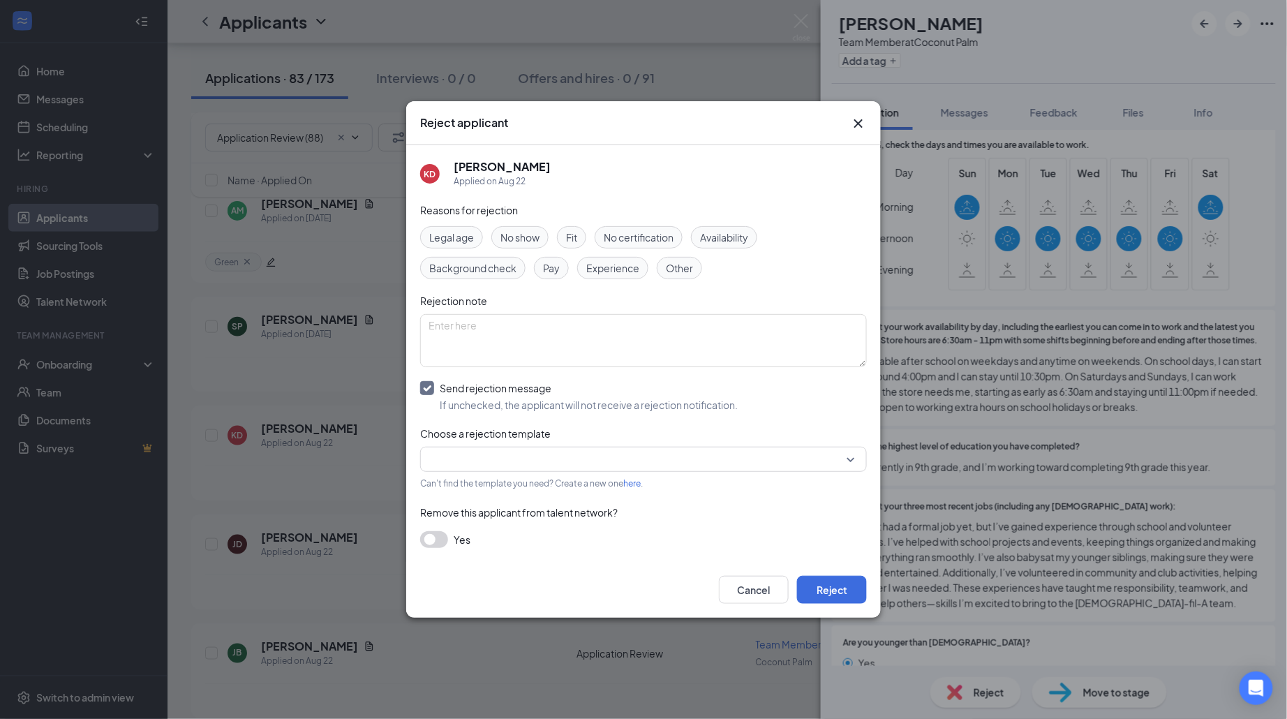
click at [553, 444] on div "Reasons for rejection Legal age No show Fit No certification Availability Backg…" at bounding box center [643, 382] width 447 height 360
click at [550, 457] on input "search" at bounding box center [639, 460] width 420 height 24
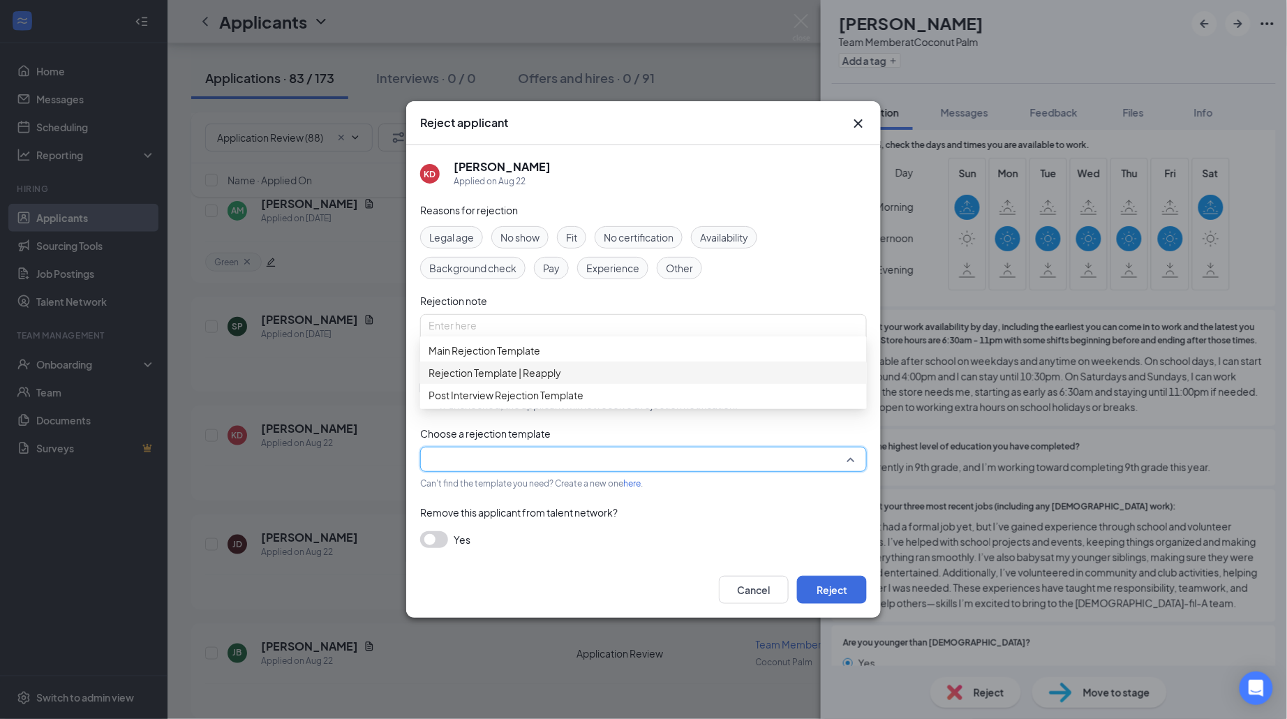
click at [567, 381] on span "Rejection Template | Reapply" at bounding box center [644, 372] width 430 height 15
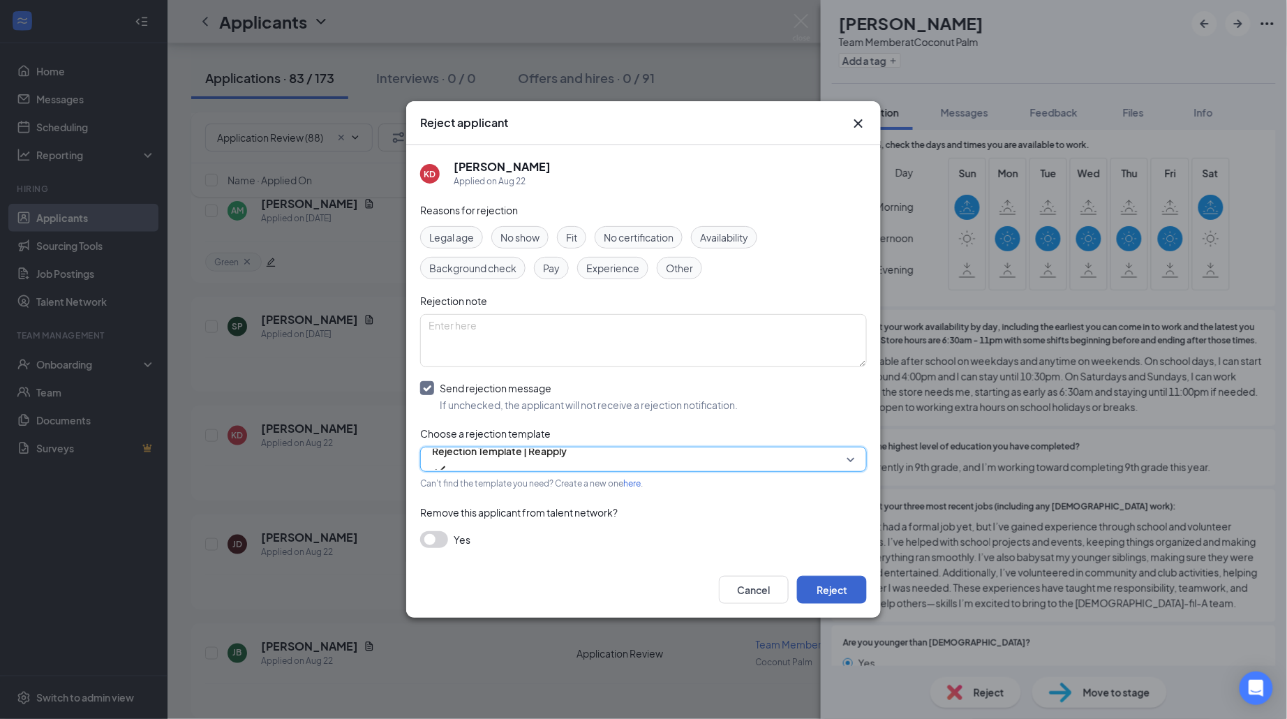
click at [853, 589] on button "Reject" at bounding box center [832, 590] width 70 height 28
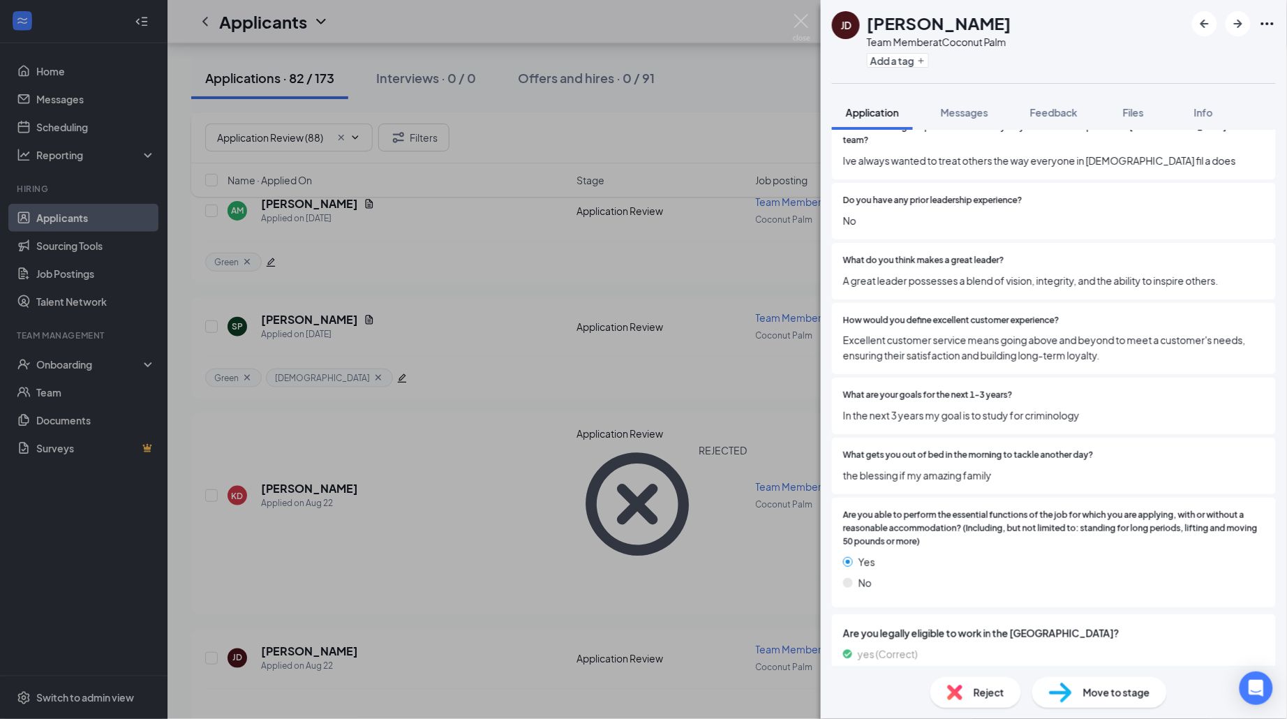
scroll to position [1096, 0]
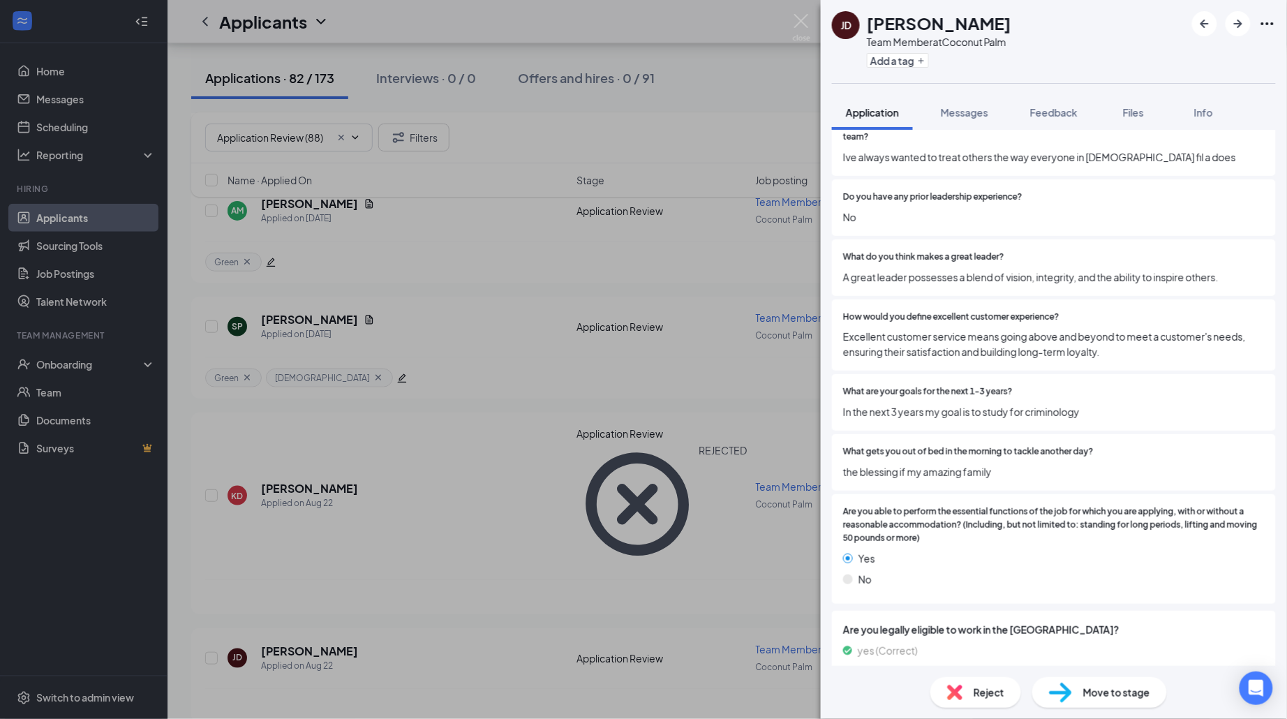
click at [995, 704] on div "Reject" at bounding box center [976, 692] width 91 height 31
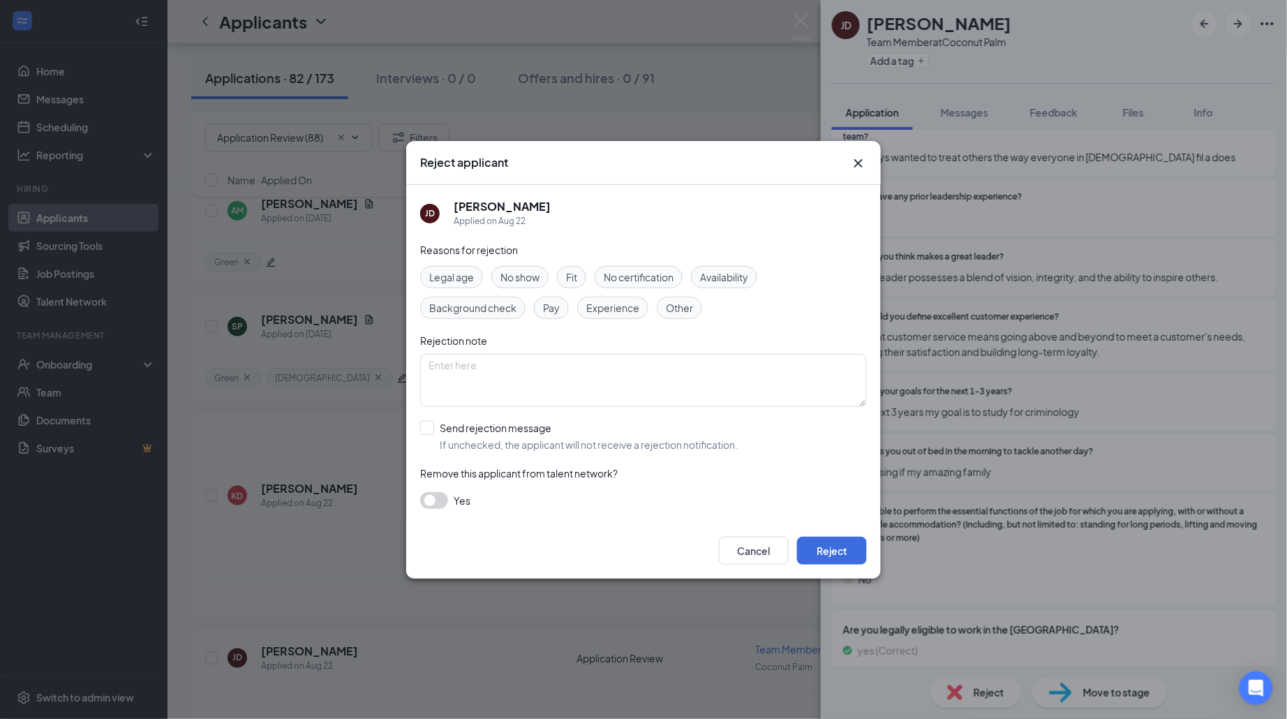
click at [460, 415] on div "Reasons for rejection Legal age No show Fit No certification Availability Backg…" at bounding box center [643, 382] width 447 height 281
click at [460, 426] on div "Send rejection message" at bounding box center [589, 428] width 298 height 14
click at [460, 426] on input "Send rejection message If unchecked, the applicant will not receive a rejection…" at bounding box center [579, 436] width 318 height 31
checkbox input "true"
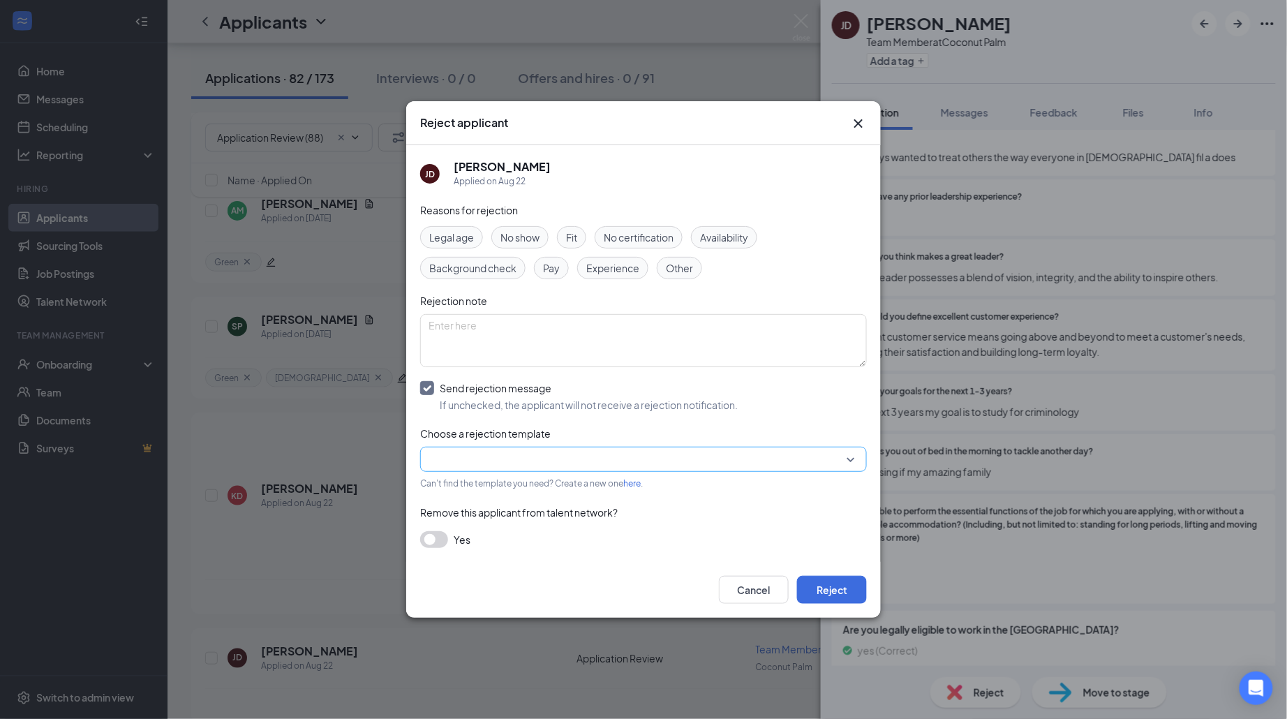
click at [492, 457] on input "search" at bounding box center [639, 460] width 420 height 24
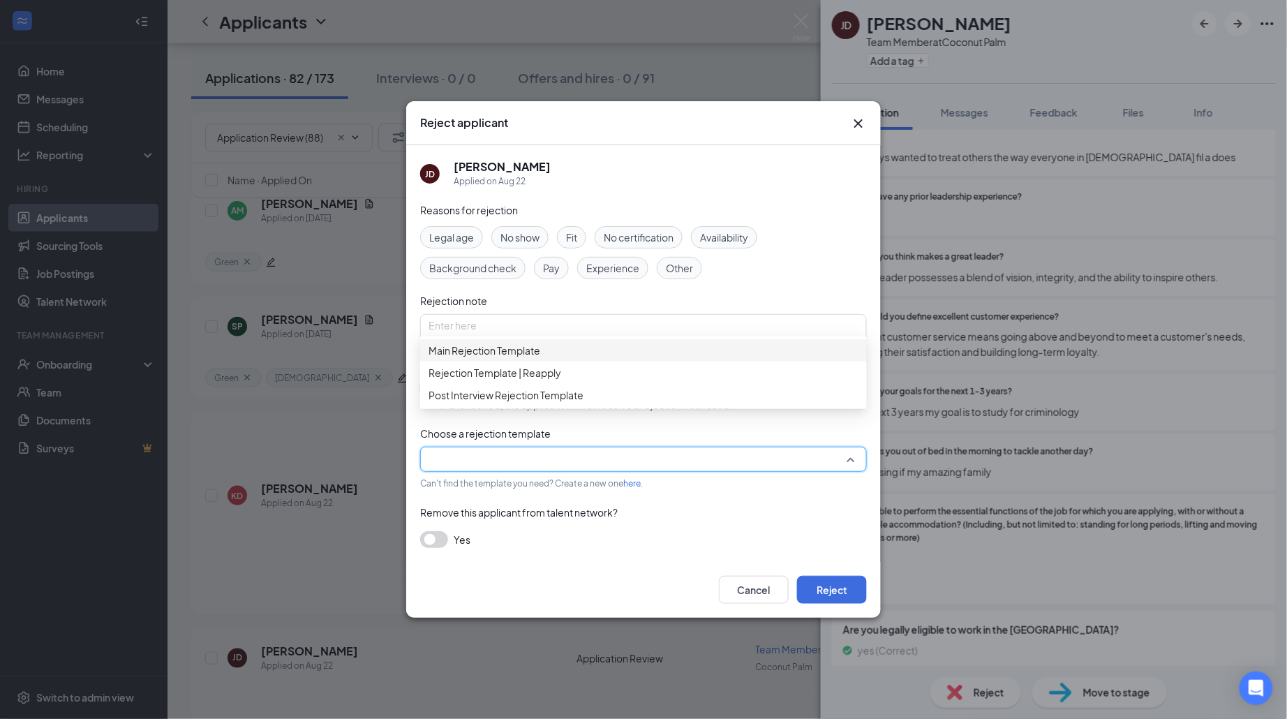
click at [487, 356] on span "Main Rejection Template" at bounding box center [485, 350] width 112 height 15
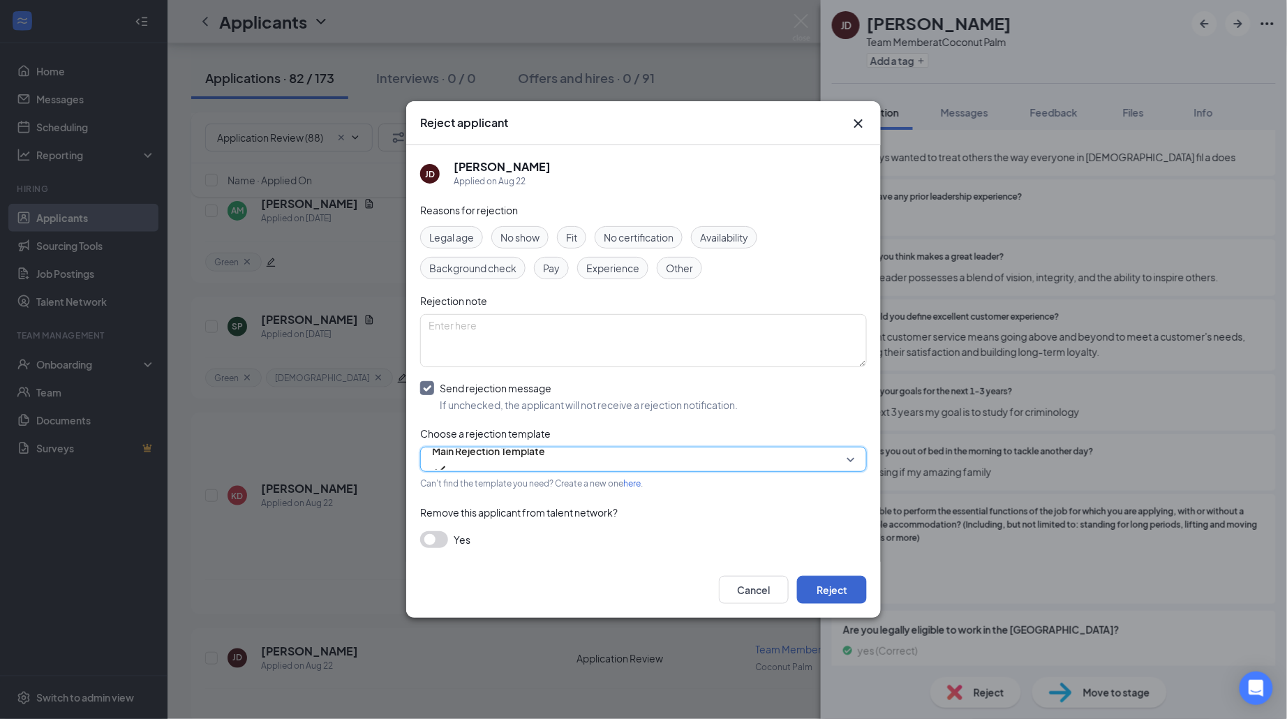
click at [816, 584] on button "Reject" at bounding box center [832, 590] width 70 height 28
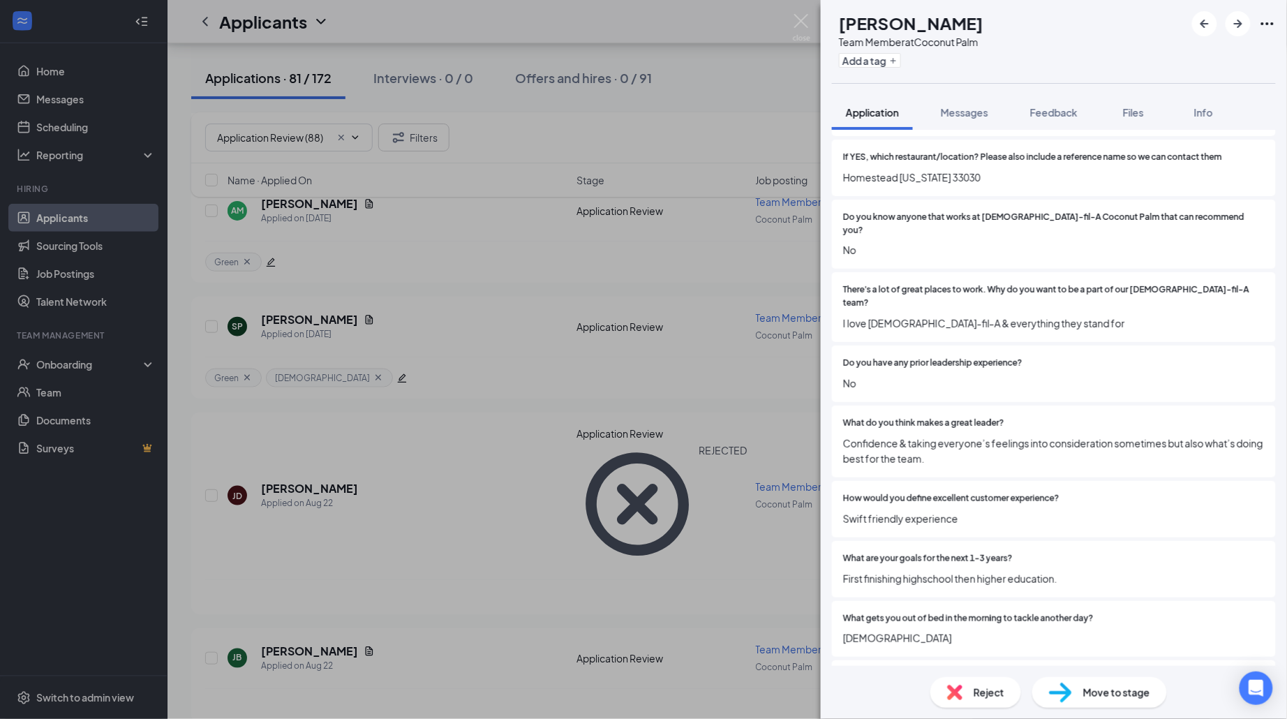
scroll to position [1004, 0]
click at [990, 676] on div "Reject Move to stage" at bounding box center [1054, 692] width 466 height 53
click at [982, 689] on span "Reject" at bounding box center [989, 692] width 31 height 15
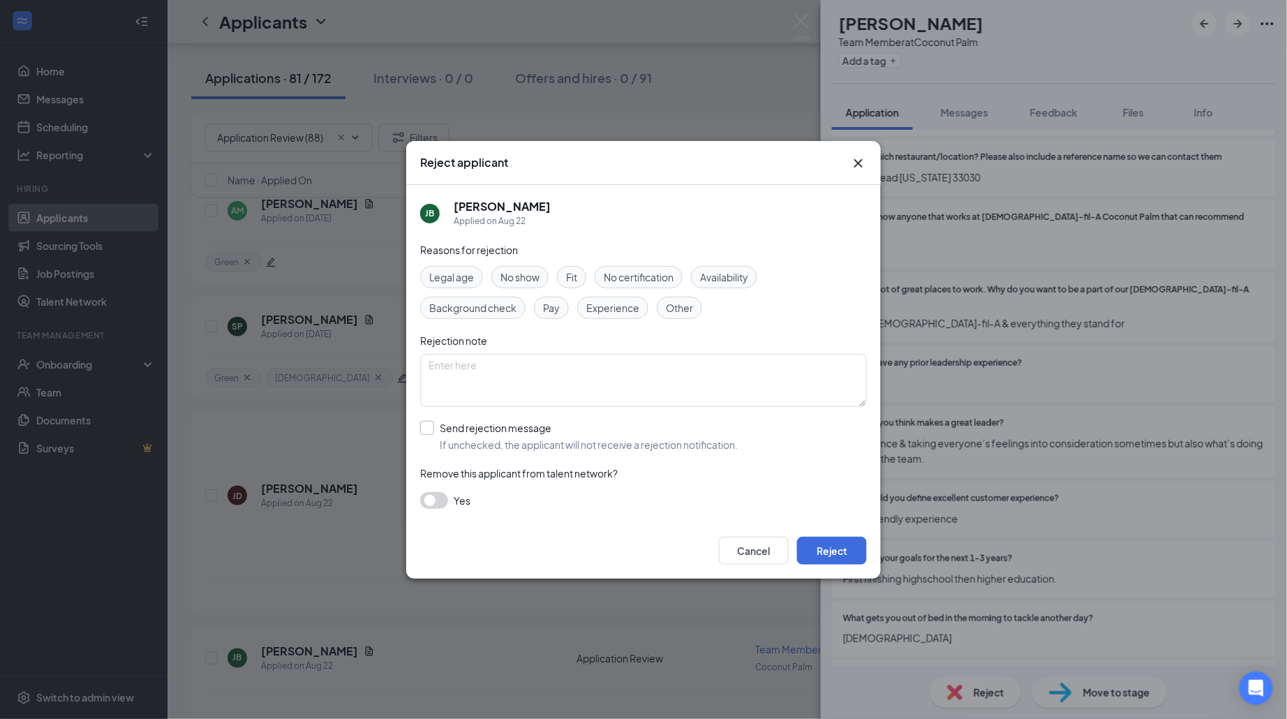
click at [494, 448] on span "If unchecked, the applicant will not receive a rejection notification." at bounding box center [589, 445] width 298 height 14
click at [494, 448] on input "Send rejection message If unchecked, the applicant will not receive a rejection…" at bounding box center [579, 436] width 318 height 31
checkbox input "true"
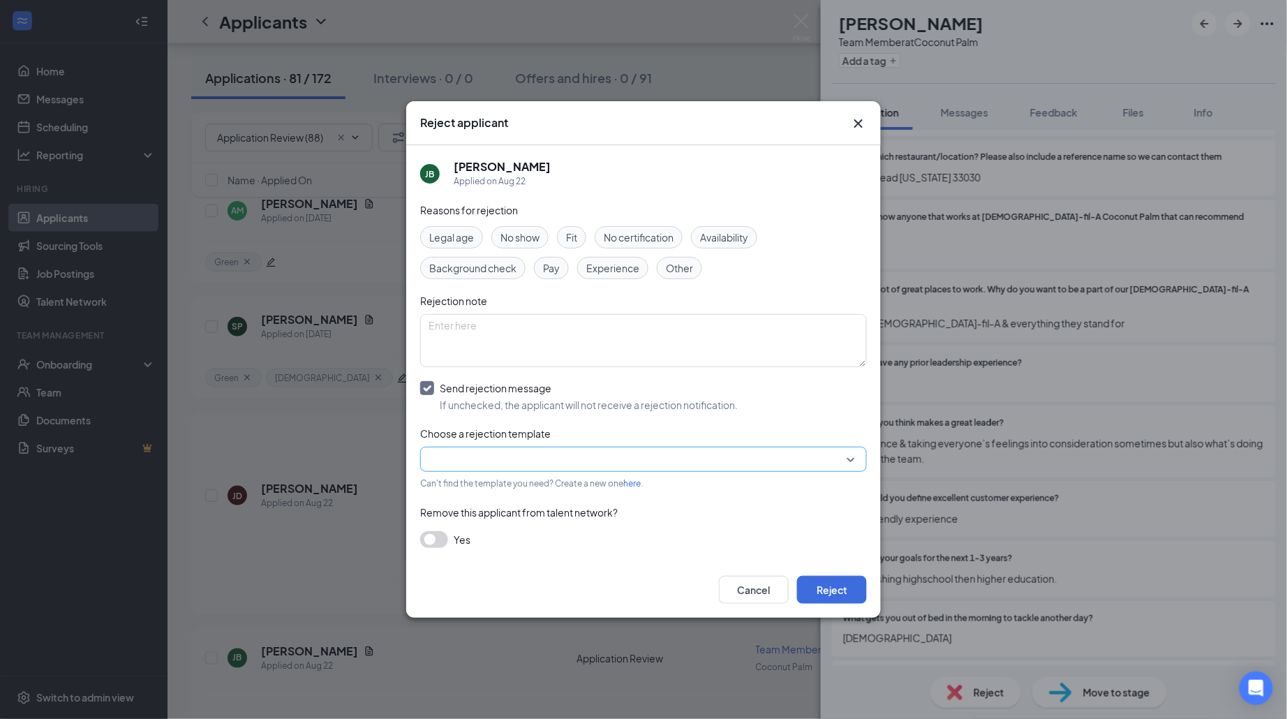
click at [695, 449] on input "search" at bounding box center [639, 460] width 420 height 24
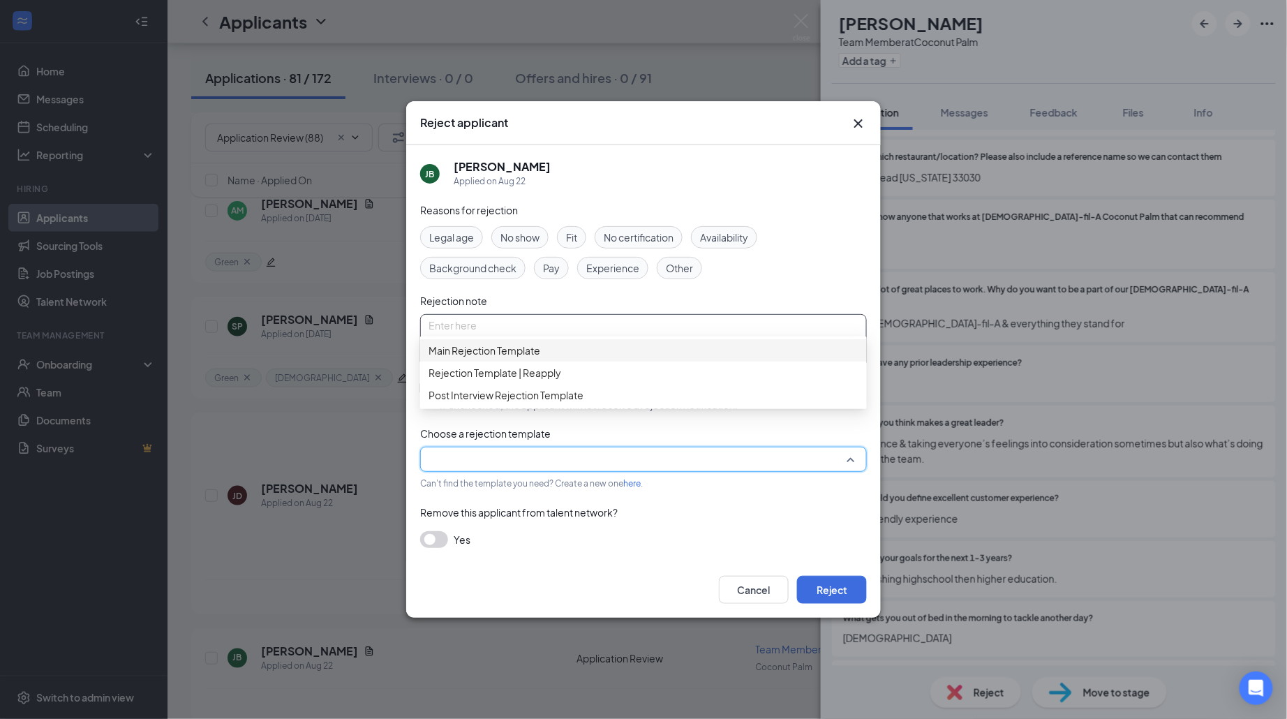
click at [637, 356] on span "Main Rejection Template" at bounding box center [644, 350] width 430 height 15
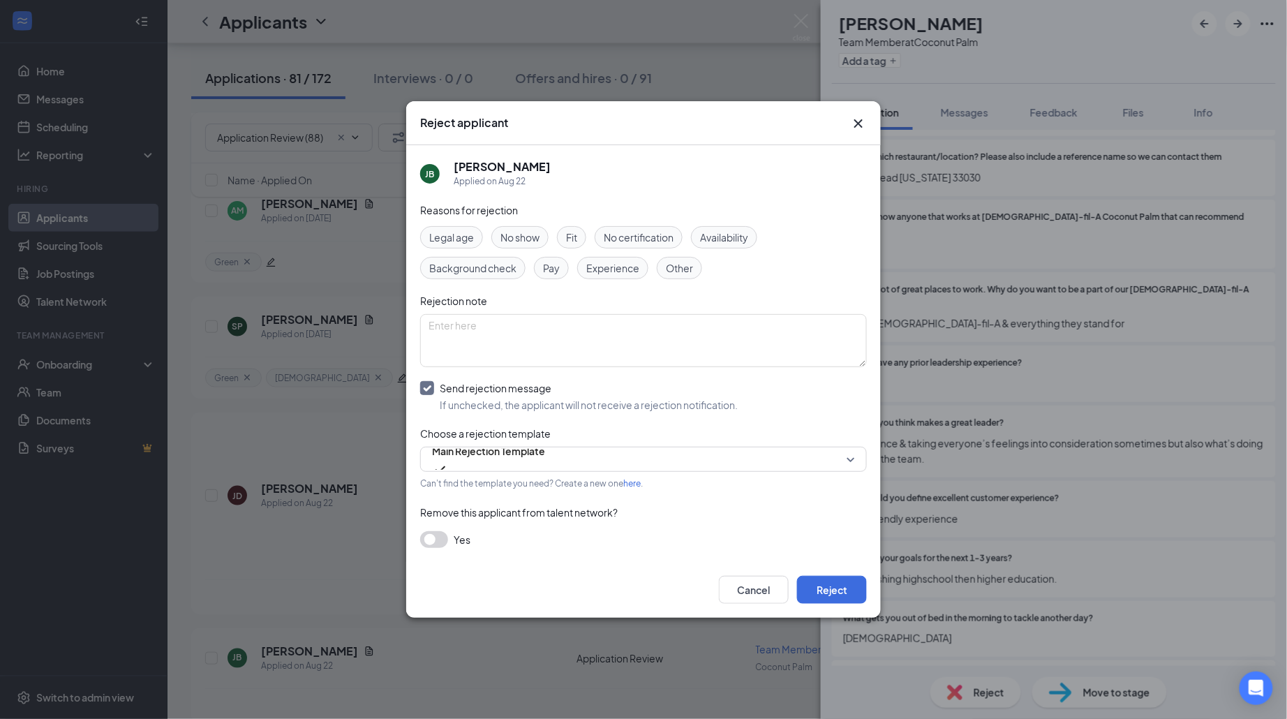
click at [825, 570] on div "Cancel Reject" at bounding box center [643, 590] width 475 height 56
click at [827, 591] on button "Reject" at bounding box center [832, 590] width 70 height 28
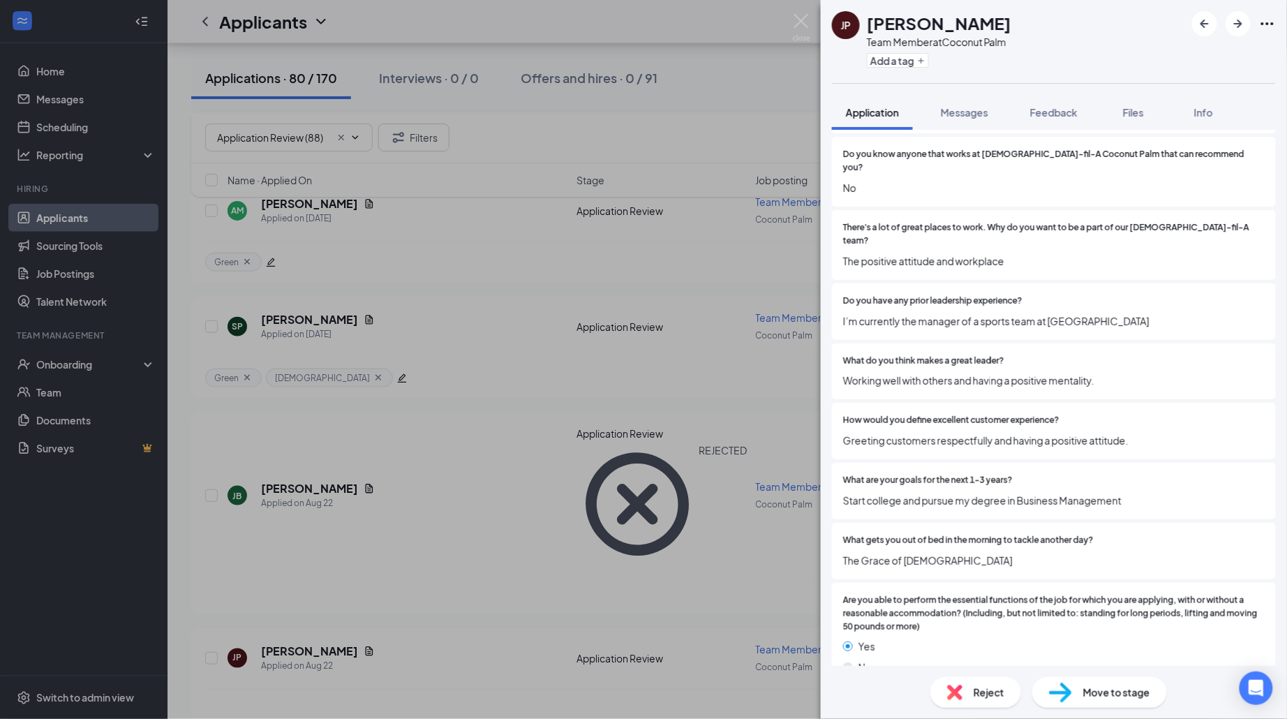
scroll to position [1105, 0]
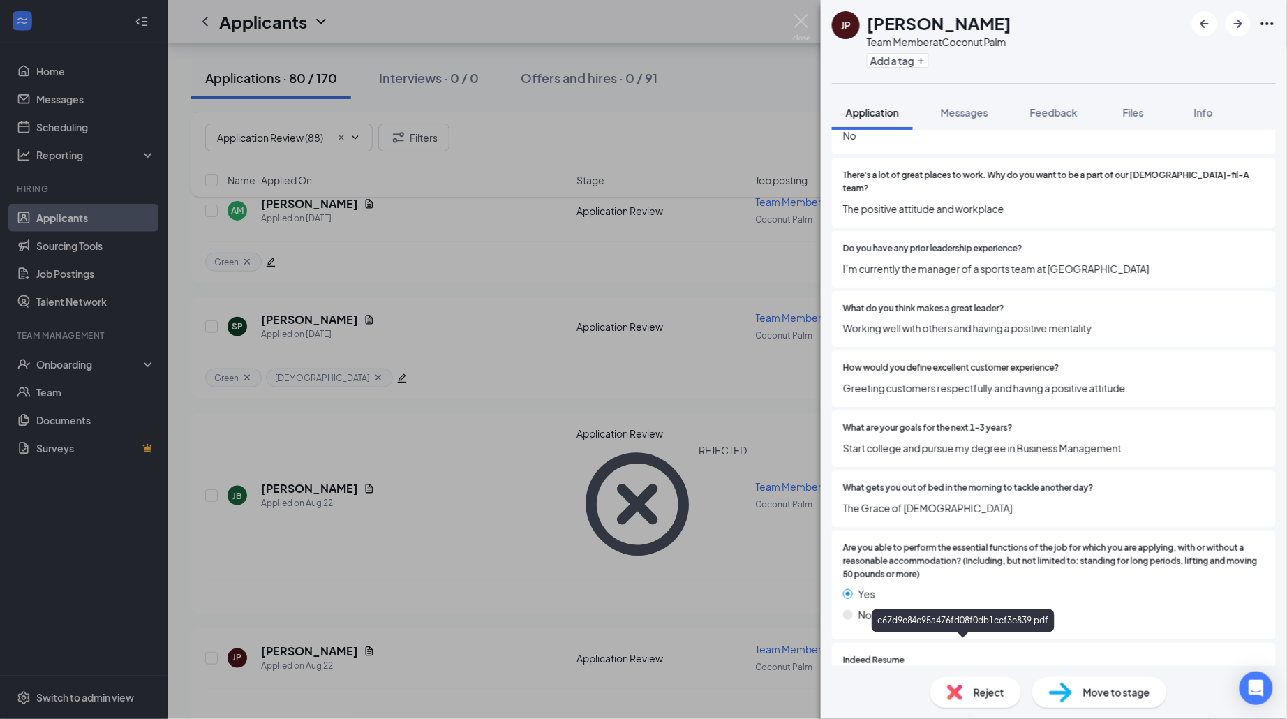
click at [990, 710] on div "Reject Move to stage" at bounding box center [1054, 692] width 466 height 53
click at [990, 694] on span "Reject" at bounding box center [989, 692] width 31 height 15
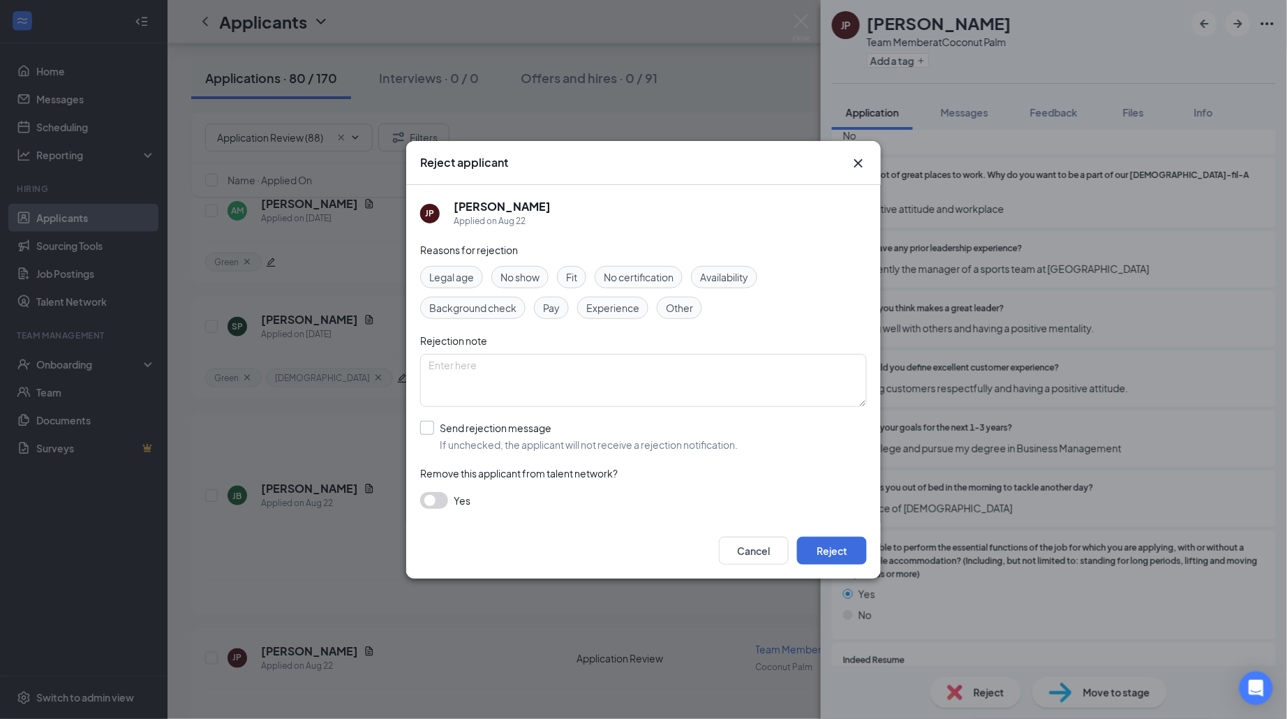
click at [526, 435] on div "Send rejection message If unchecked, the applicant will not receive a rejection…" at bounding box center [589, 436] width 298 height 31
click at [526, 435] on input "Send rejection message If unchecked, the applicant will not receive a rejection…" at bounding box center [579, 436] width 318 height 31
checkbox input "true"
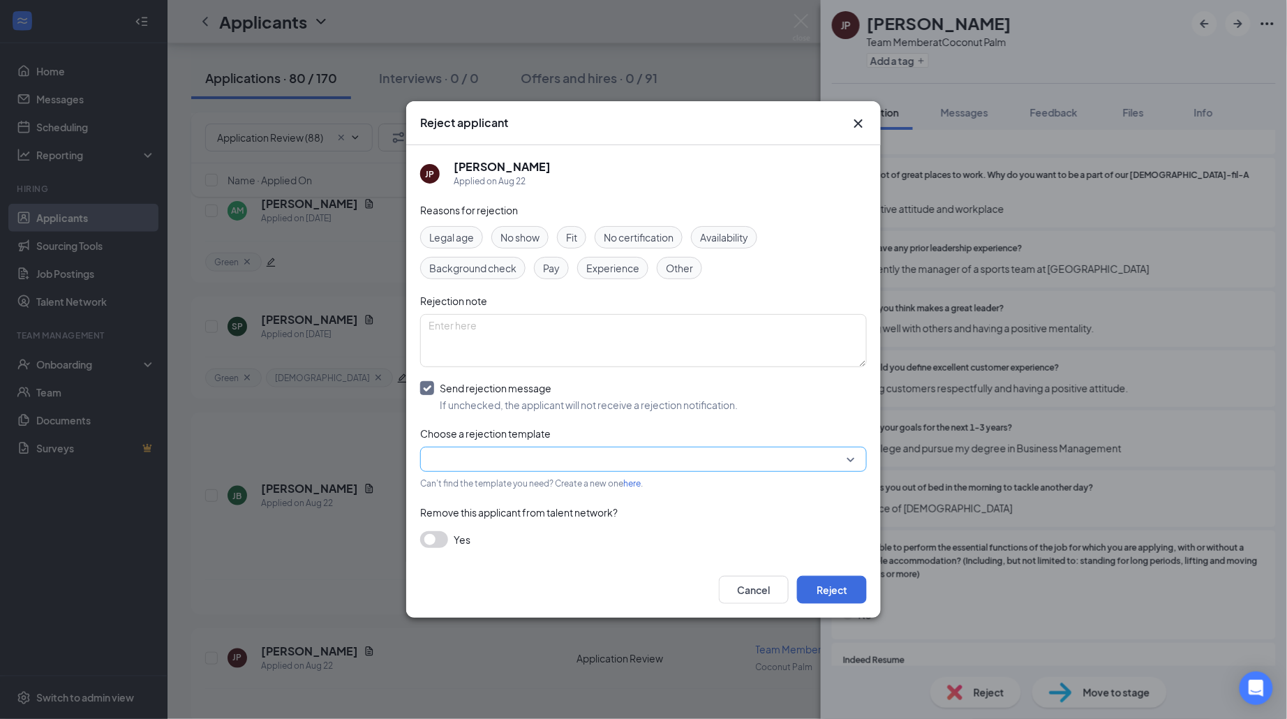
click at [568, 454] on input "search" at bounding box center [639, 460] width 420 height 24
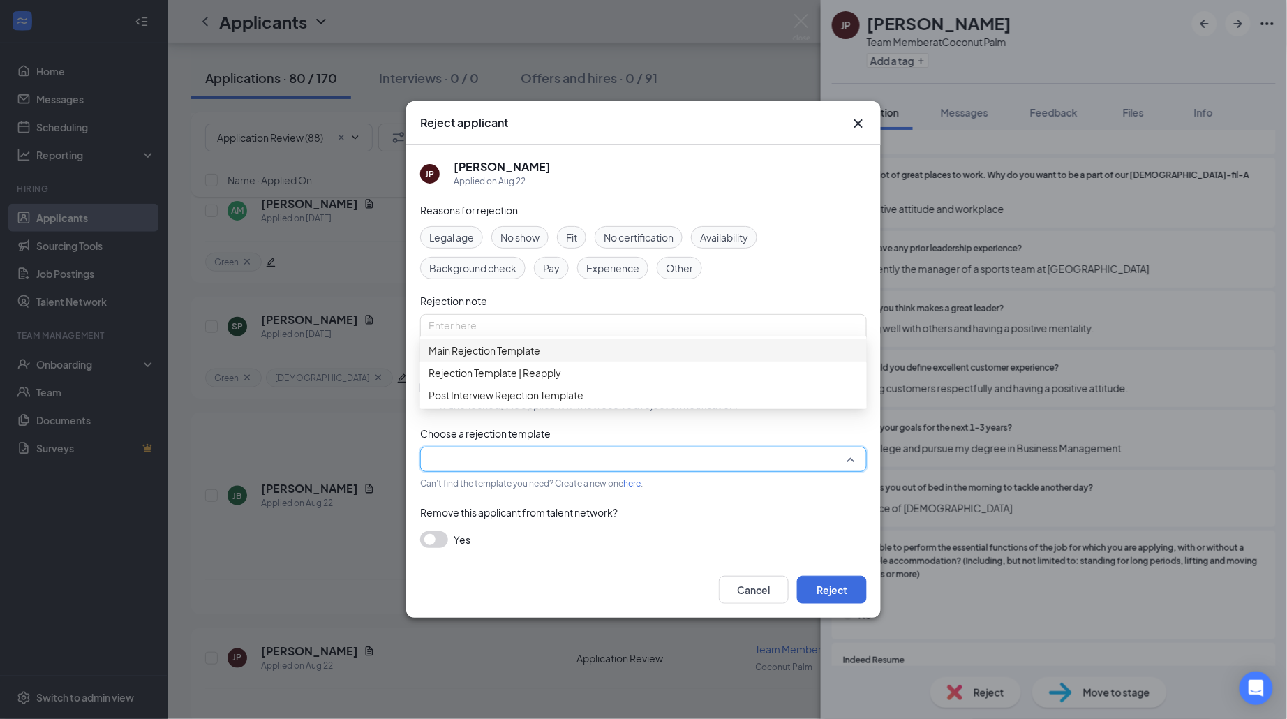
click at [580, 362] on div "Main Rejection Template" at bounding box center [643, 350] width 447 height 22
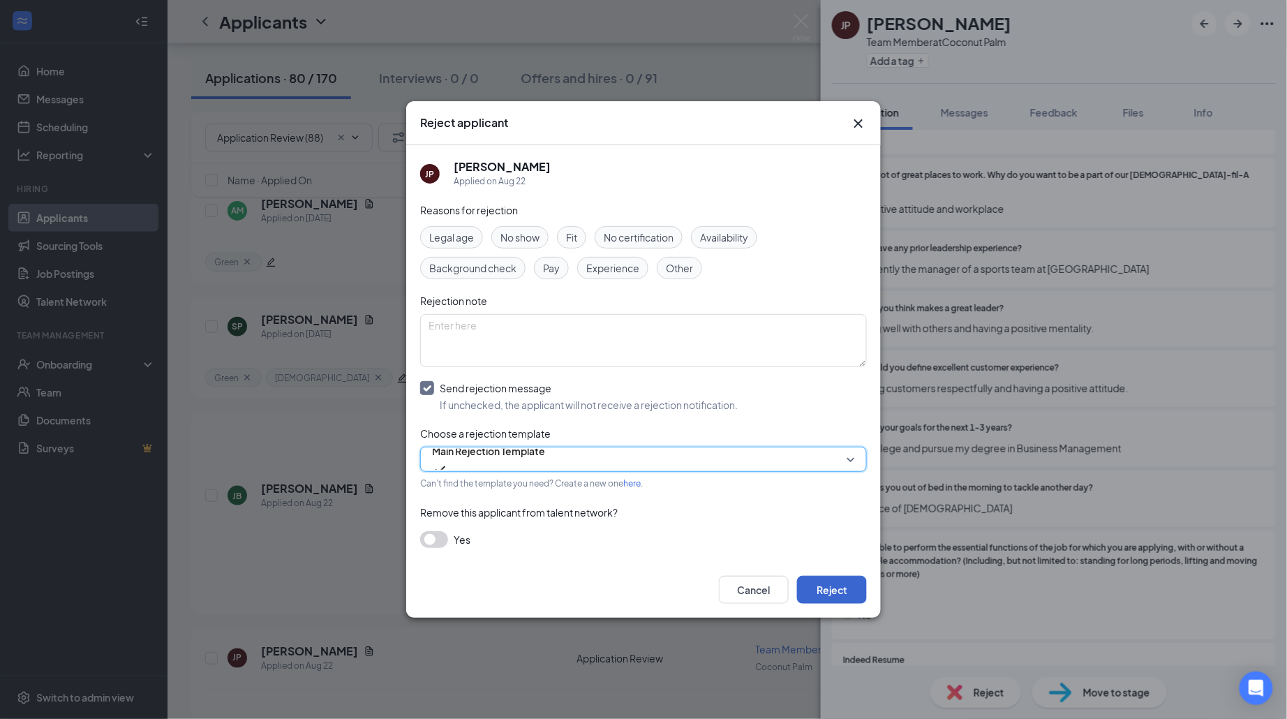
click at [844, 595] on button "Reject" at bounding box center [832, 590] width 70 height 28
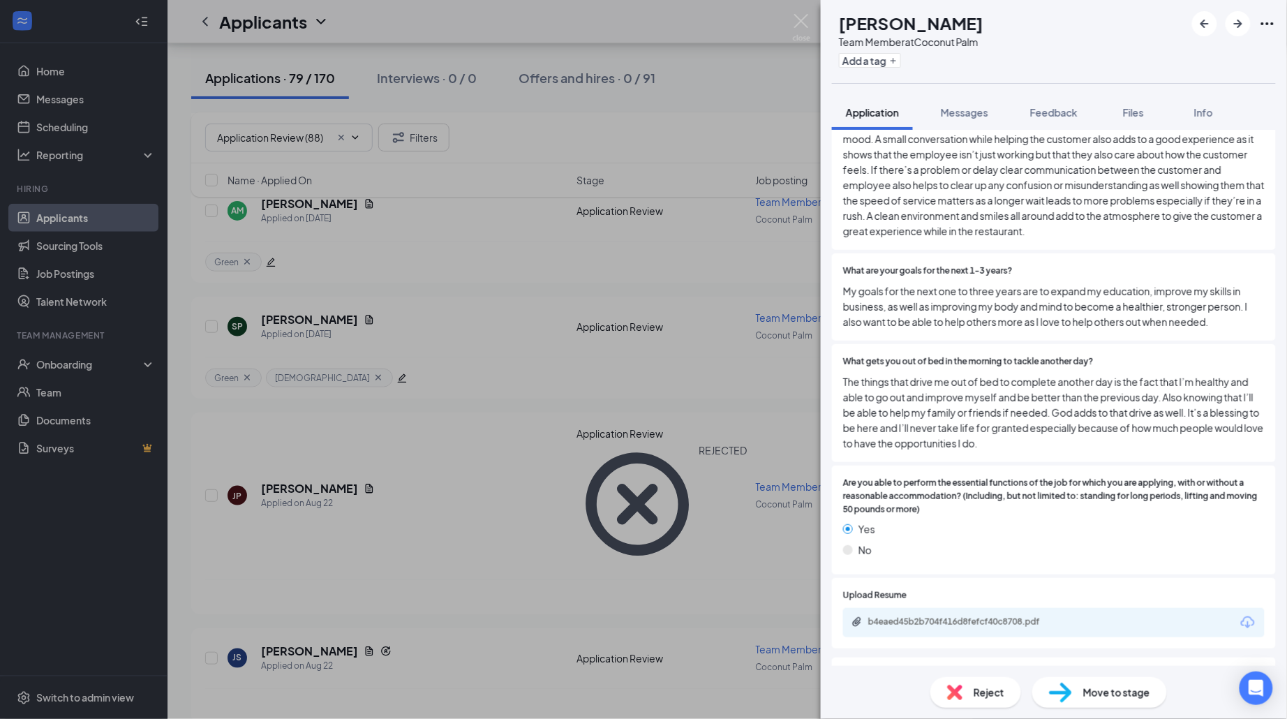
scroll to position [1571, 0]
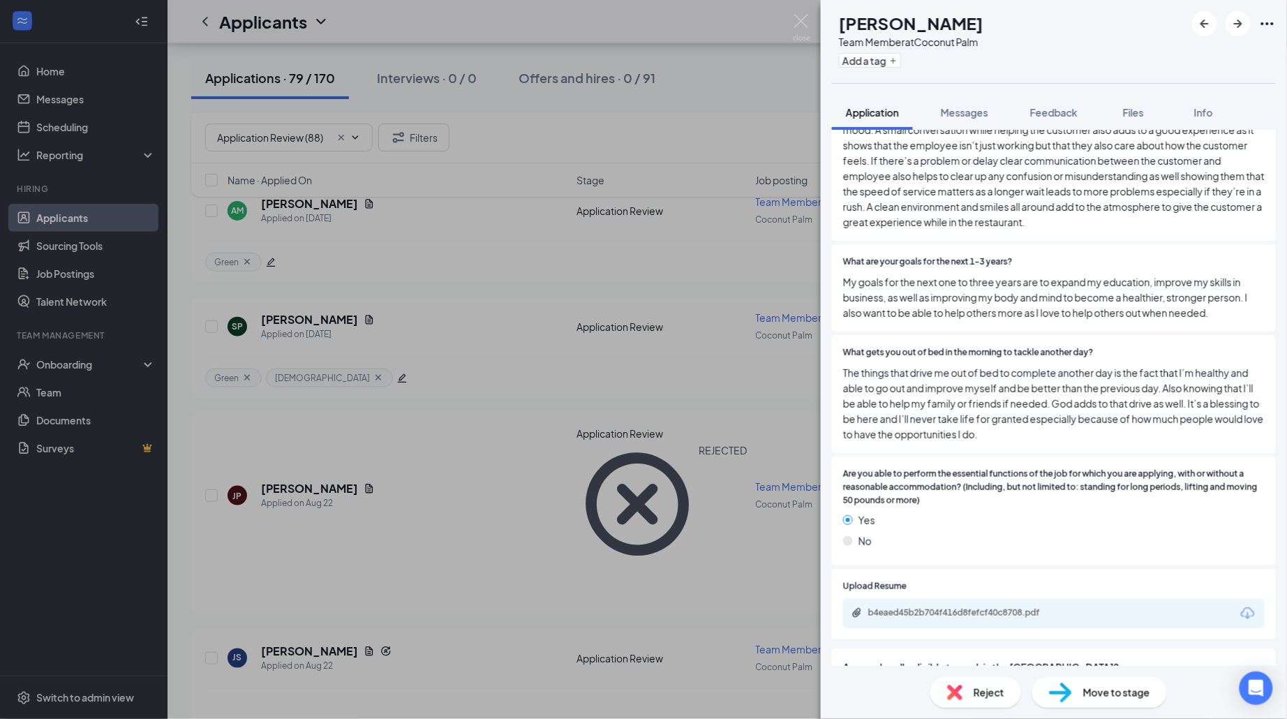
click at [996, 607] on div "b4eaed45b2b704f416d8fefcf40c8708.pdf" at bounding box center [966, 612] width 195 height 11
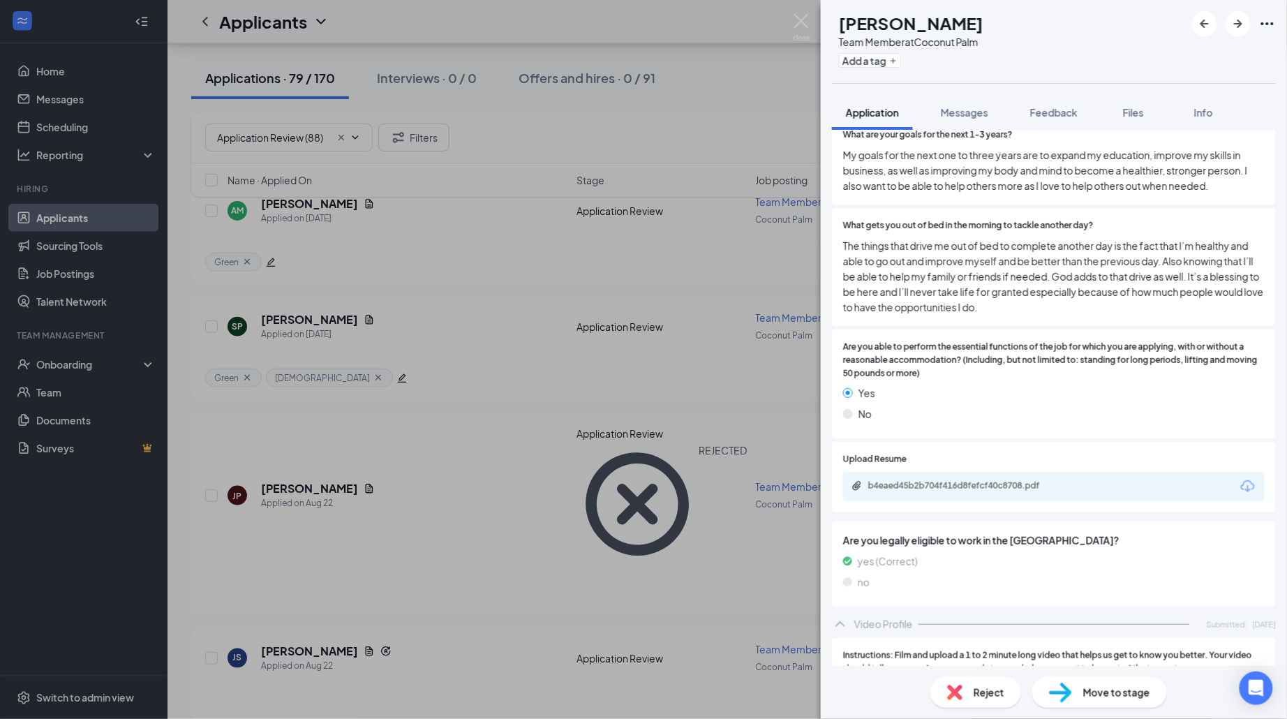
scroll to position [1693, 0]
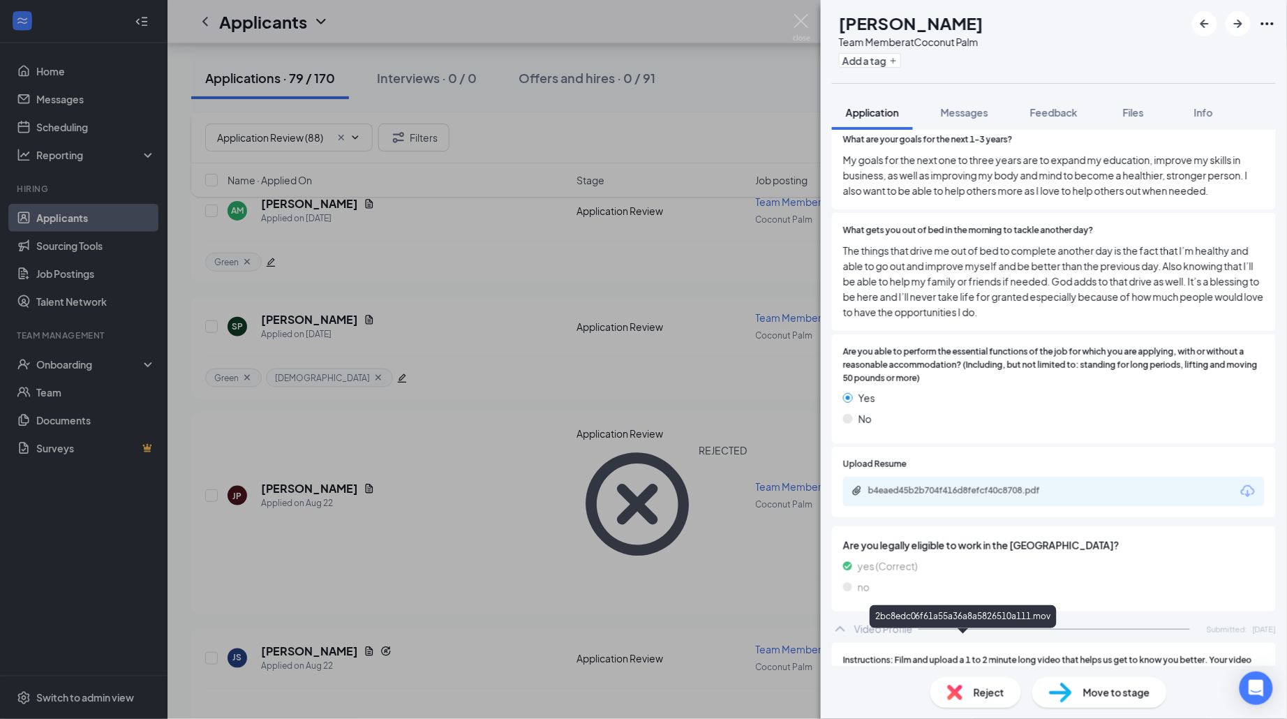
click at [1015, 707] on div "2bc8edc06f61a55a36a8a5826510a111.mov" at bounding box center [966, 712] width 195 height 11
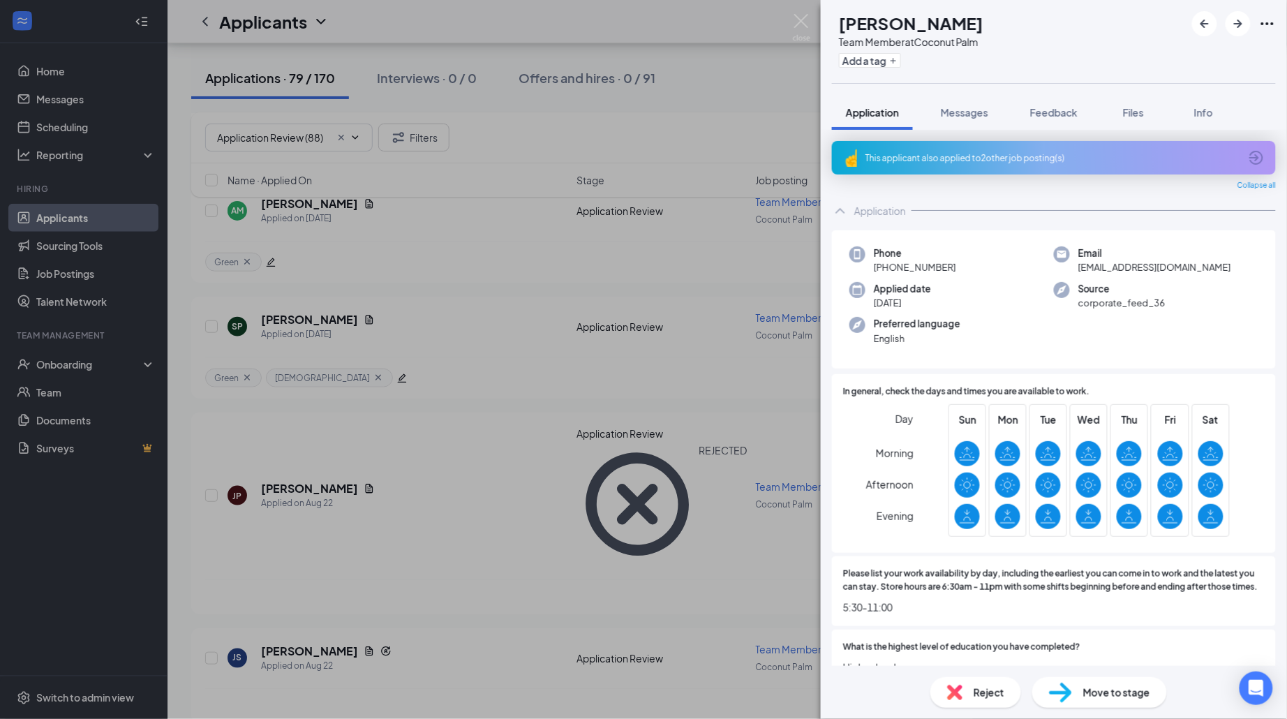
scroll to position [0, 0]
click at [975, 162] on div "This applicant also applied to 2 other job posting(s)" at bounding box center [1054, 158] width 444 height 34
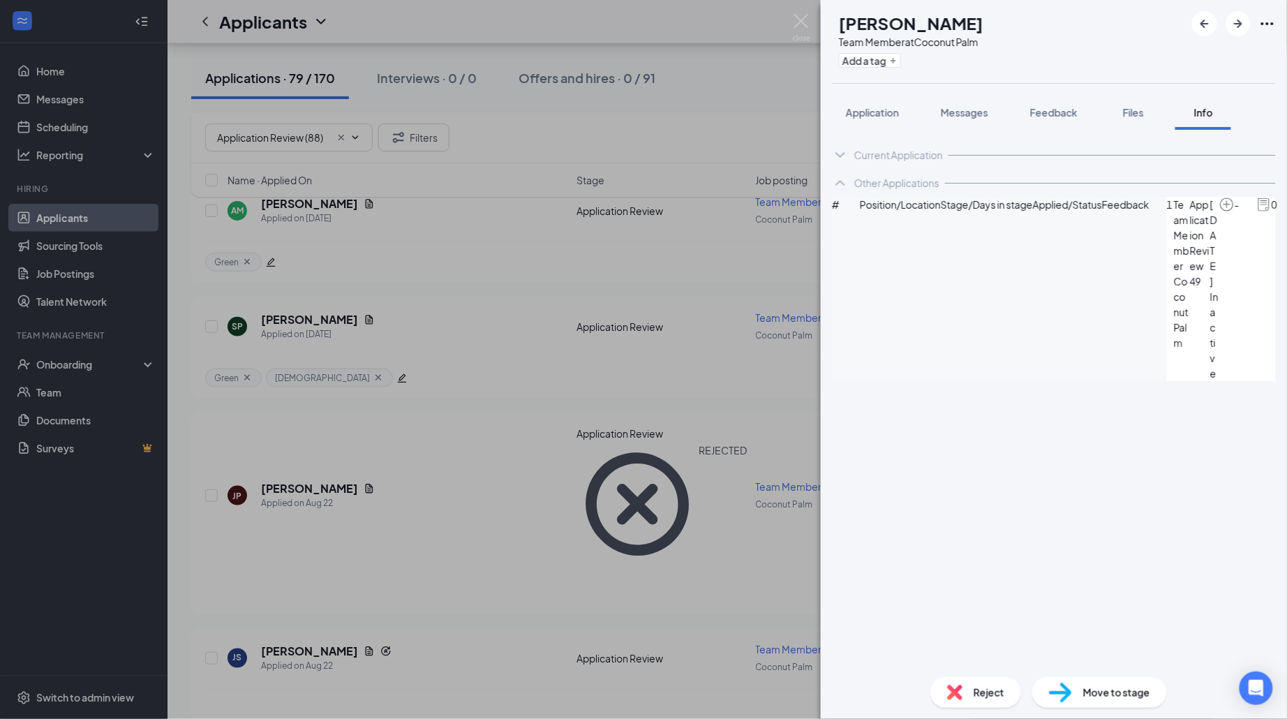
click at [813, 24] on div "[PERSON_NAME] [PERSON_NAME] Team Member at Coconut Palm Add a tag Application M…" at bounding box center [643, 359] width 1287 height 719
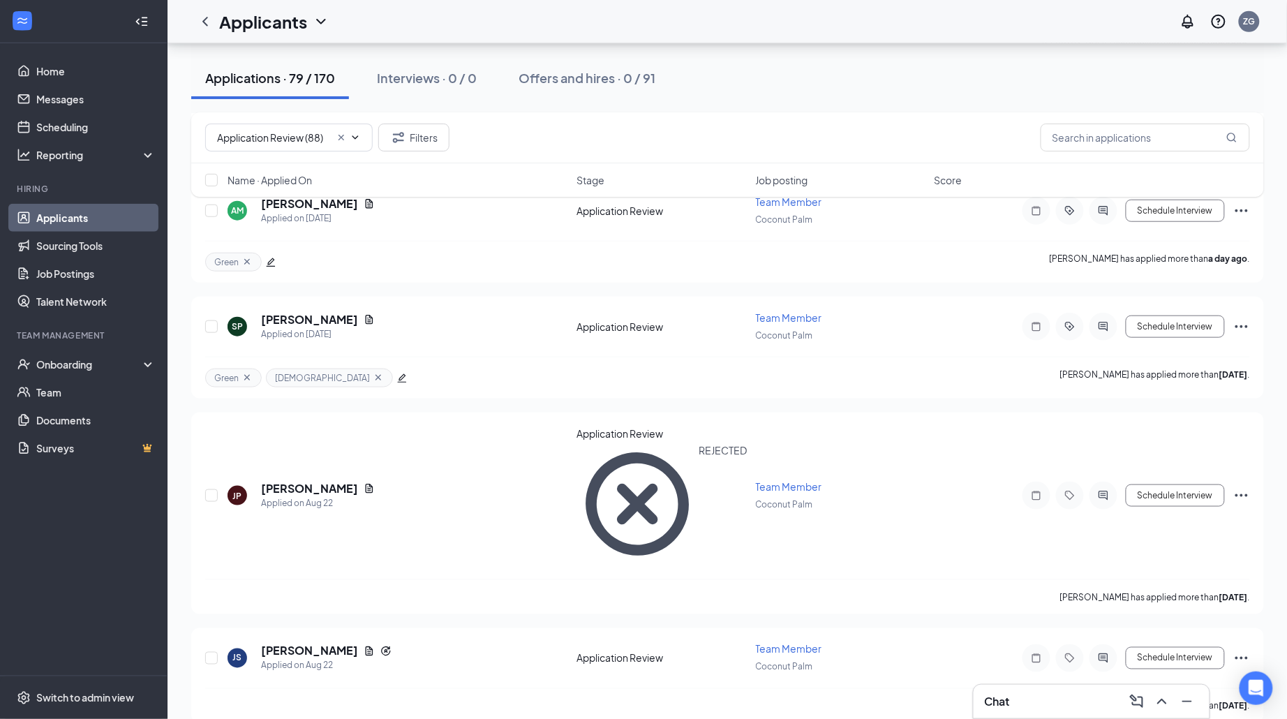
click at [803, 24] on div "Applicants ZG" at bounding box center [728, 21] width 1120 height 43
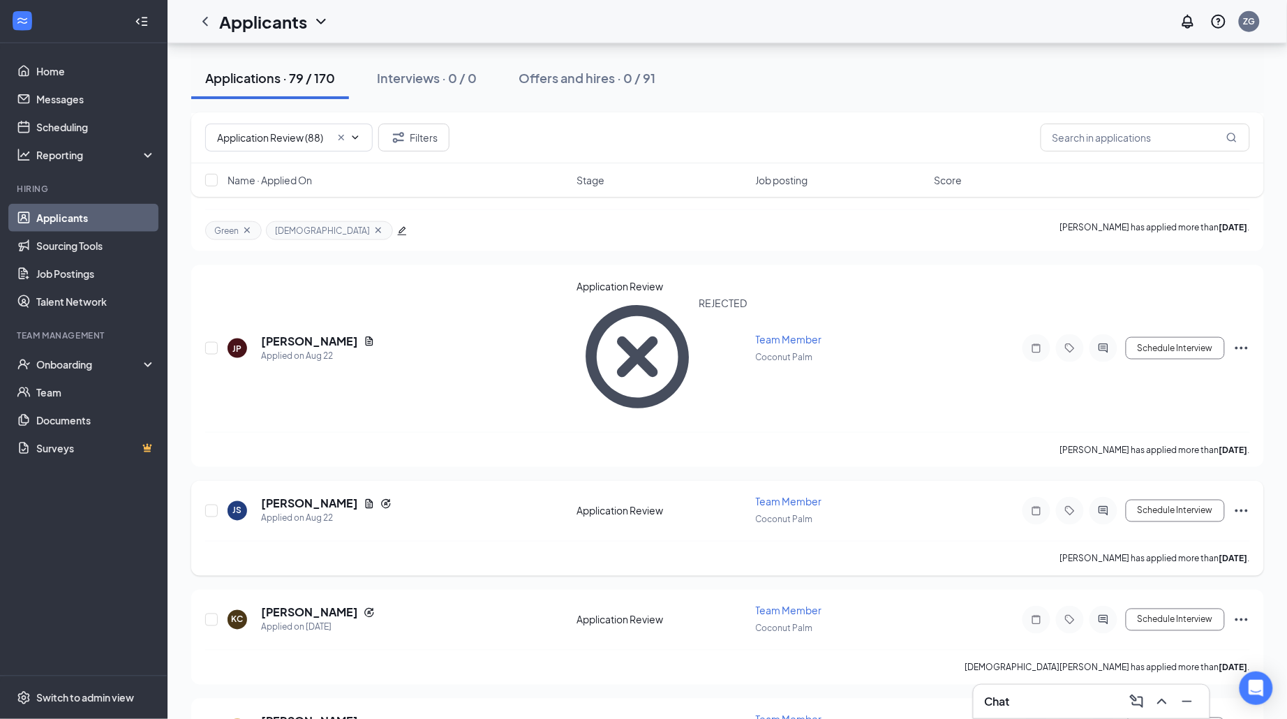
scroll to position [448, 0]
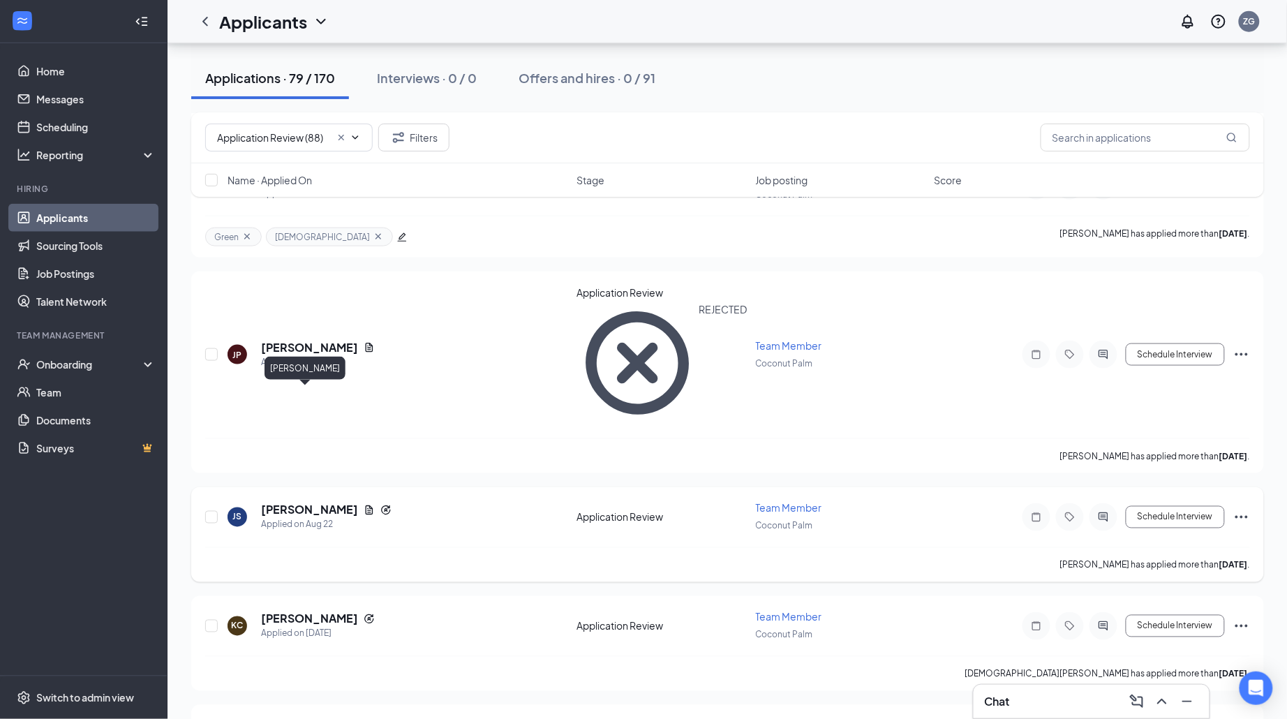
click at [316, 503] on h5 "[PERSON_NAME]" at bounding box center [309, 510] width 97 height 15
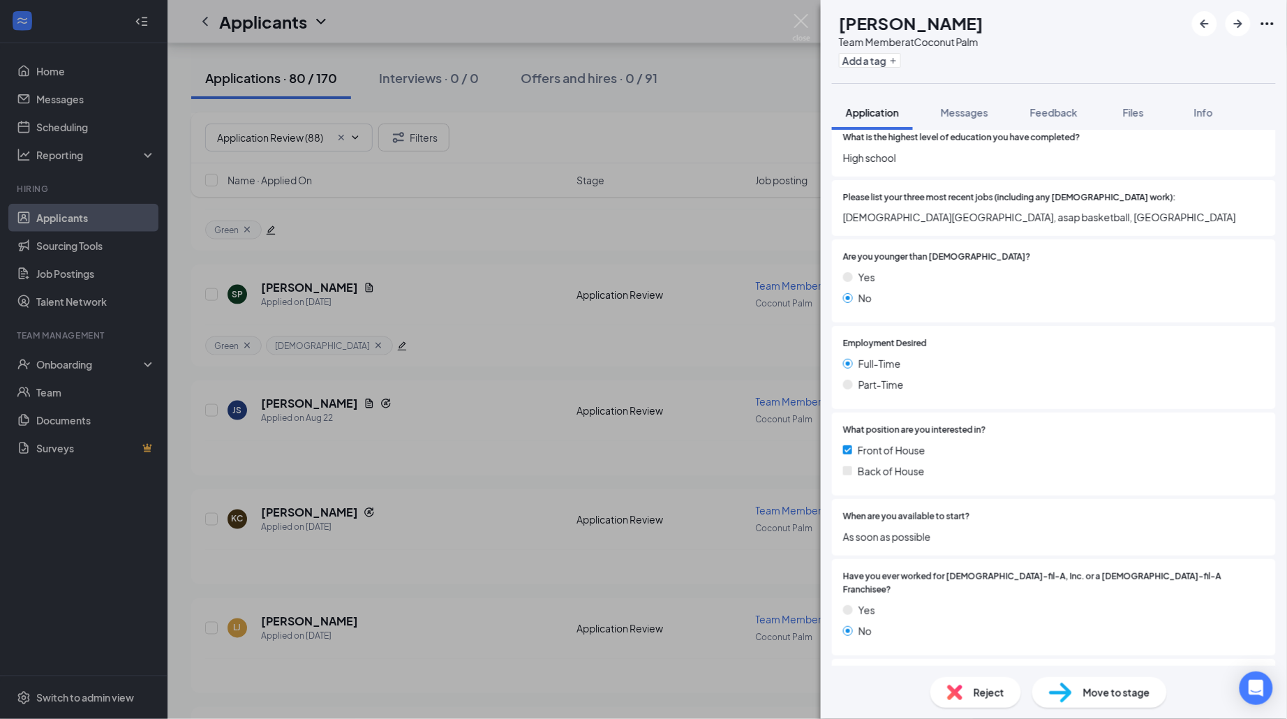
scroll to position [510, 0]
click at [1236, 31] on icon "ArrowRight" at bounding box center [1238, 23] width 17 height 17
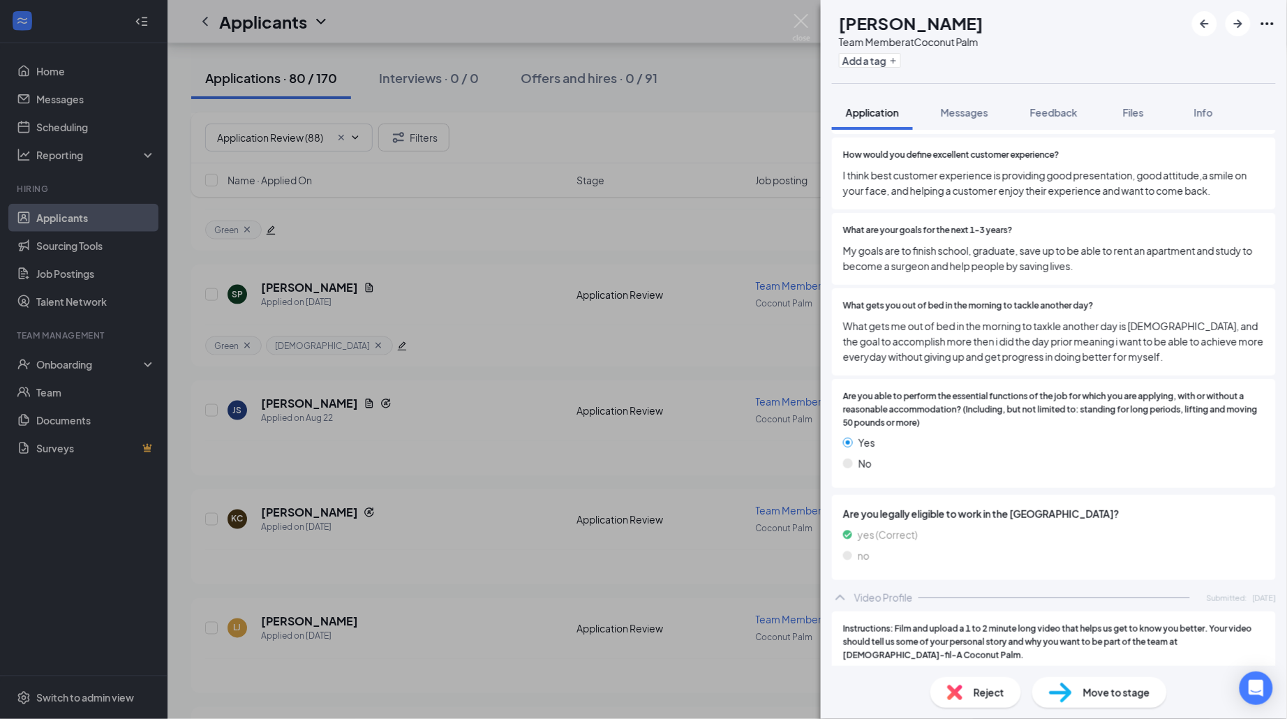
scroll to position [1386, 0]
click at [1008, 678] on div "6d90d4823fa788d9dbb5b62e8f2b9424.mov" at bounding box center [966, 683] width 195 height 11
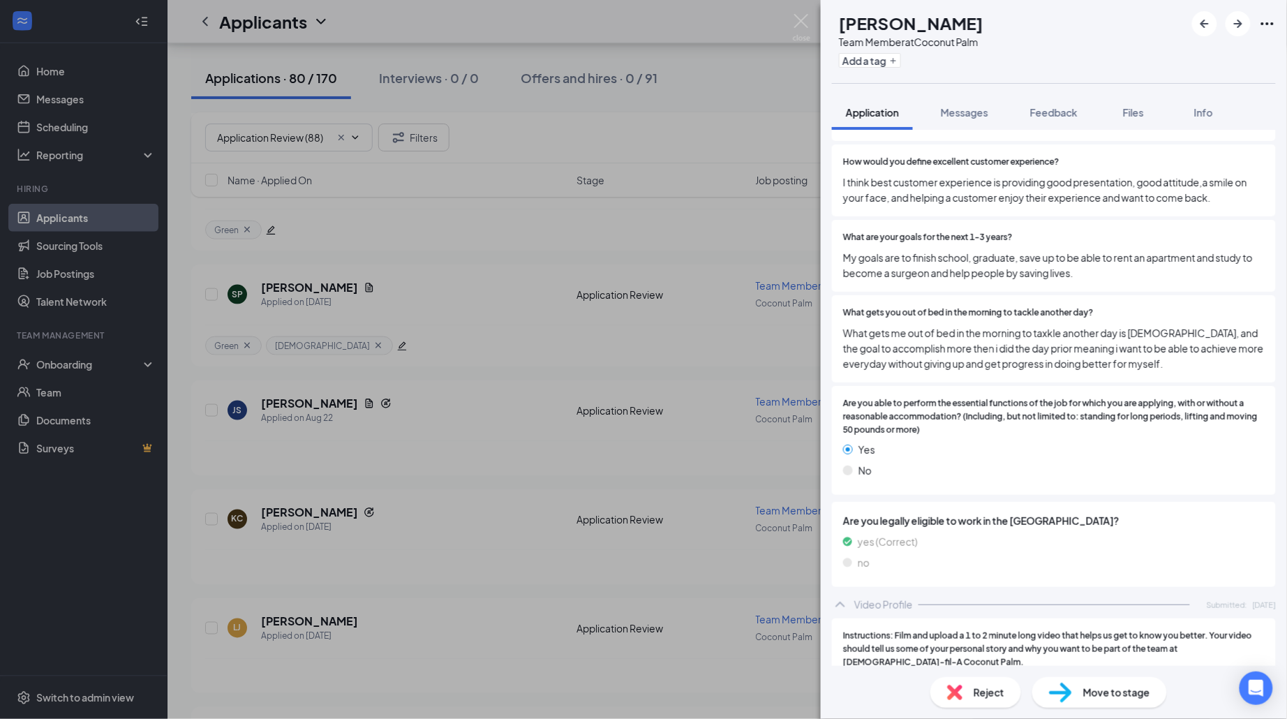
click at [957, 685] on img at bounding box center [954, 692] width 15 height 15
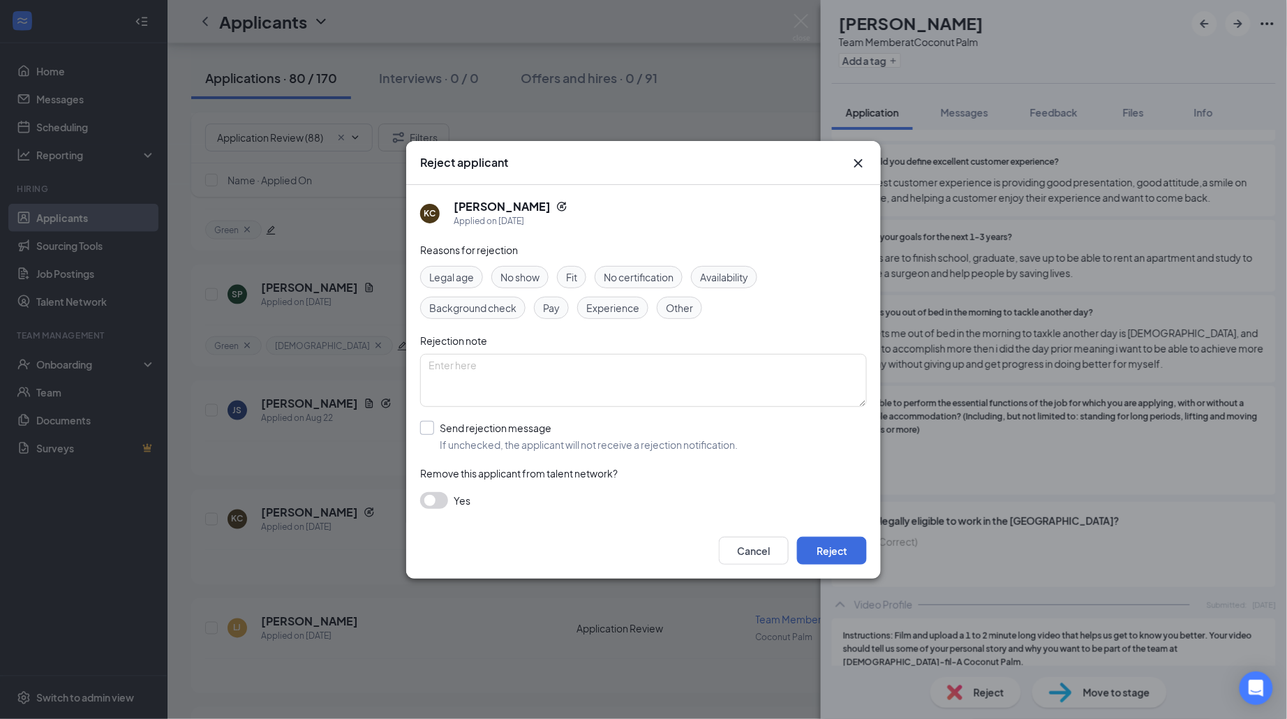
click at [483, 440] on span "If unchecked, the applicant will not receive a rejection notification." at bounding box center [589, 445] width 298 height 14
click at [483, 440] on input "Send rejection message If unchecked, the applicant will not receive a rejection…" at bounding box center [579, 436] width 318 height 31
checkbox input "true"
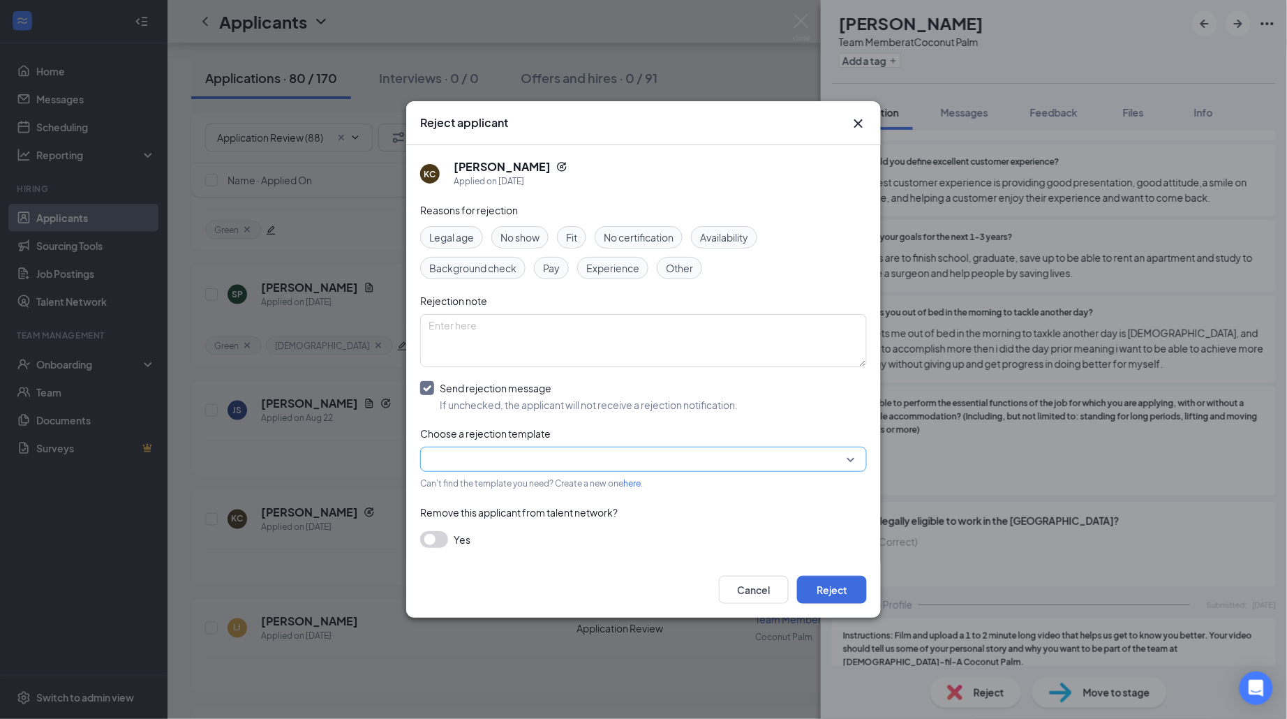
click at [746, 463] on input "search" at bounding box center [639, 460] width 420 height 24
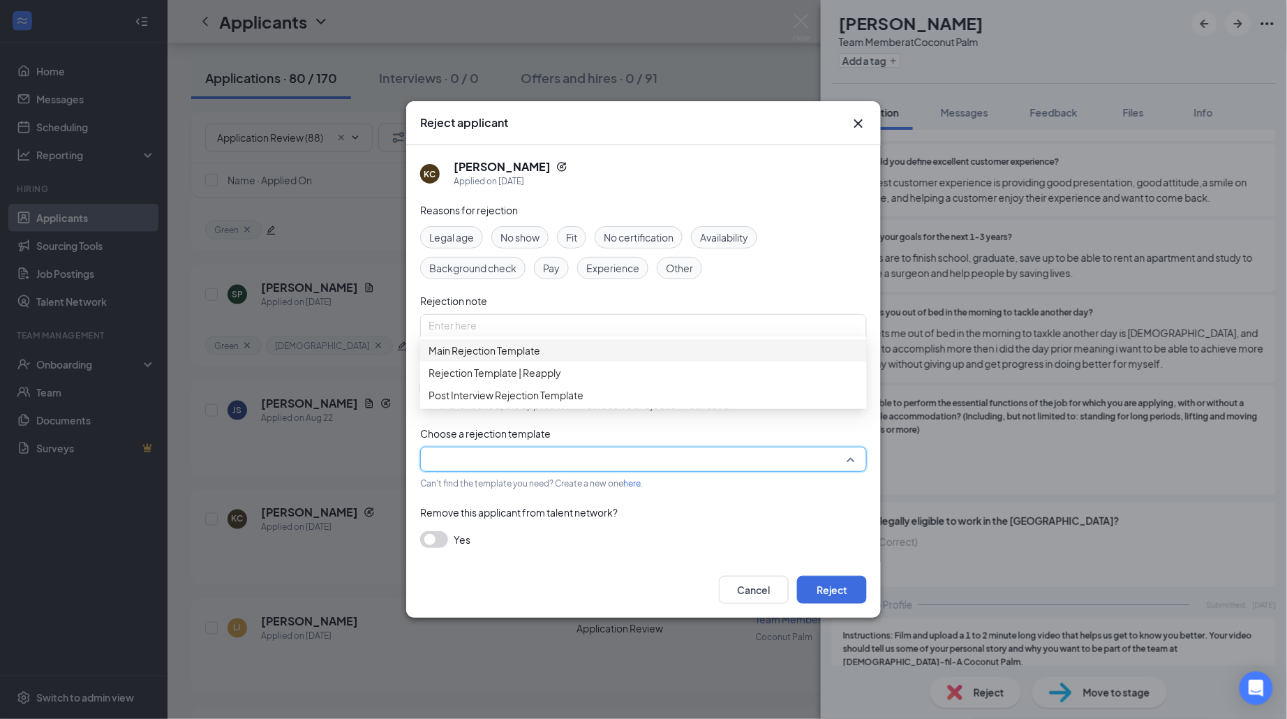
click at [533, 354] on span "Main Rejection Template" at bounding box center [485, 350] width 112 height 15
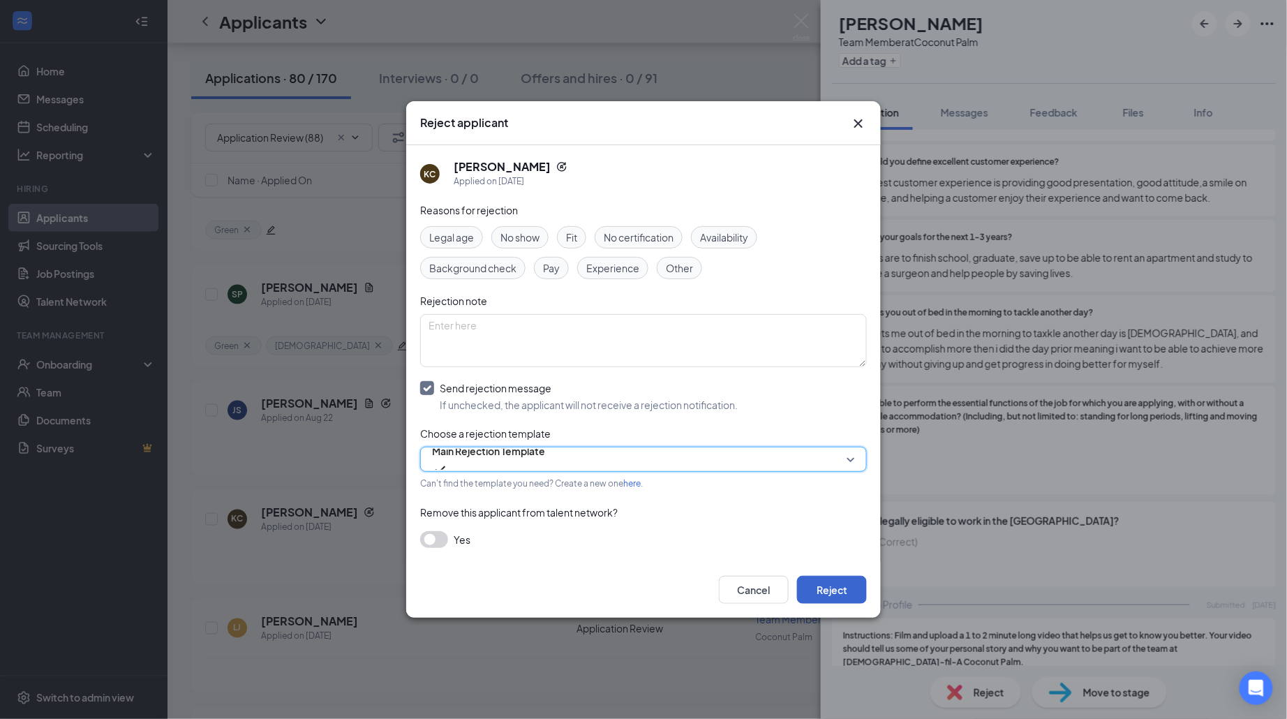
click at [841, 586] on button "Reject" at bounding box center [832, 590] width 70 height 28
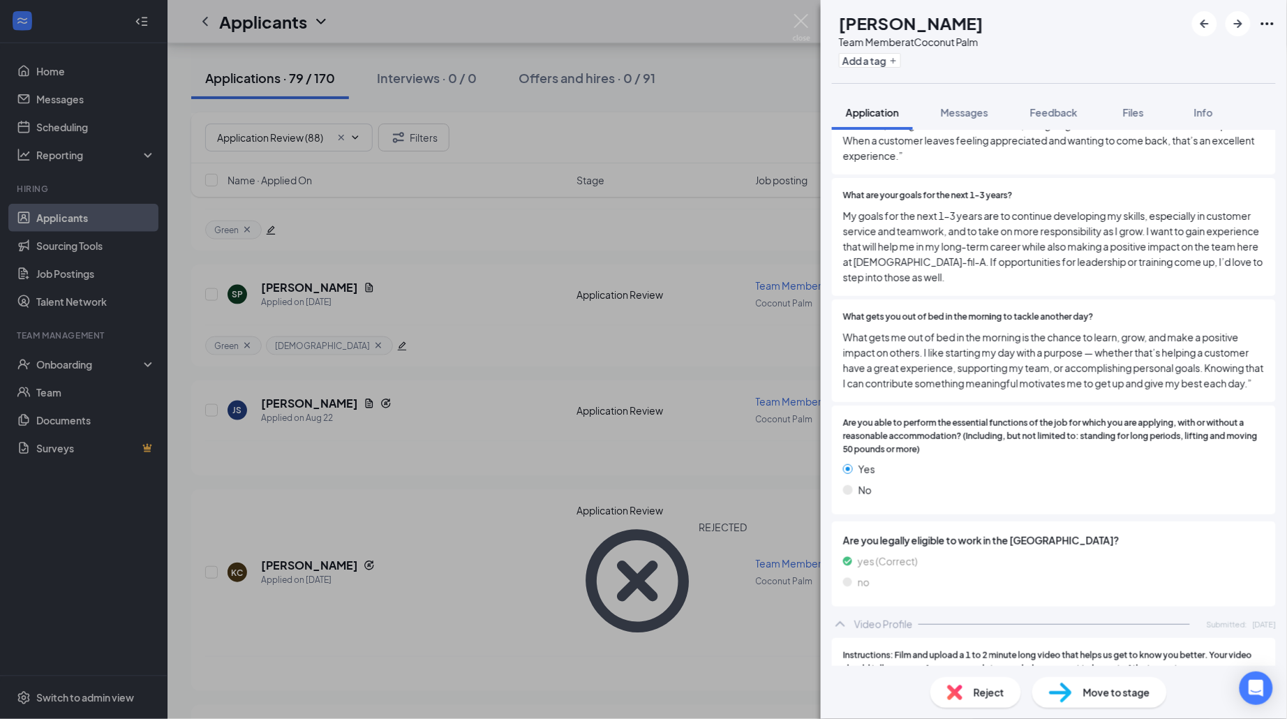
scroll to position [1613, 0]
click at [1012, 695] on div "66b9ed7e46d77e89fe64c0e99f849614.pdf" at bounding box center [1054, 709] width 422 height 29
click at [980, 685] on span "Reject" at bounding box center [989, 692] width 31 height 15
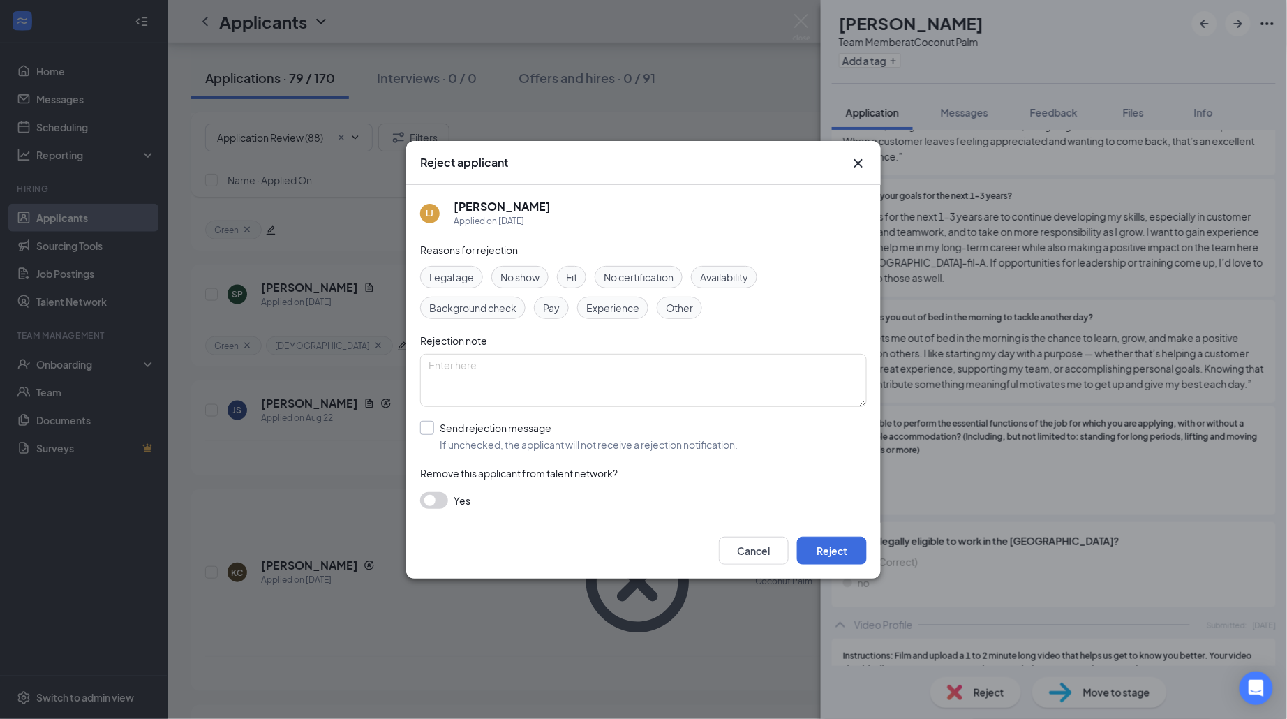
click at [506, 432] on div "Send rejection message" at bounding box center [589, 428] width 298 height 14
click at [506, 432] on input "Send rejection message If unchecked, the applicant will not receive a rejection…" at bounding box center [579, 436] width 318 height 31
checkbox input "true"
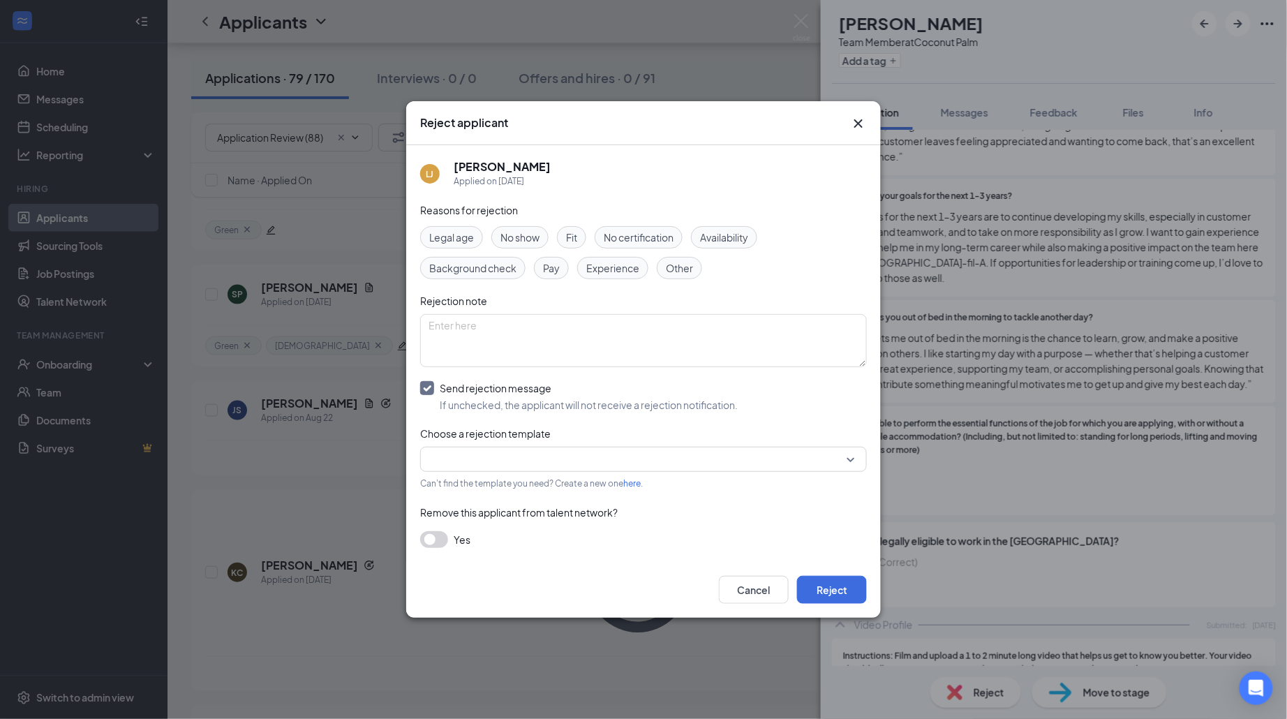
click at [547, 483] on span "Can't find the template you need? Create a new one here ." at bounding box center [531, 483] width 223 height 10
click at [547, 473] on div "Reasons for rejection Legal age No show Fit No certification Availability Backg…" at bounding box center [643, 382] width 447 height 360
click at [547, 457] on input "search" at bounding box center [639, 460] width 420 height 24
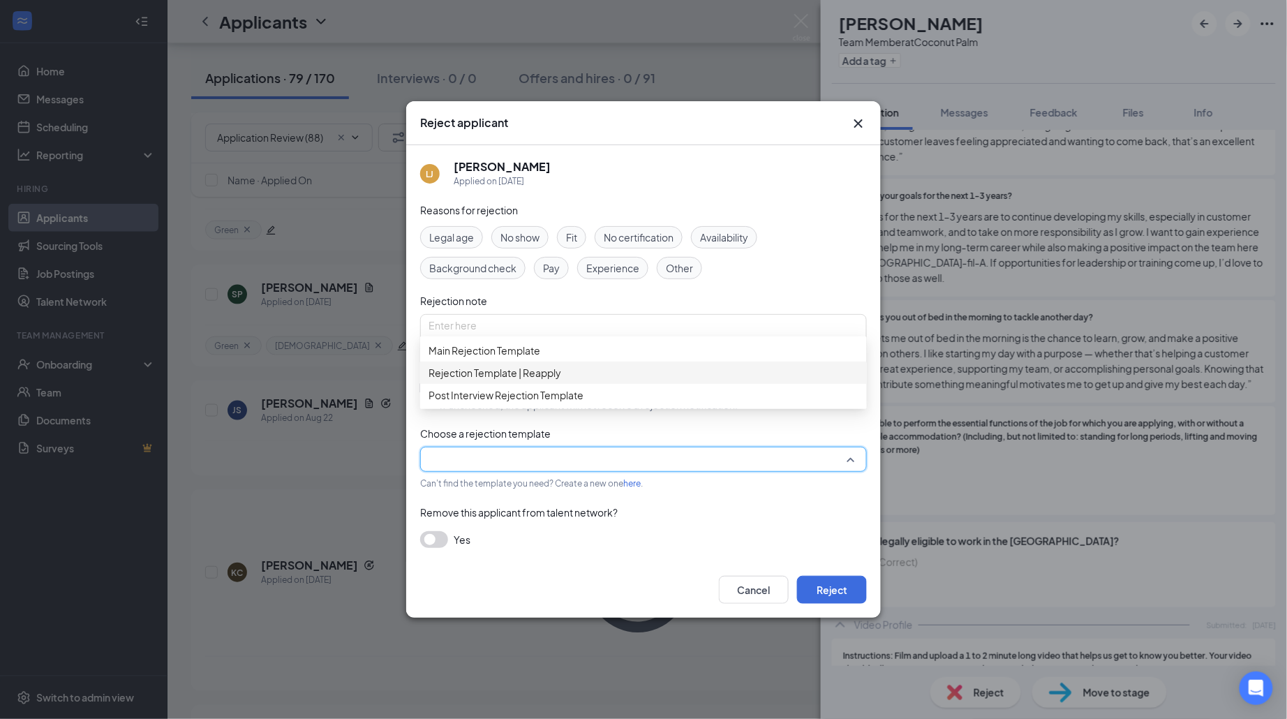
click at [501, 362] on div "Main Rejection Template" at bounding box center [643, 350] width 447 height 22
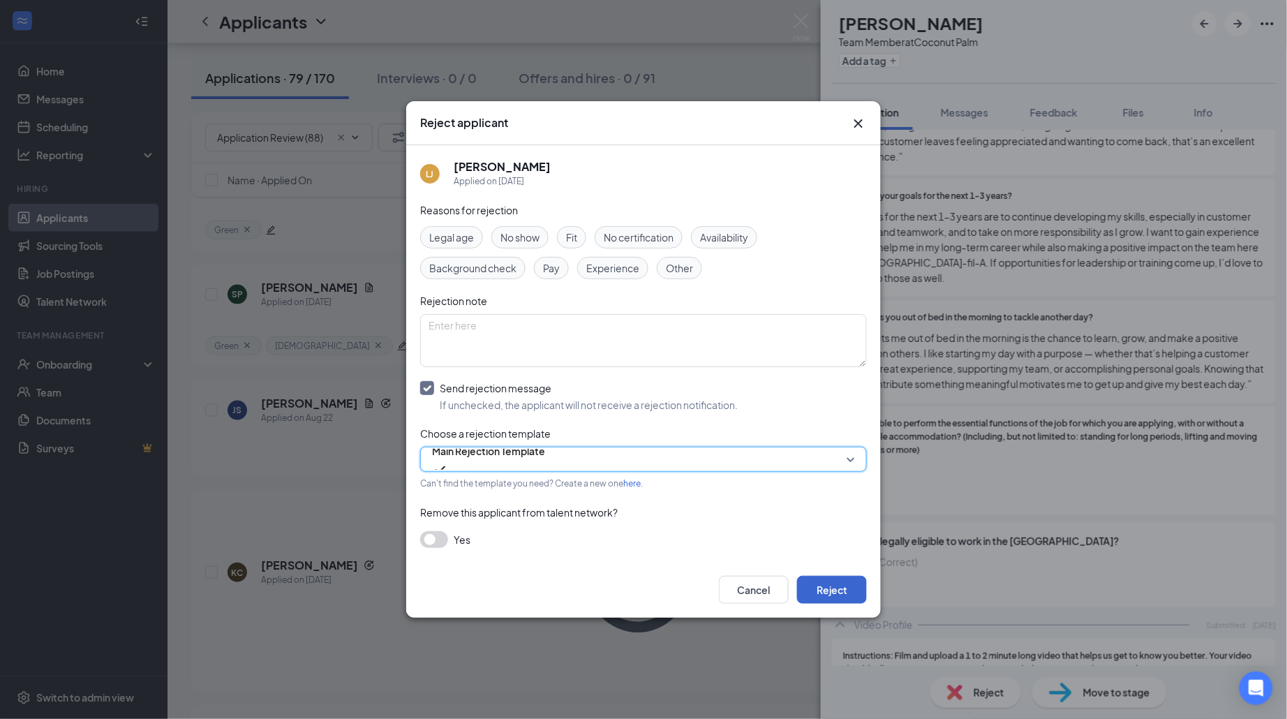
click at [825, 579] on button "Reject" at bounding box center [832, 590] width 70 height 28
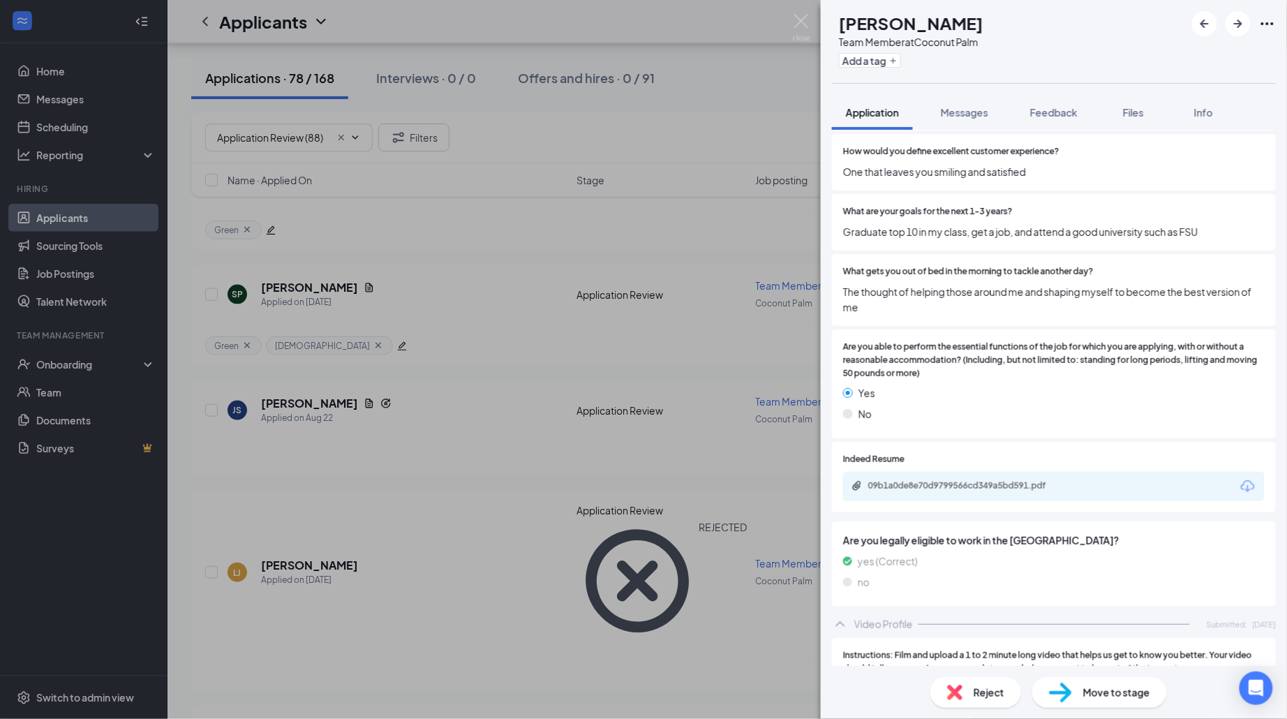
scroll to position [1320, 0]
click at [998, 691] on span "Reject" at bounding box center [989, 692] width 31 height 15
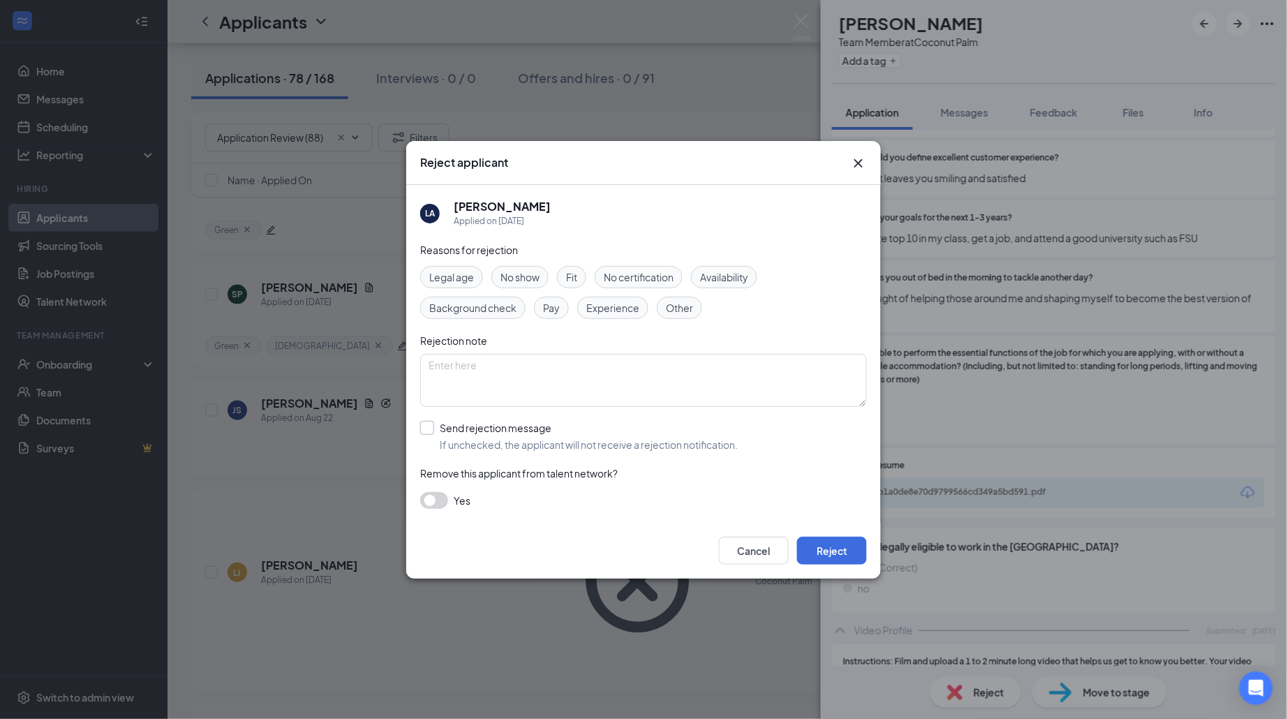
click at [528, 425] on div "Send rejection message" at bounding box center [589, 428] width 298 height 14
click at [528, 425] on input "Send rejection message If unchecked, the applicant will not receive a rejection…" at bounding box center [579, 436] width 318 height 31
checkbox input "true"
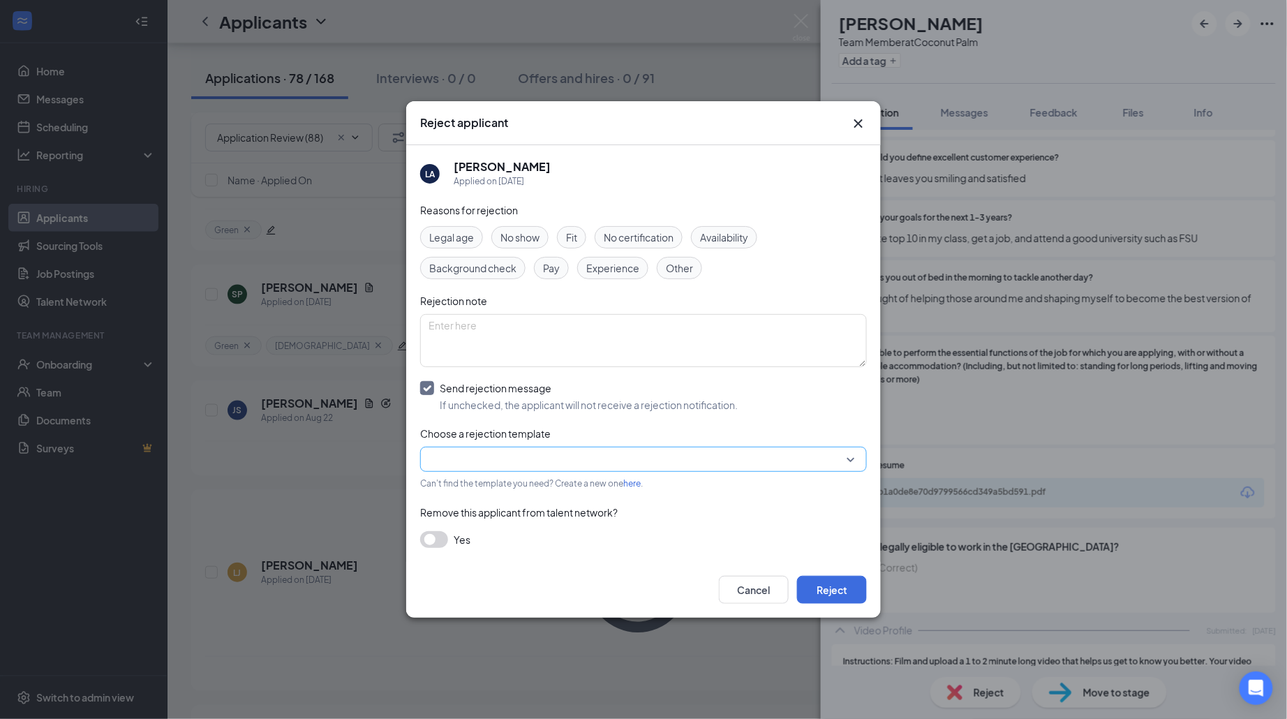
click at [570, 468] on input "search" at bounding box center [639, 460] width 420 height 24
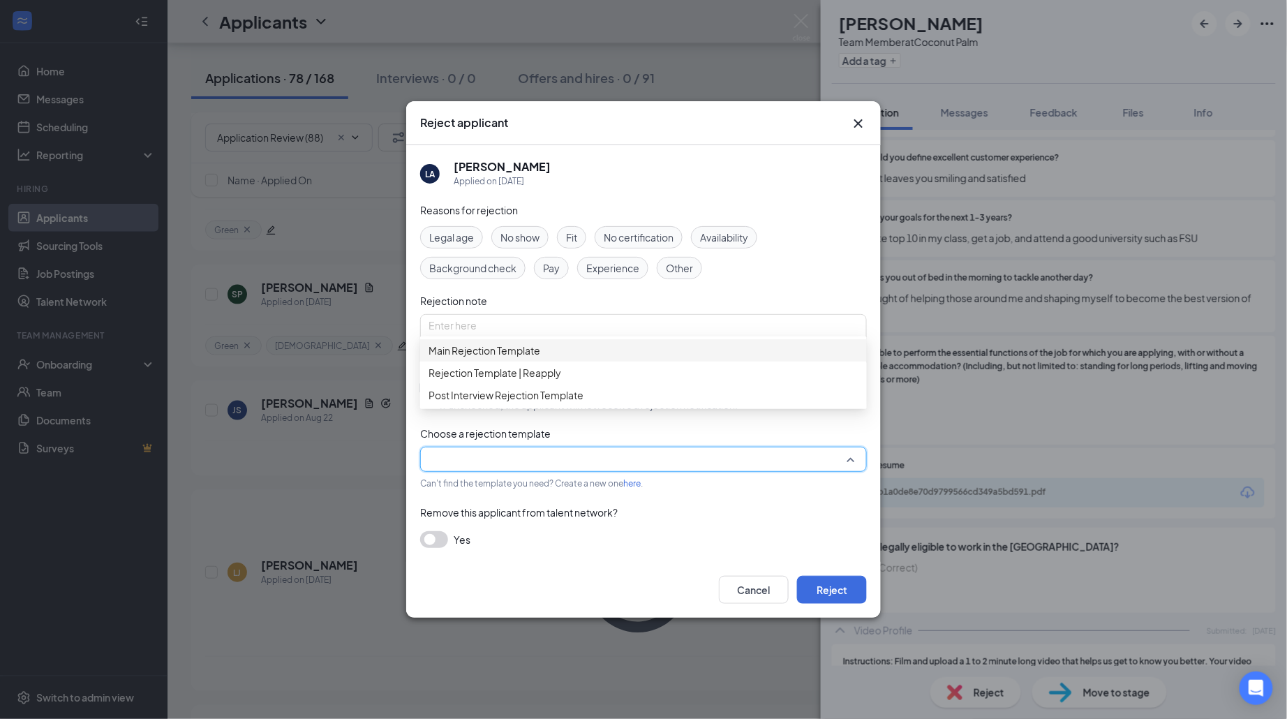
click at [612, 358] on span "Main Rejection Template" at bounding box center [644, 350] width 430 height 15
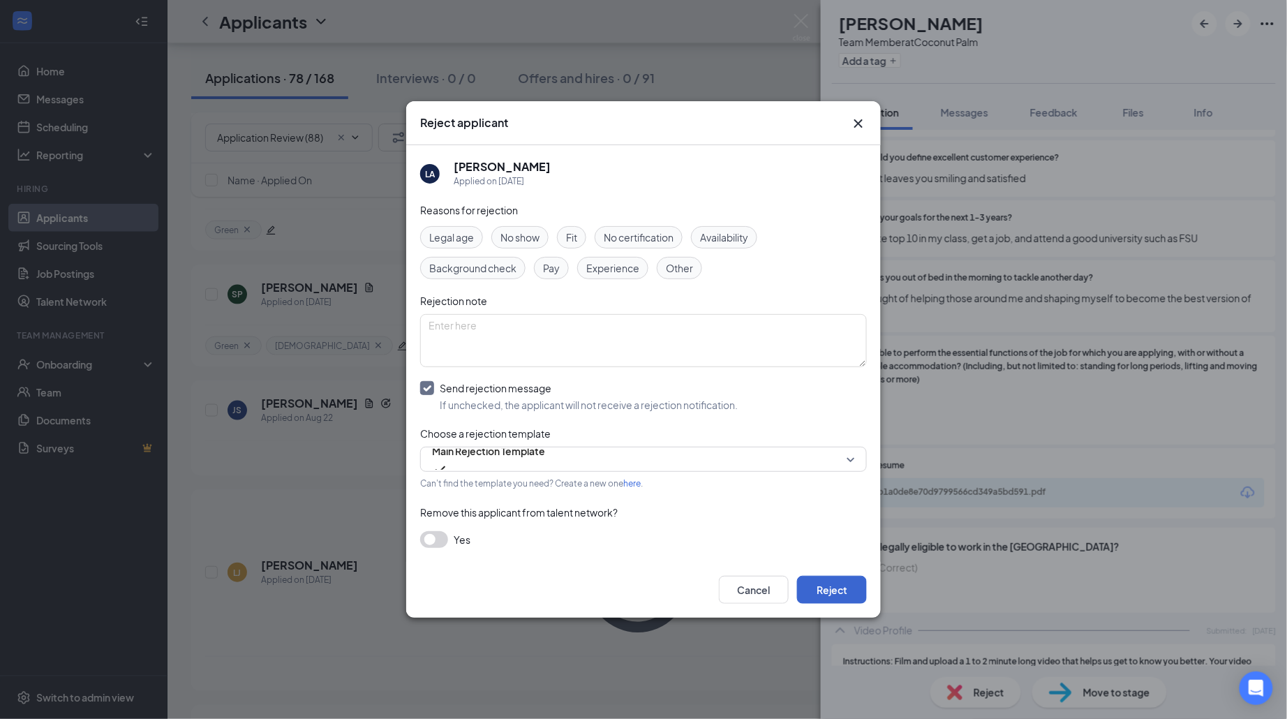
click at [827, 583] on button "Reject" at bounding box center [832, 590] width 70 height 28
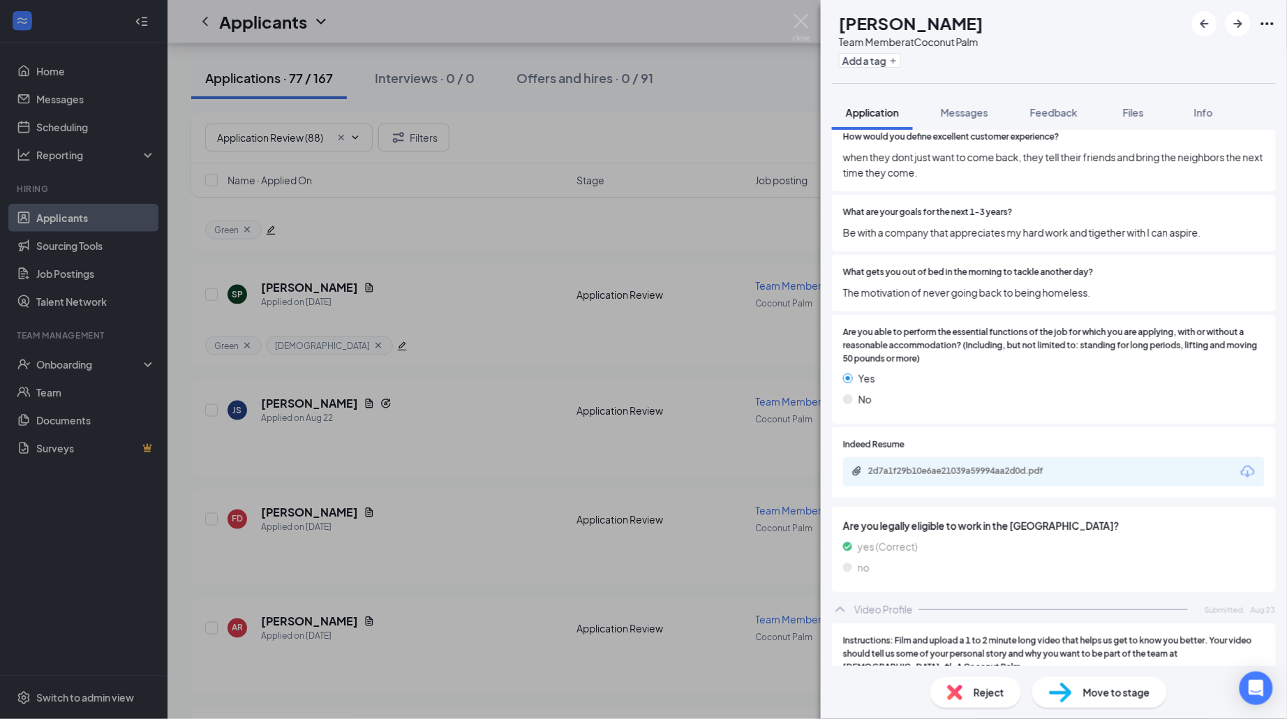
scroll to position [1349, 0]
click at [1045, 682] on div "85553dcdeb25a111b7c0cc62ec6f5c94.mp4" at bounding box center [1054, 696] width 422 height 29
click at [1037, 690] on div "85553dcdeb25a111b7c0cc62ec6f5c94.mp4" at bounding box center [966, 695] width 195 height 11
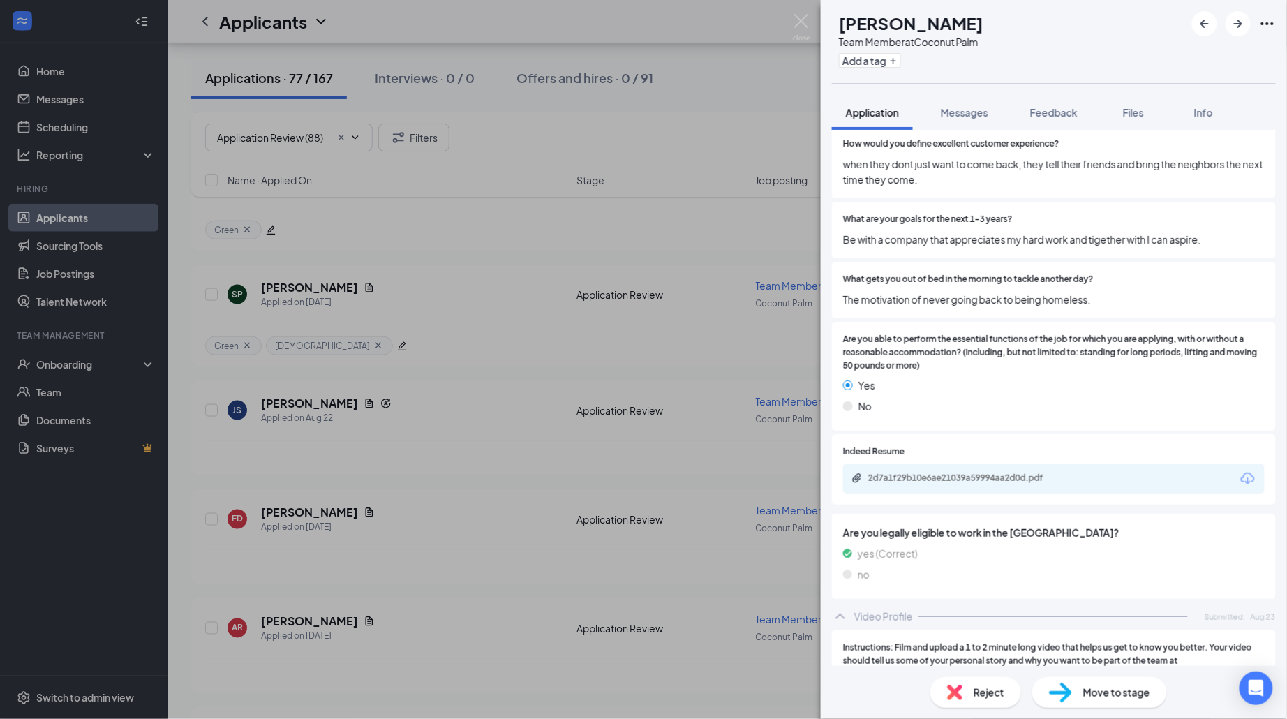
click at [1036, 464] on div "2d7a1f29b10e6ae21039a59994aa2d0d.pdf" at bounding box center [1054, 478] width 422 height 29
click at [1015, 473] on div "2d7a1f29b10e6ae21039a59994aa2d0d.pdf" at bounding box center [966, 478] width 195 height 11
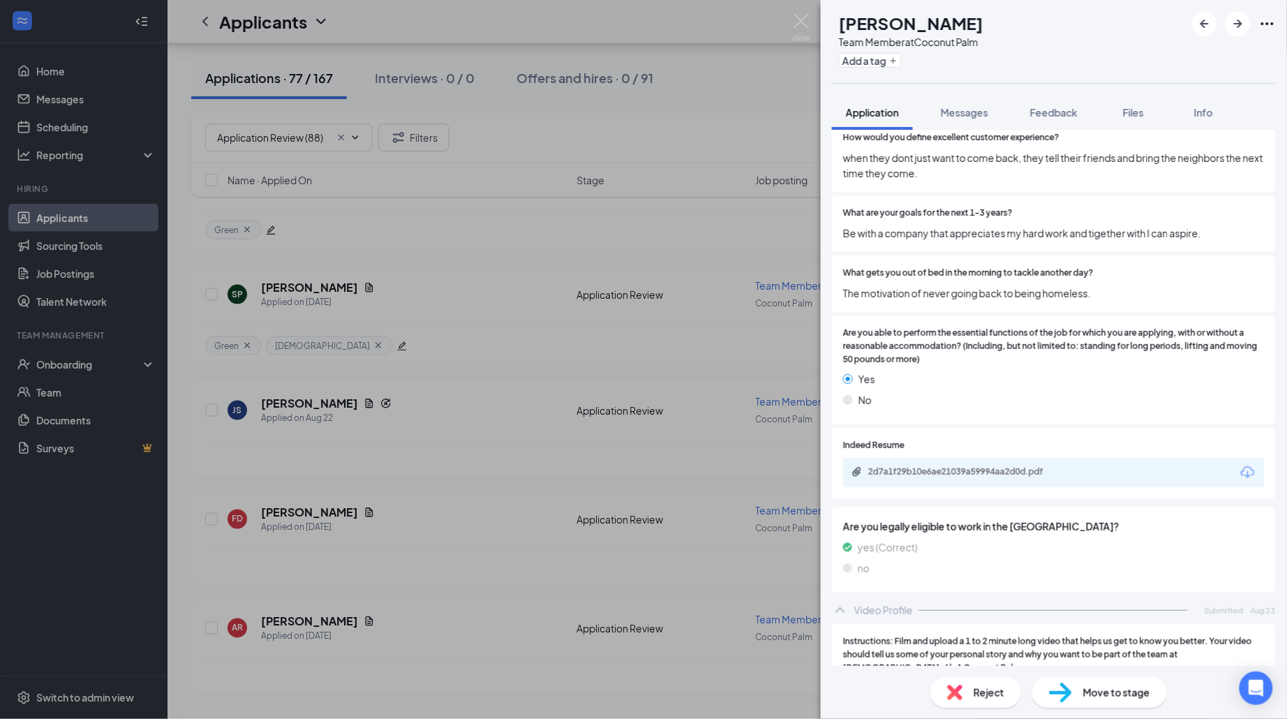
scroll to position [1349, 0]
click at [977, 691] on span "Reject" at bounding box center [989, 692] width 31 height 15
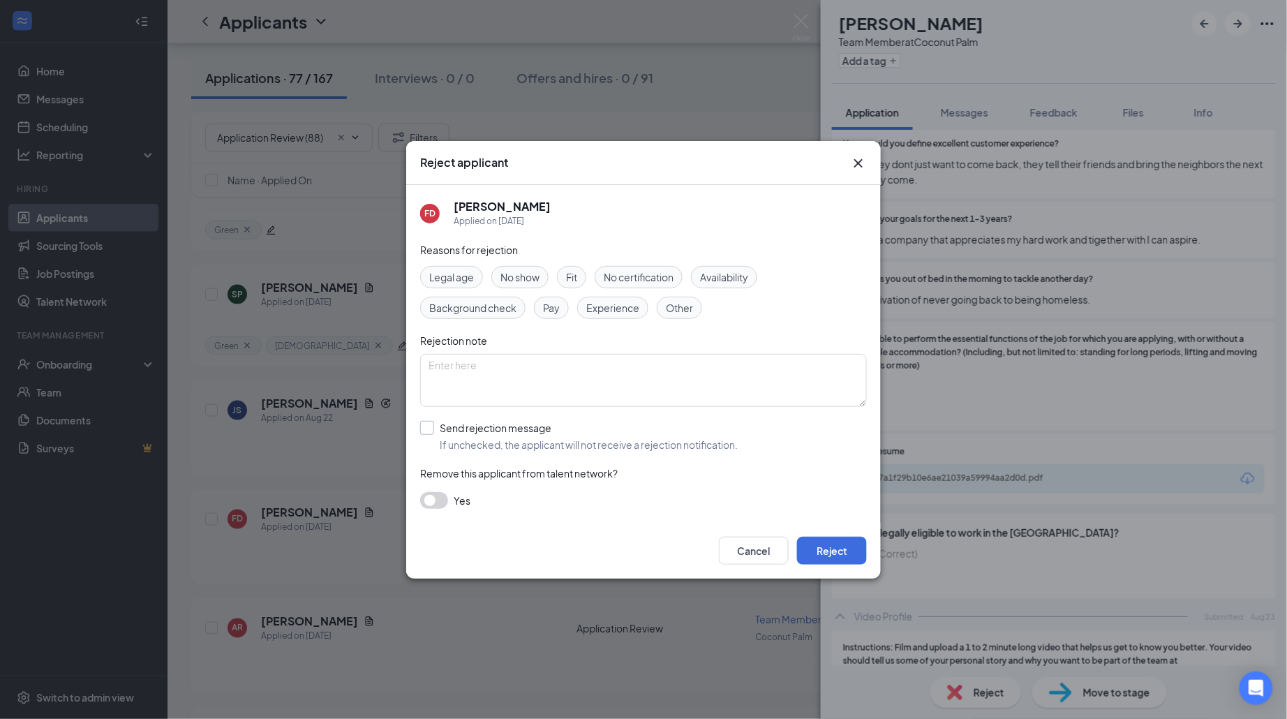
click at [501, 421] on div "Send rejection message" at bounding box center [589, 428] width 298 height 14
click at [501, 421] on input "Send rejection message If unchecked, the applicant will not receive a rejection…" at bounding box center [579, 436] width 318 height 31
checkbox input "true"
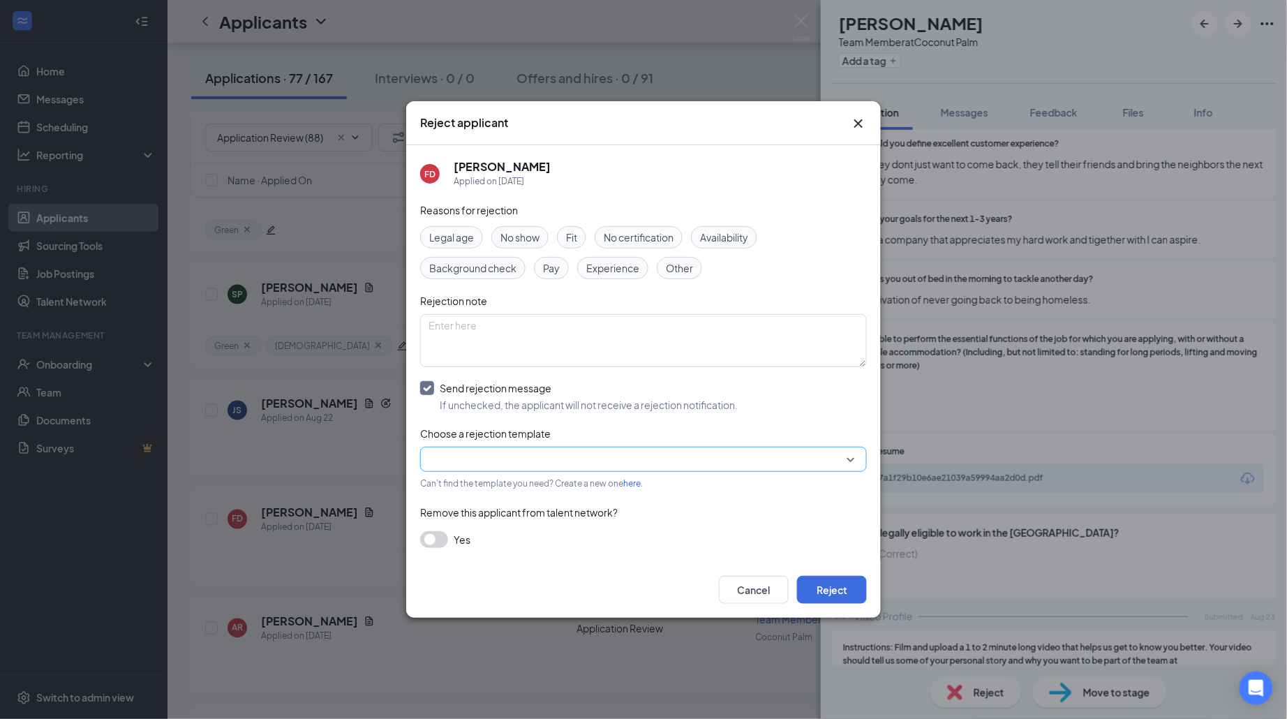
click at [556, 453] on input "search" at bounding box center [639, 460] width 420 height 24
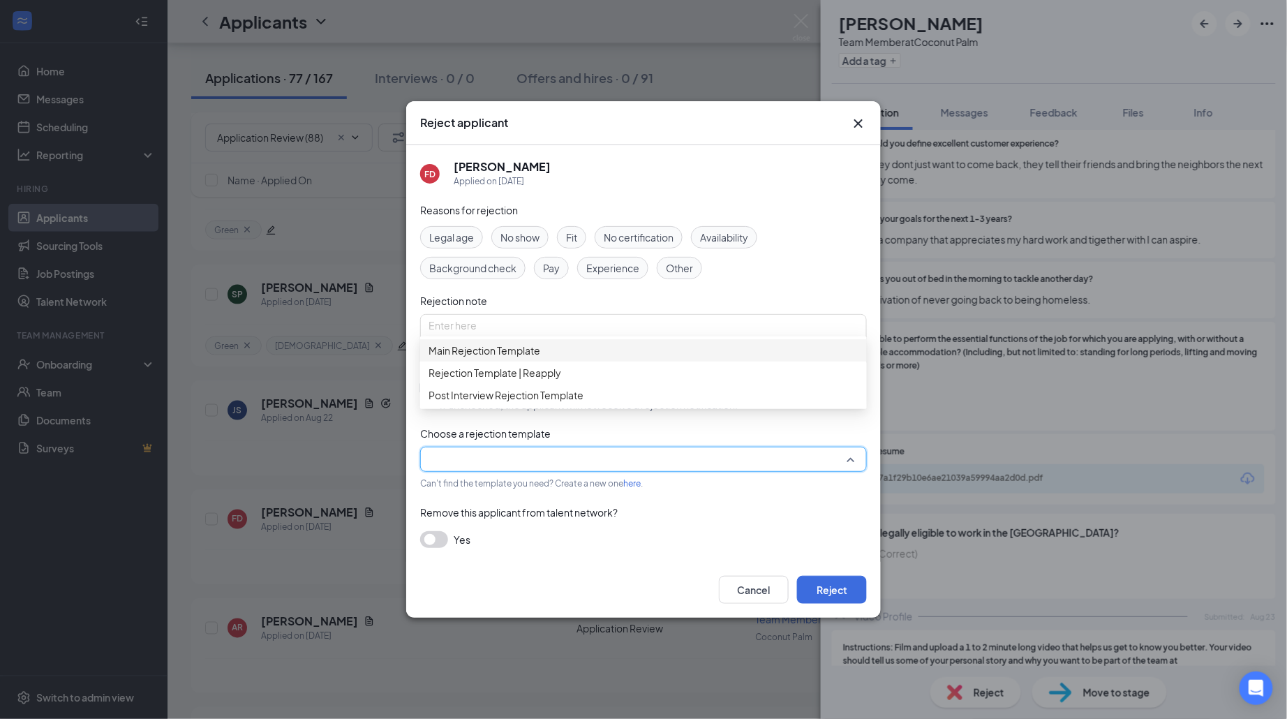
click at [576, 358] on span "Main Rejection Template" at bounding box center [644, 350] width 430 height 15
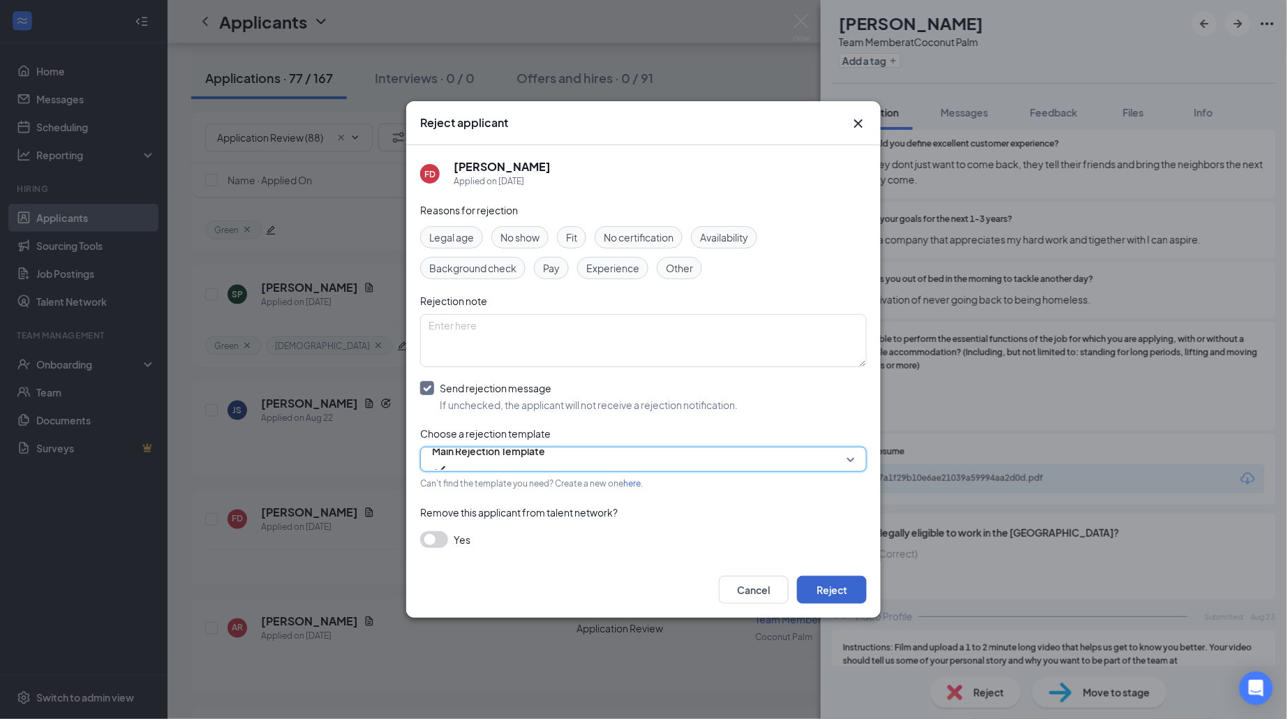
click at [827, 584] on button "Reject" at bounding box center [832, 590] width 70 height 28
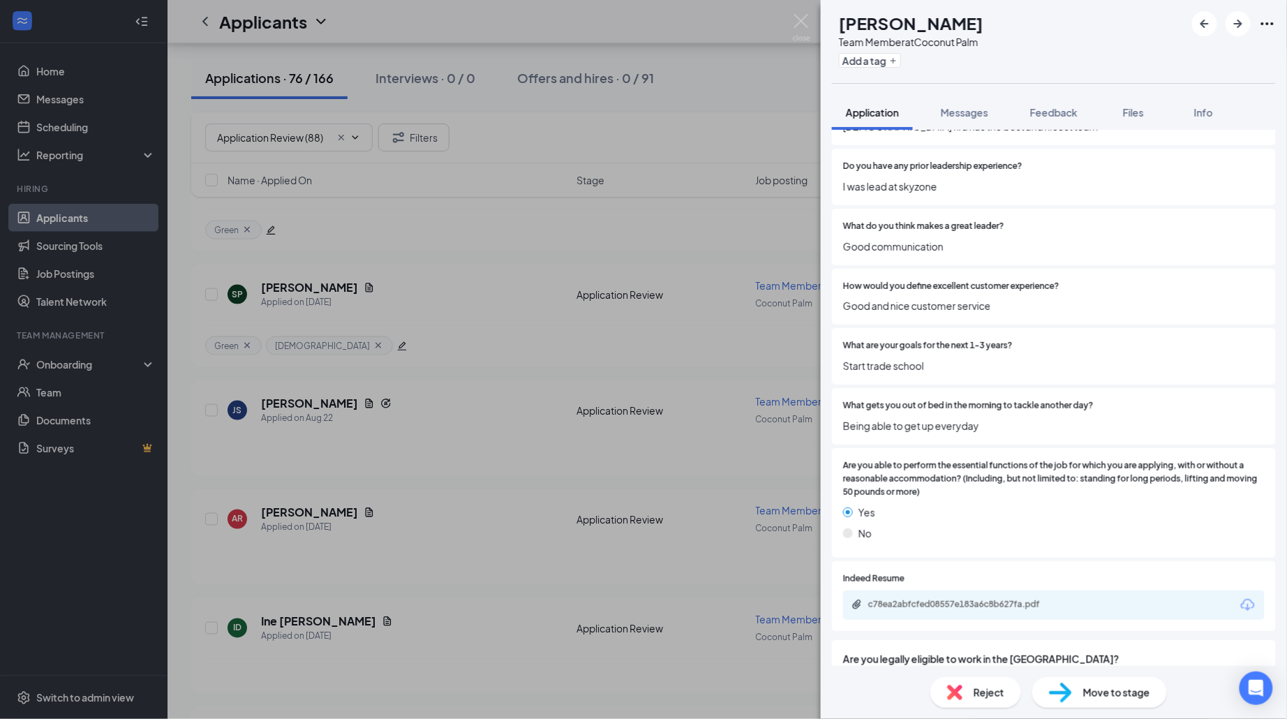
scroll to position [1132, 0]
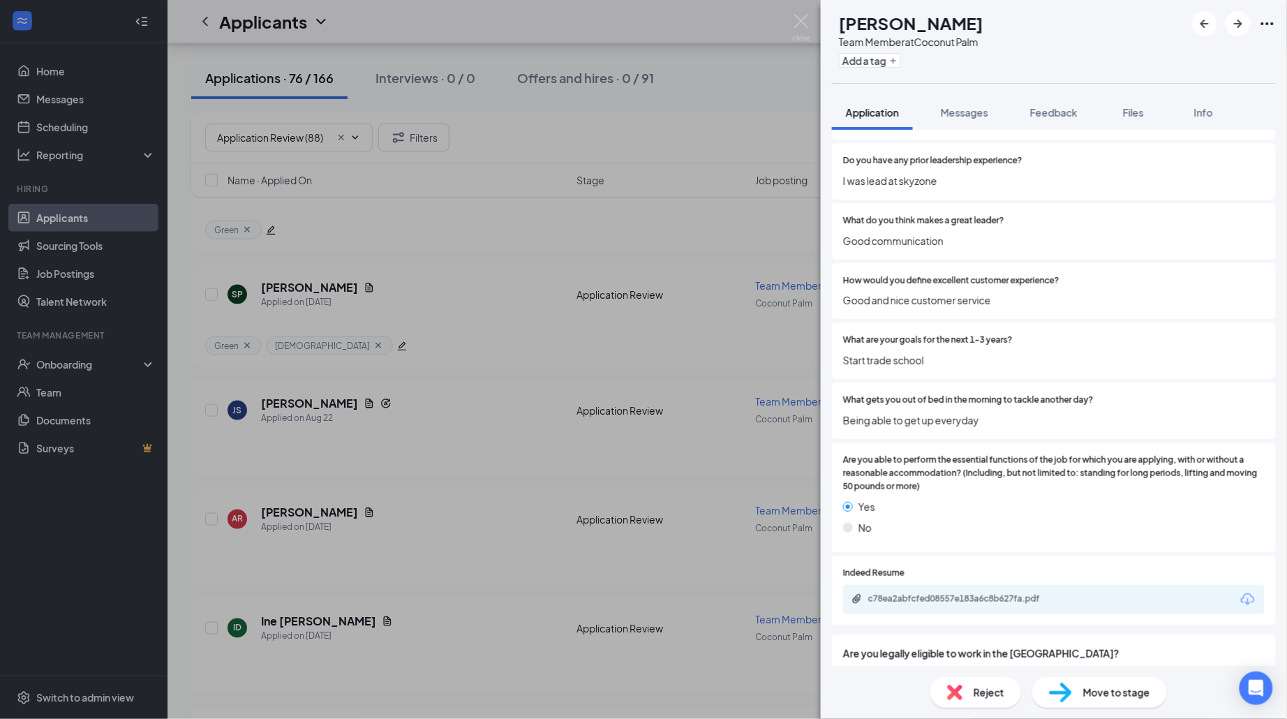
click at [968, 696] on div "Reject" at bounding box center [976, 692] width 91 height 31
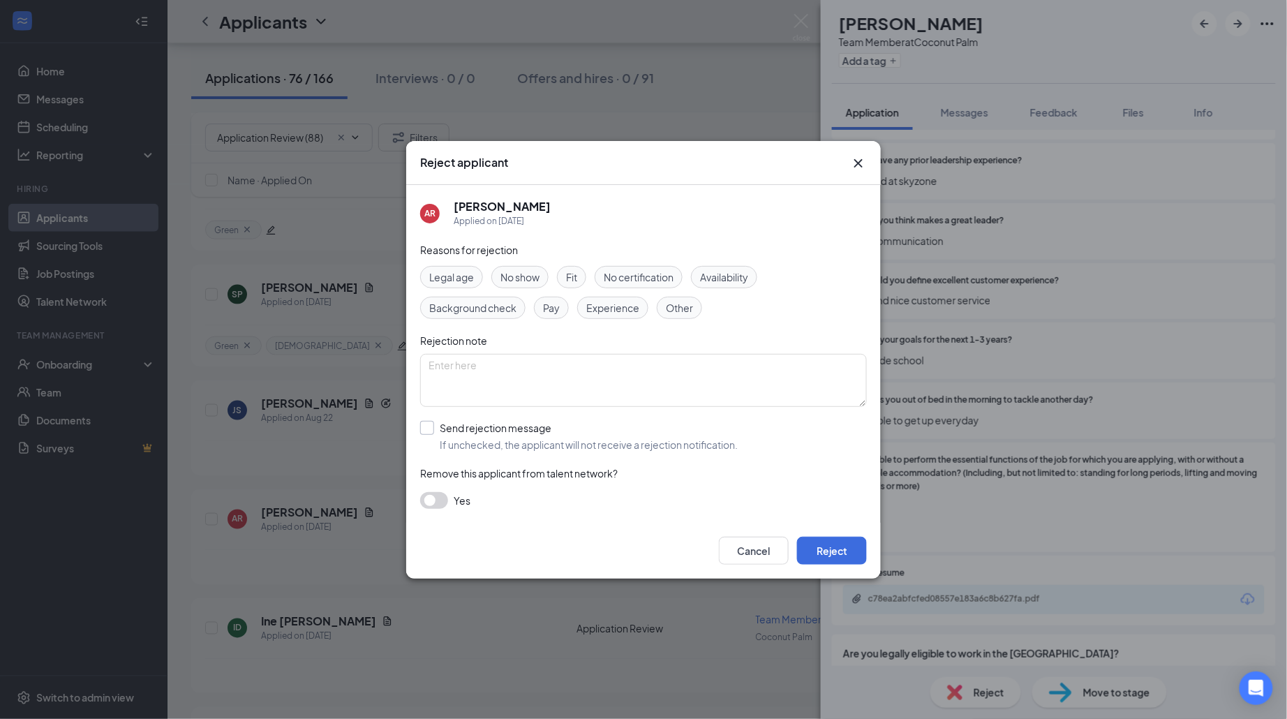
click at [506, 434] on div "Send rejection message" at bounding box center [589, 428] width 298 height 14
click at [506, 434] on input "Send rejection message If unchecked, the applicant will not receive a rejection…" at bounding box center [579, 436] width 318 height 31
checkbox input "true"
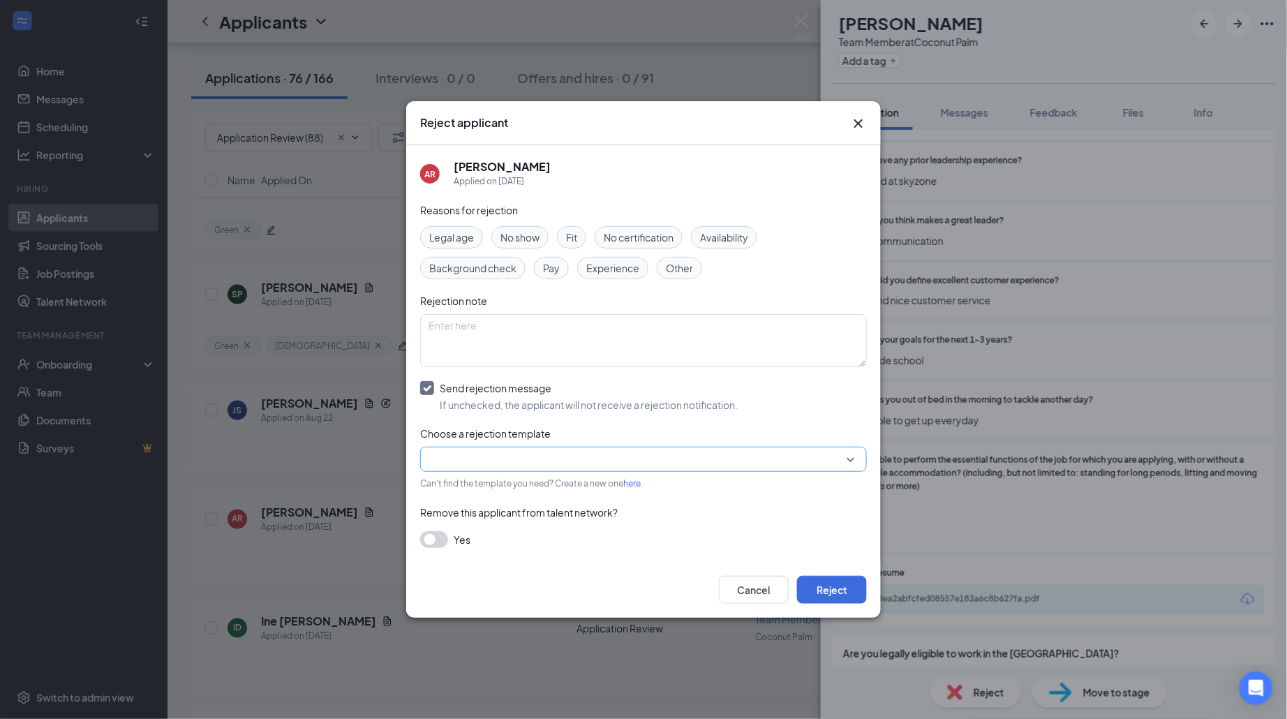
click at [586, 463] on input "search" at bounding box center [639, 460] width 420 height 24
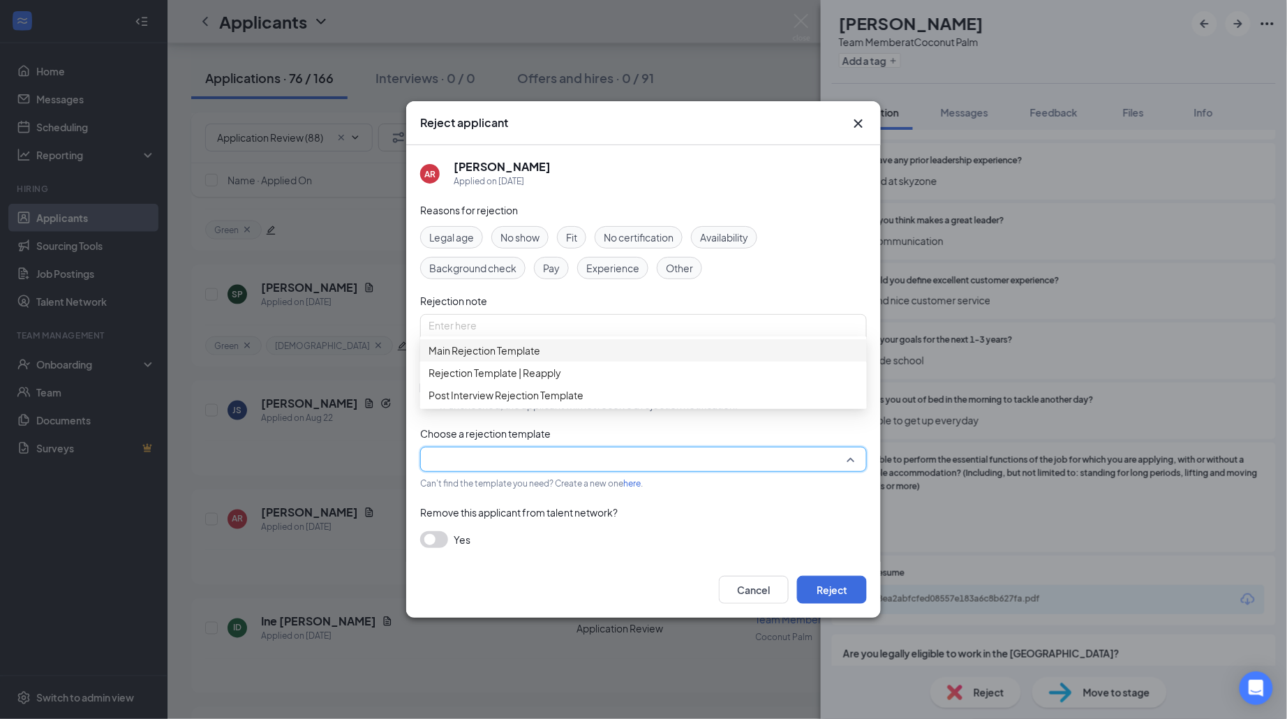
click at [636, 362] on div "Main Rejection Template" at bounding box center [643, 350] width 447 height 22
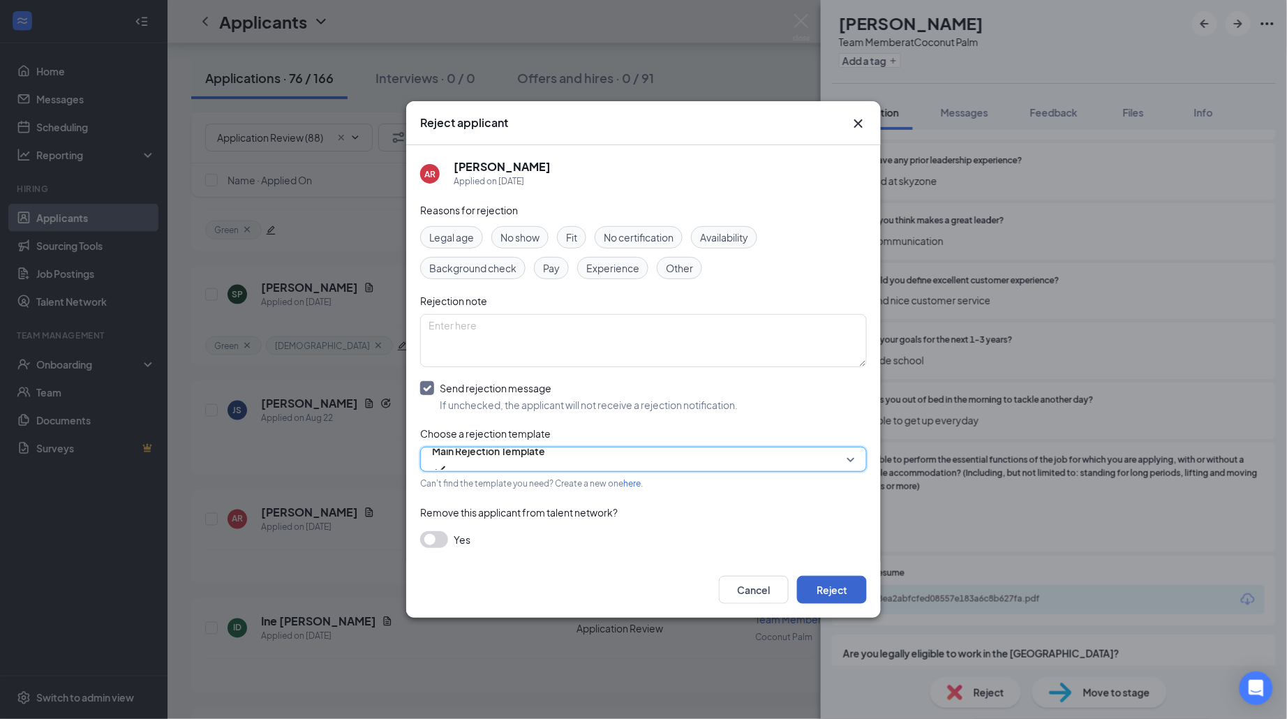
click at [839, 578] on button "Reject" at bounding box center [832, 590] width 70 height 28
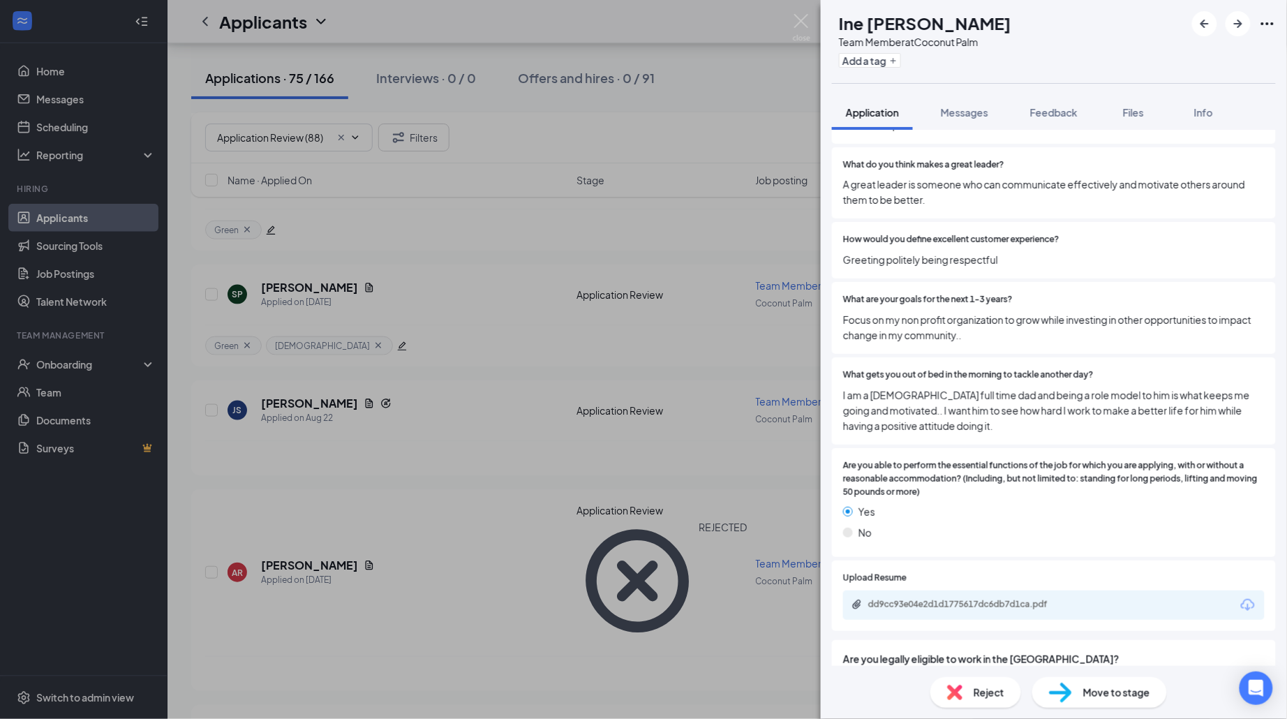
scroll to position [1295, 0]
click at [1014, 598] on div "dd9cc93e04e2d1d1775617dc6db7d1ca.pdf" at bounding box center [966, 603] width 195 height 11
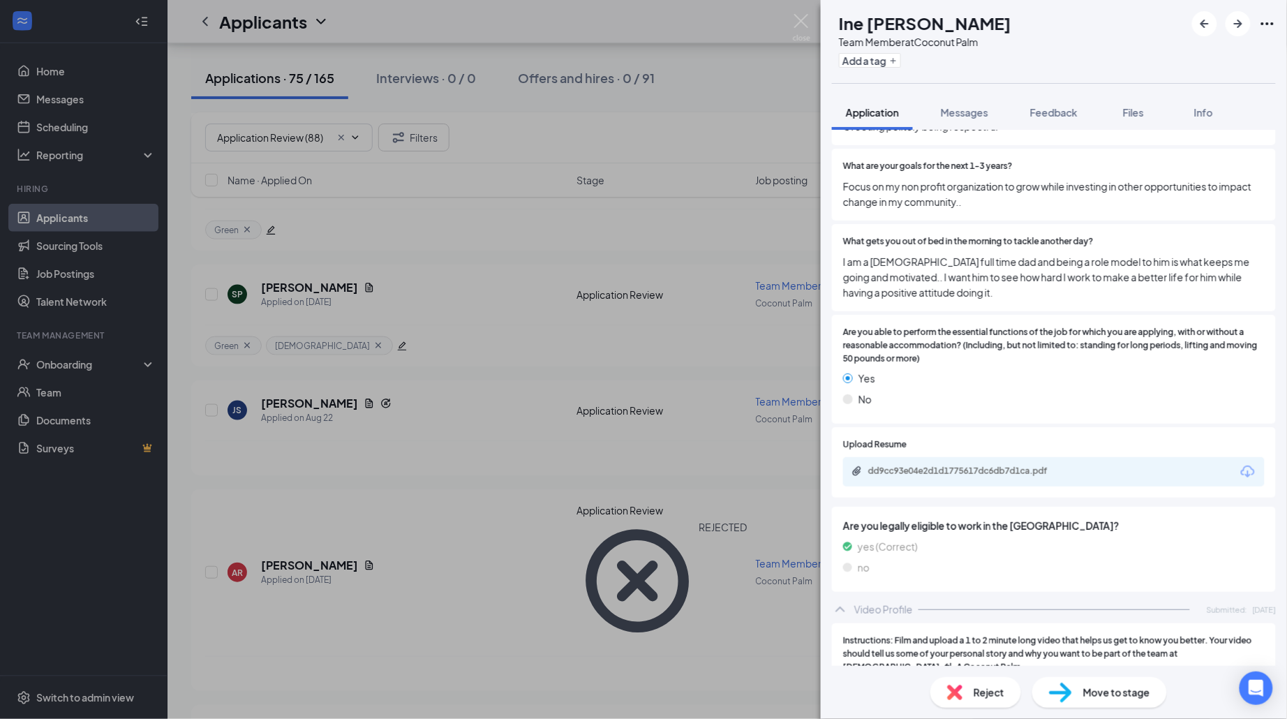
scroll to position [1423, 0]
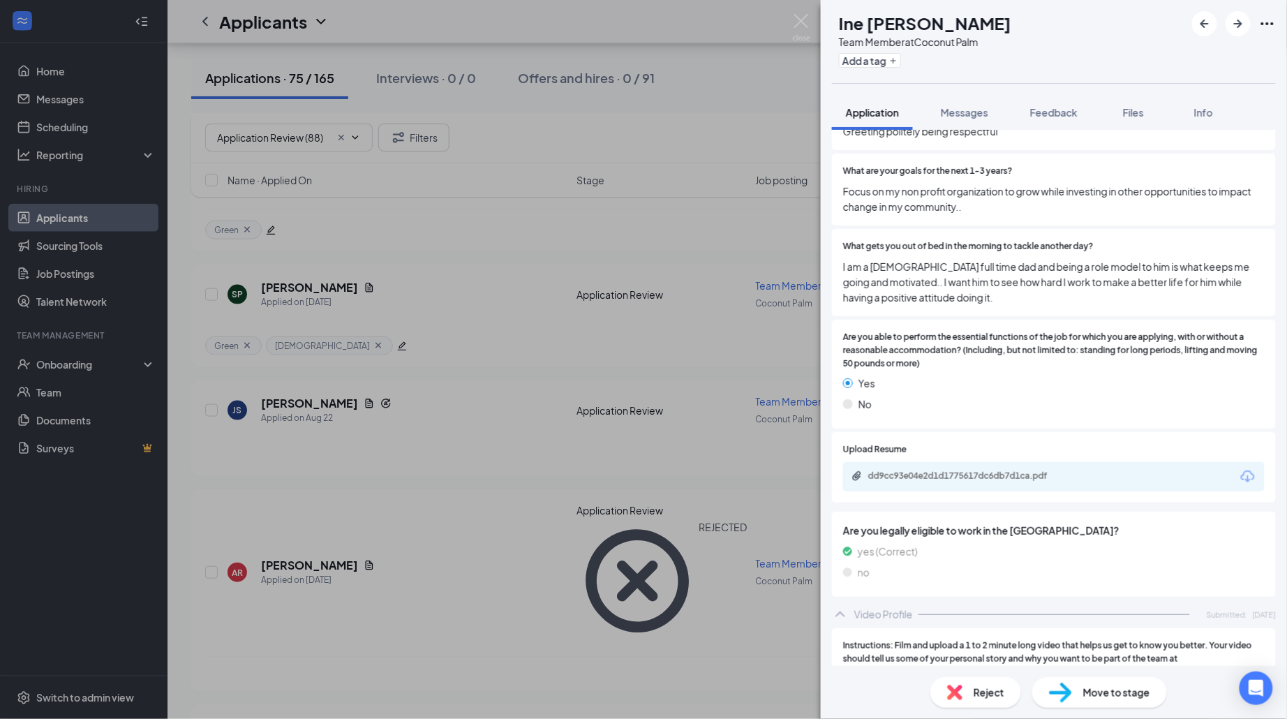
click at [1028, 693] on div "6efca97b2331a2242df5a0e3cbcf9a5e.MOV" at bounding box center [966, 698] width 195 height 11
click at [901, 57] on button "Add a tag" at bounding box center [870, 60] width 62 height 15
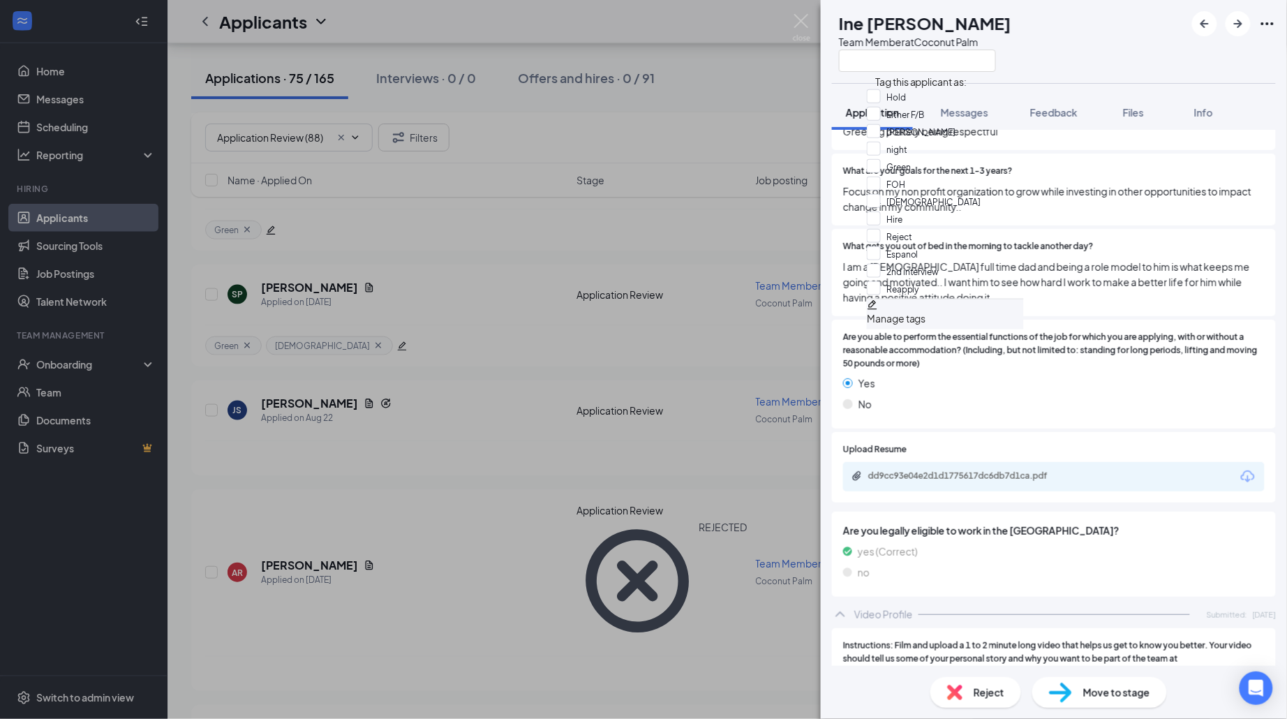
scroll to position [19, 0]
click at [1024, 167] on div "Green" at bounding box center [945, 167] width 157 height 17
checkbox input "true"
click at [1158, 229] on div "What gets you out of bed in the morning to tackle another day? I am a [DEMOGRAP…" at bounding box center [1054, 272] width 444 height 87
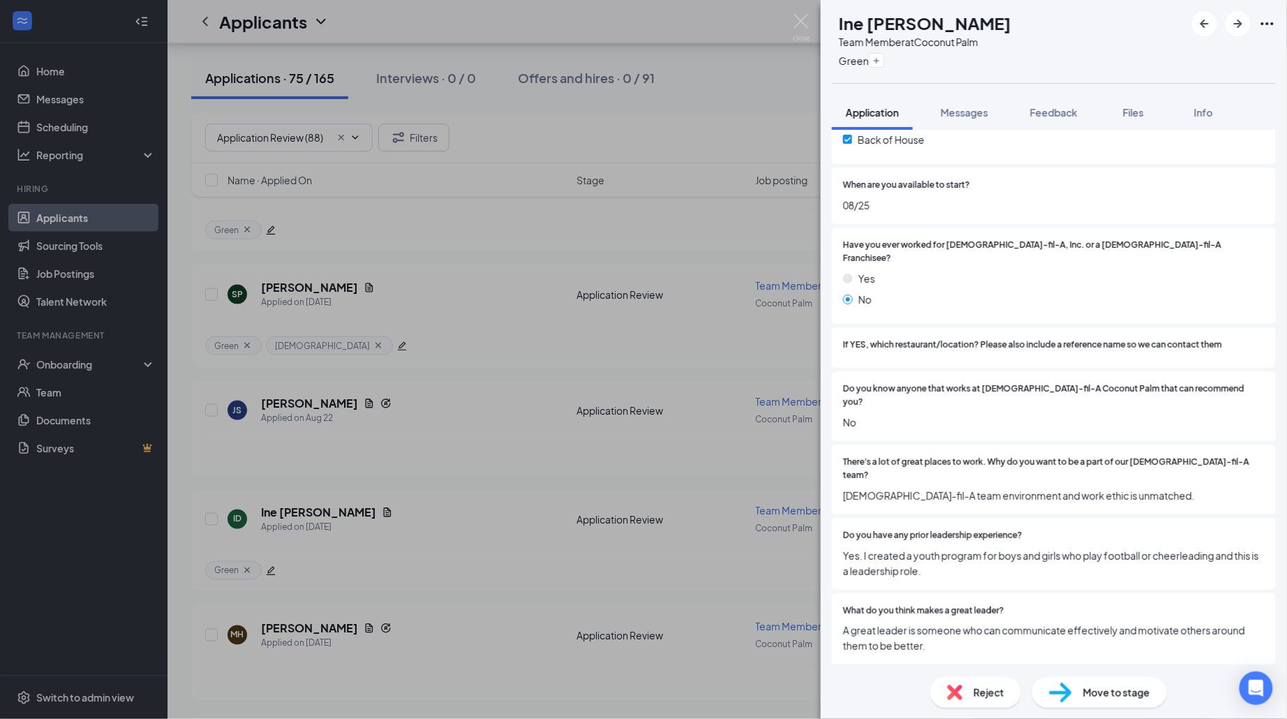
scroll to position [812, 0]
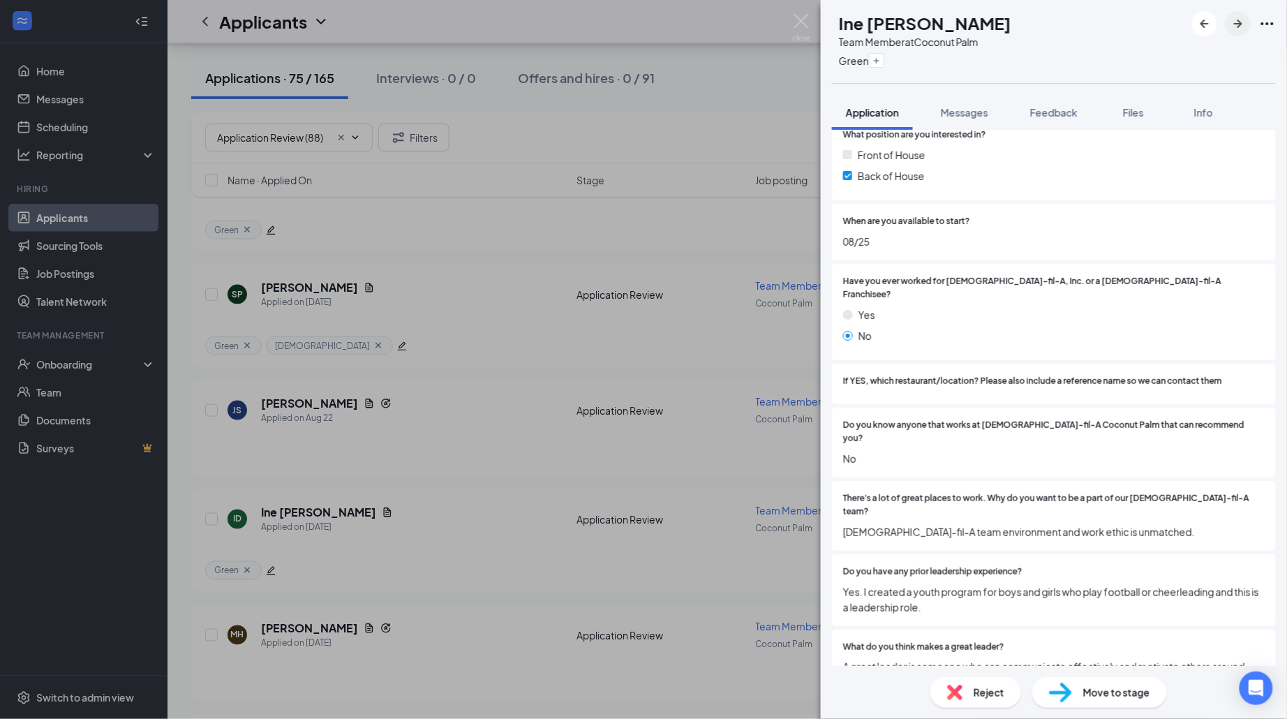
click at [1244, 33] on button "button" at bounding box center [1238, 23] width 25 height 25
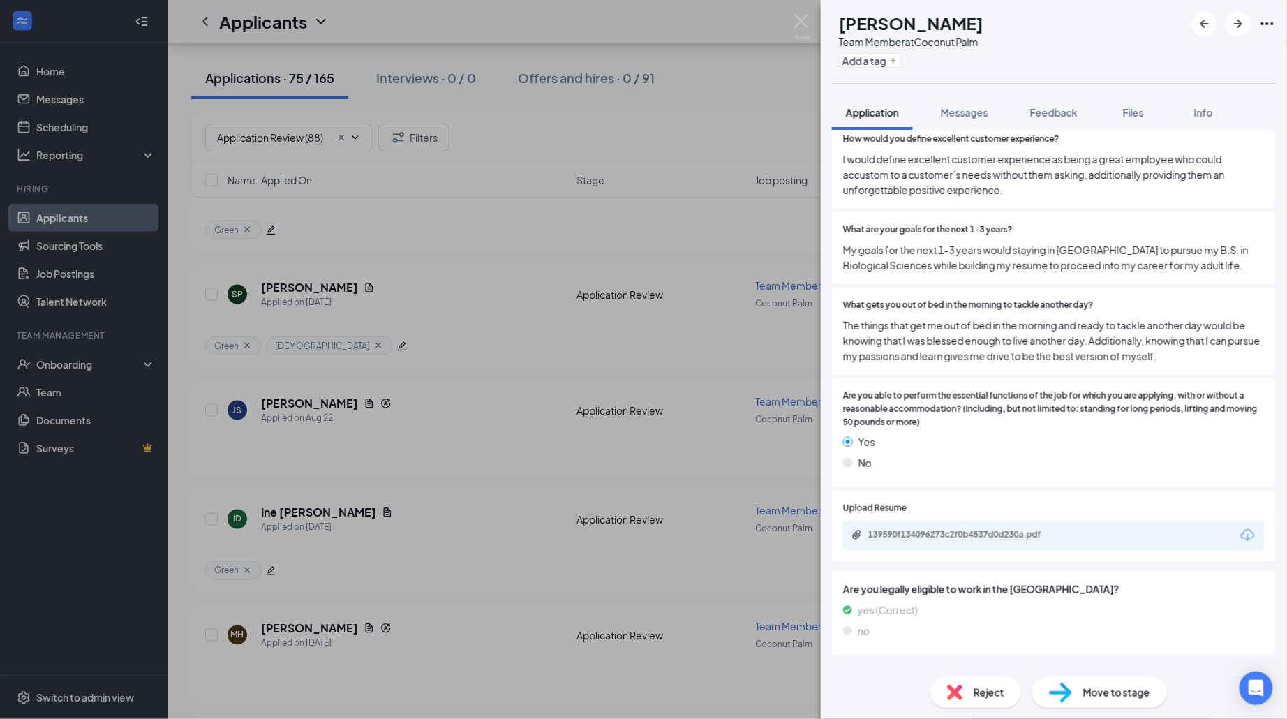
scroll to position [1543, 0]
click at [1023, 528] on div "139590f134096273c2f0b4537d0d230a.pdf" at bounding box center [966, 533] width 195 height 11
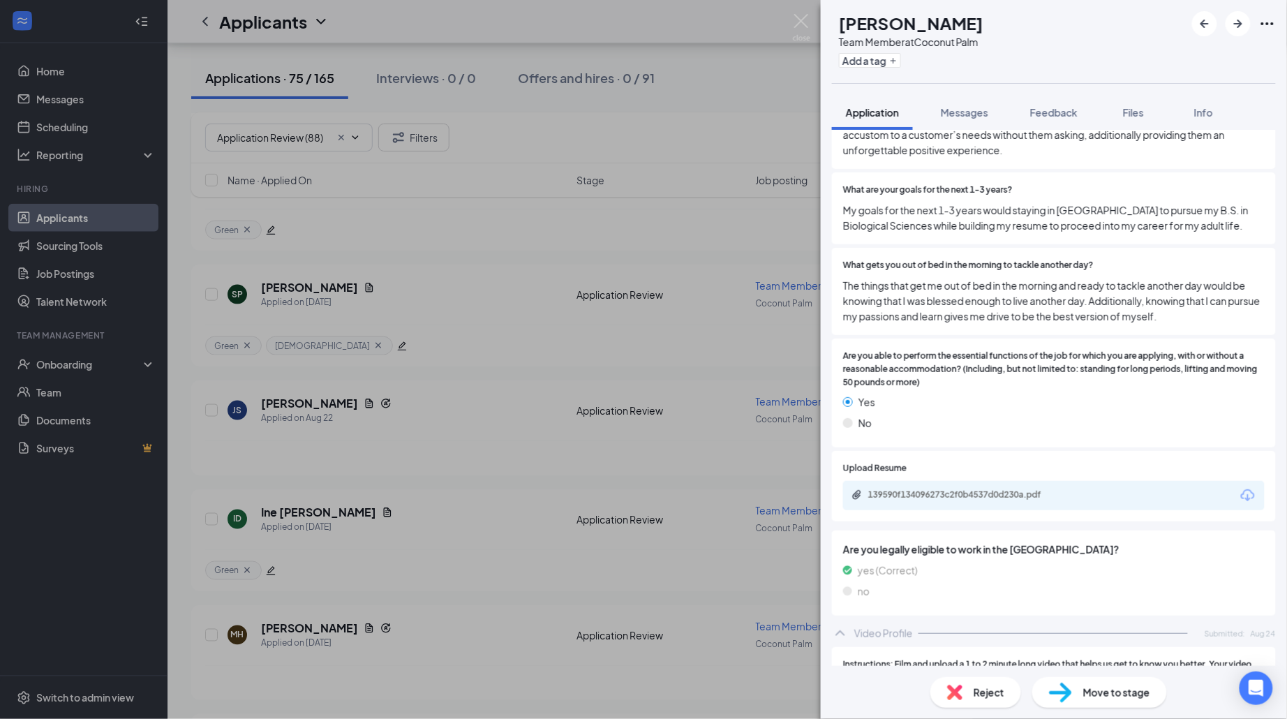
scroll to position [1580, 0]
click at [1006, 713] on div "f906d1202873993e127379ab8ad8e3b5.mov" at bounding box center [966, 718] width 195 height 11
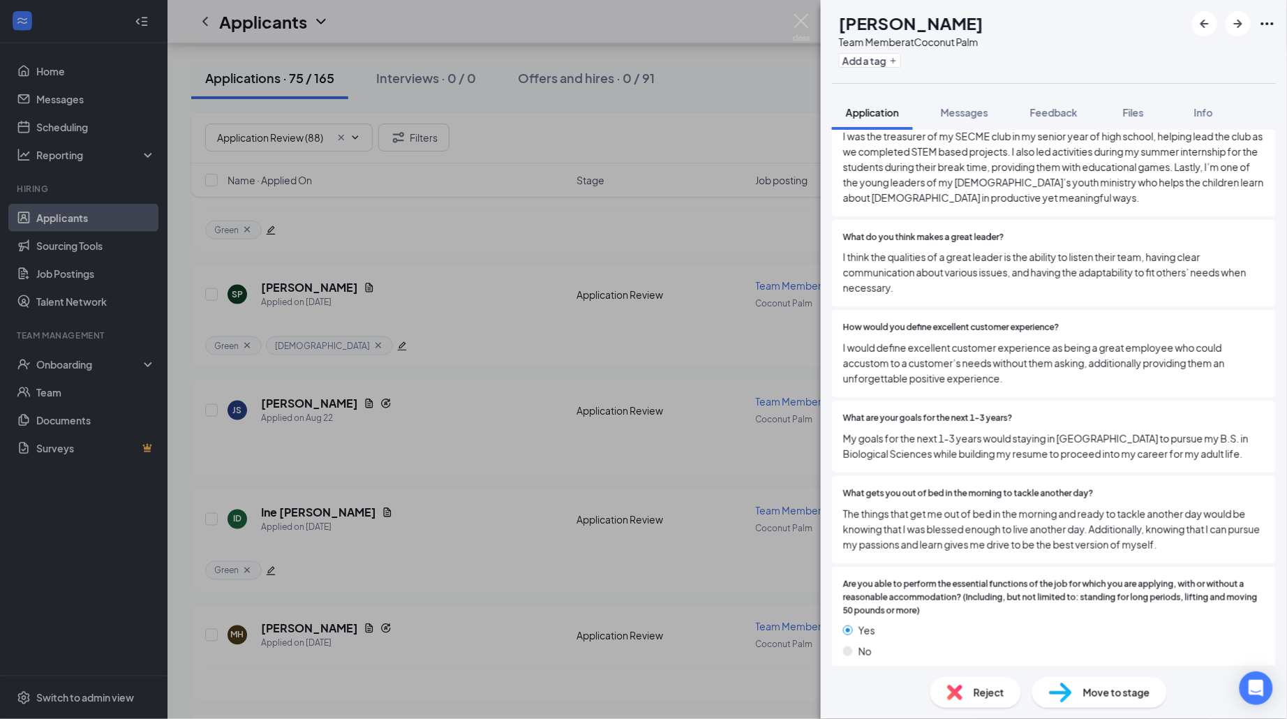
scroll to position [1370, 0]
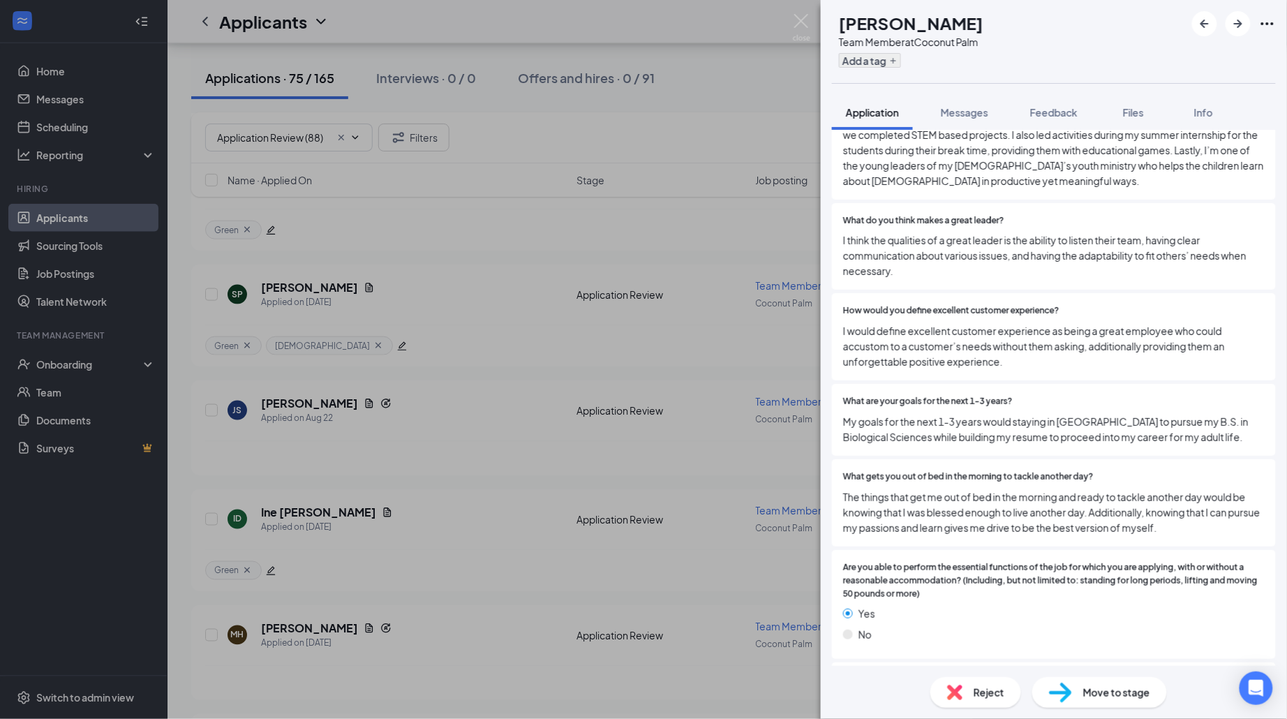
click at [897, 58] on button "Add a tag" at bounding box center [870, 60] width 62 height 15
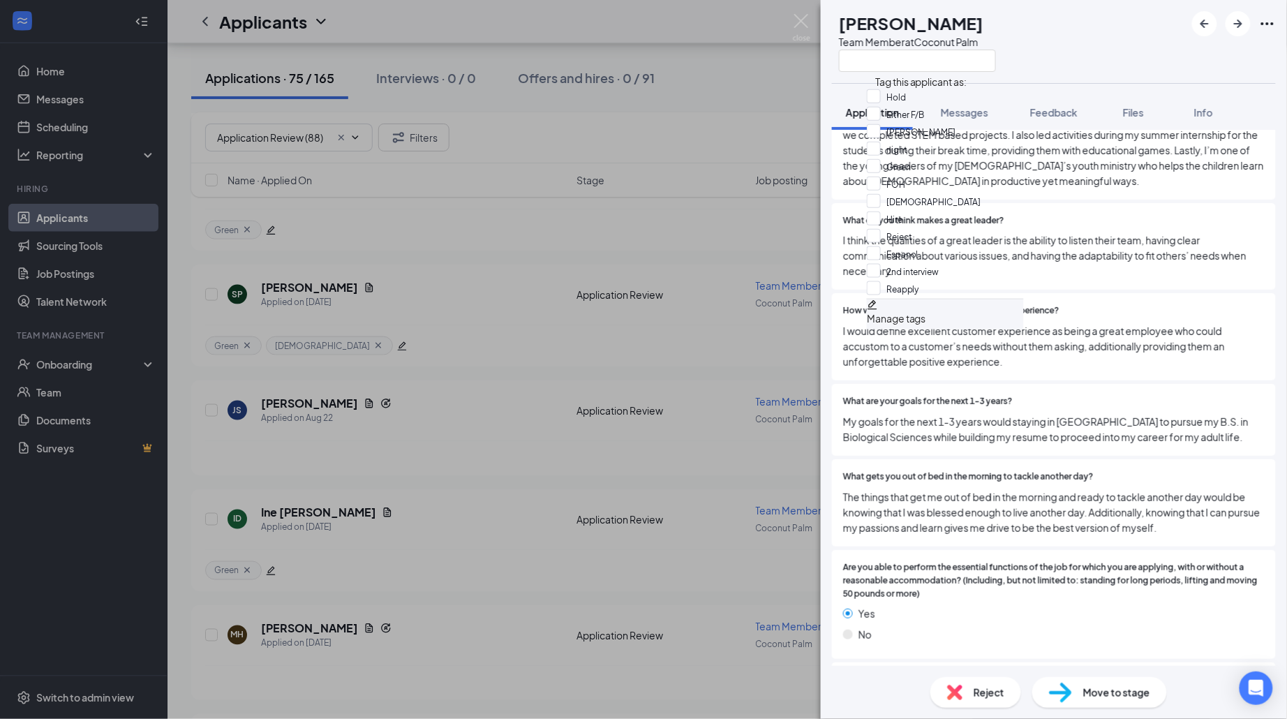
click at [971, 177] on div "Green" at bounding box center [945, 167] width 157 height 17
checkbox input "true"
click at [1063, 47] on div "MH [PERSON_NAME] Team Member at [GEOGRAPHIC_DATA]" at bounding box center [1054, 41] width 466 height 83
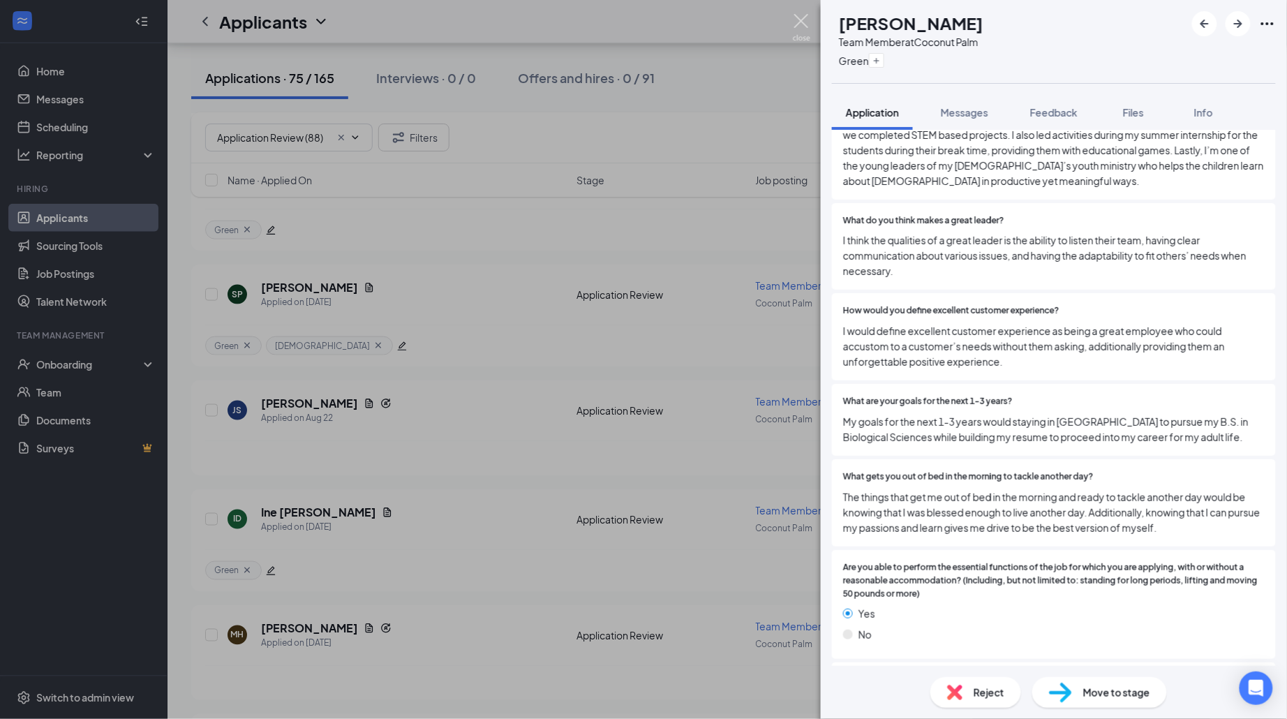
click at [799, 20] on img at bounding box center [801, 27] width 17 height 27
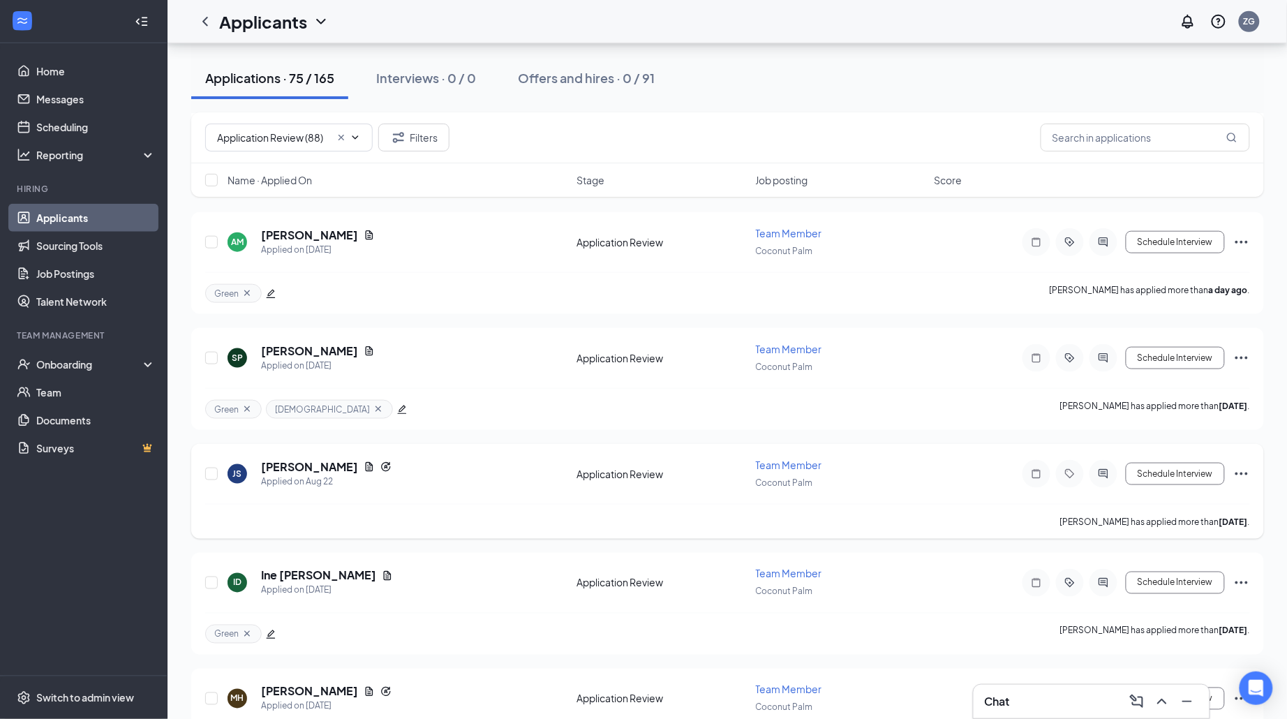
scroll to position [378, 0]
